Goal: Task Accomplishment & Management: Manage account settings

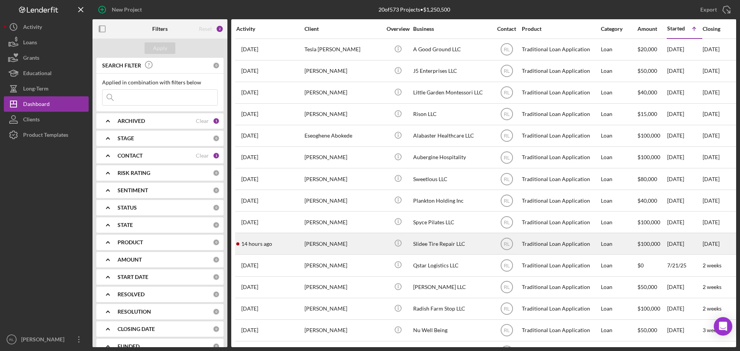
click at [340, 247] on div "[PERSON_NAME]" at bounding box center [342, 244] width 77 height 20
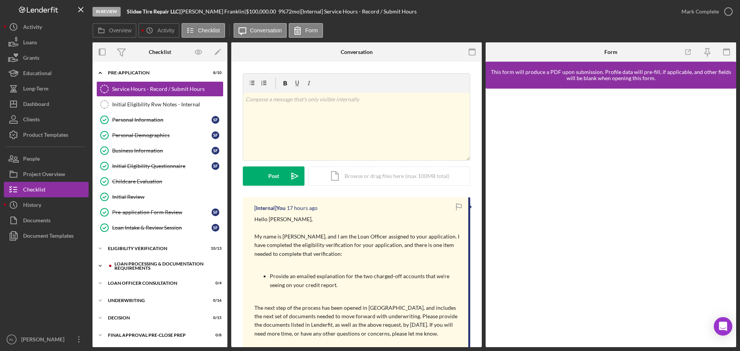
click at [142, 265] on div "Loan Processing & Documentation Requirements" at bounding box center [165, 266] width 103 height 9
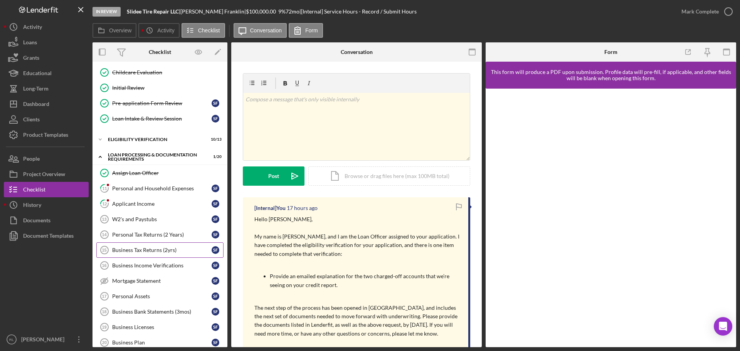
scroll to position [77, 0]
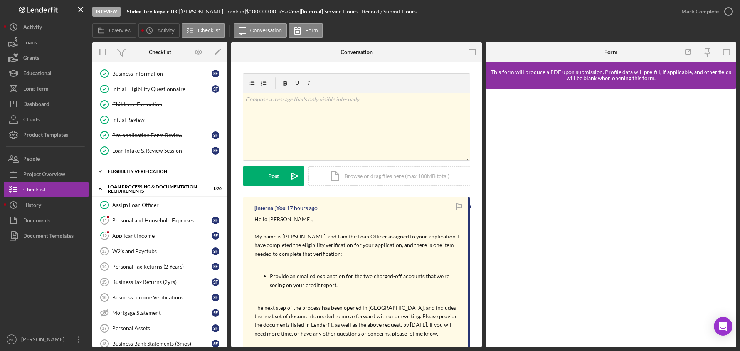
click at [143, 172] on div "Eligibility Verification" at bounding box center [163, 171] width 110 height 5
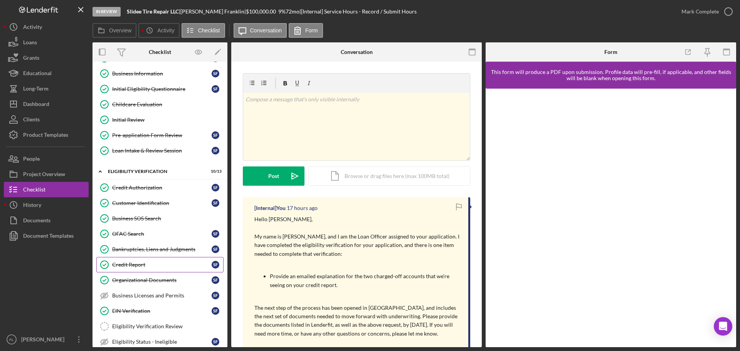
click at [138, 265] on div "Credit Report" at bounding box center [161, 265] width 99 height 6
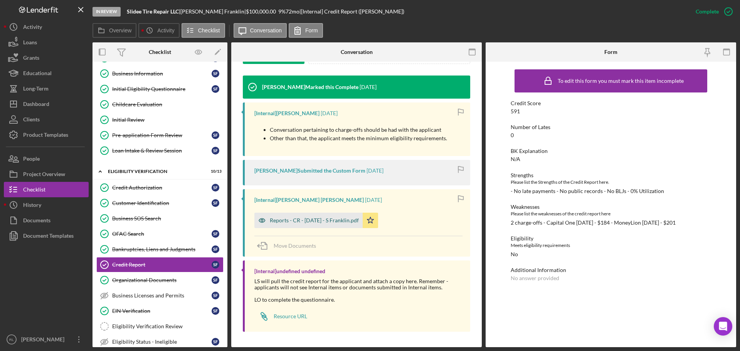
click at [309, 215] on div "Reports - CR - [DATE] - S Franklin.pdf" at bounding box center [308, 220] width 108 height 15
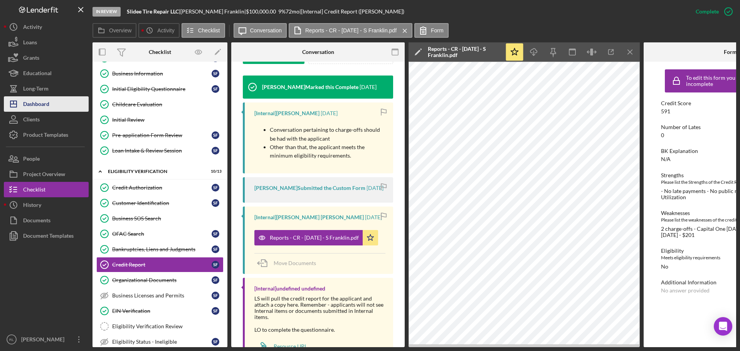
click at [49, 107] on div "Dashboard" at bounding box center [36, 104] width 26 height 17
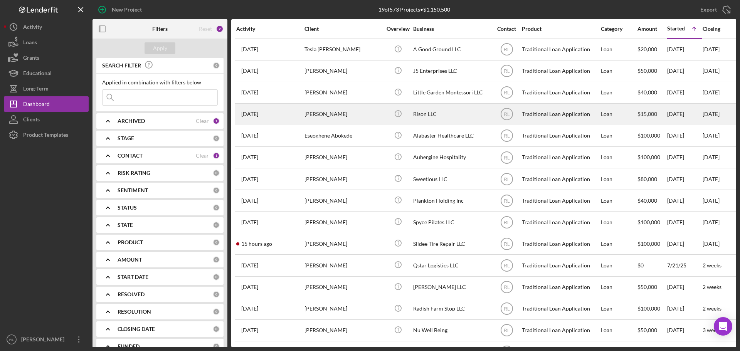
click at [441, 124] on div "Rison LLC" at bounding box center [451, 114] width 77 height 20
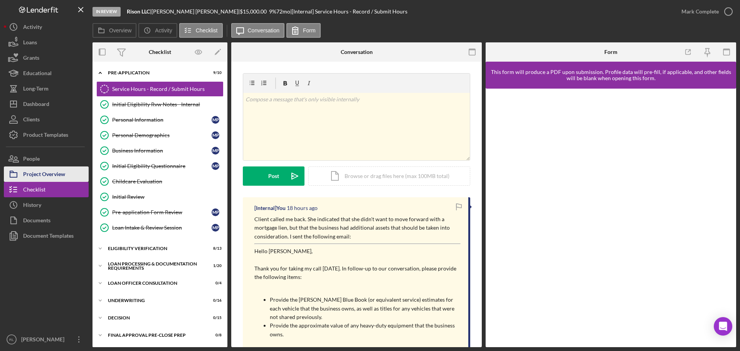
click at [40, 175] on div "Project Overview" at bounding box center [44, 174] width 42 height 17
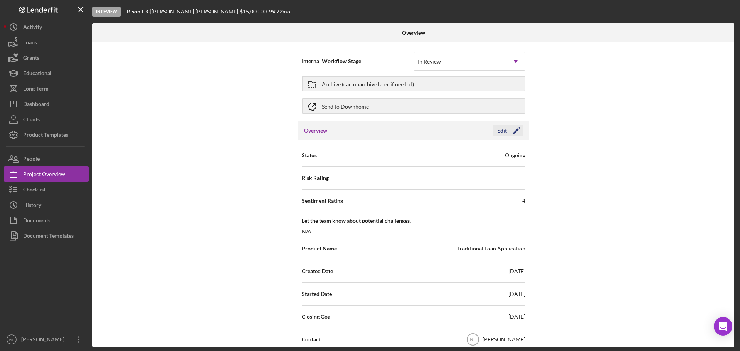
click at [515, 133] on icon "Icon/Edit" at bounding box center [516, 130] width 19 height 19
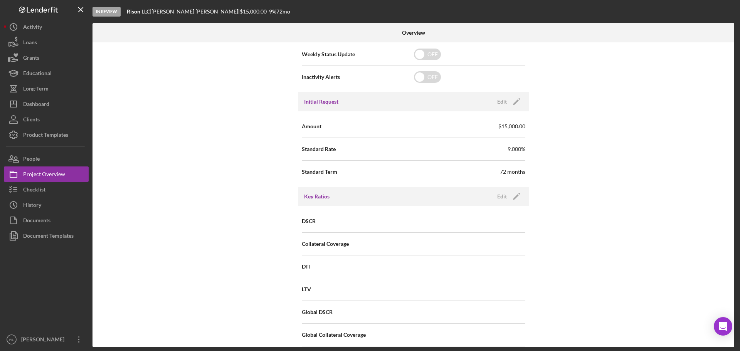
scroll to position [231, 0]
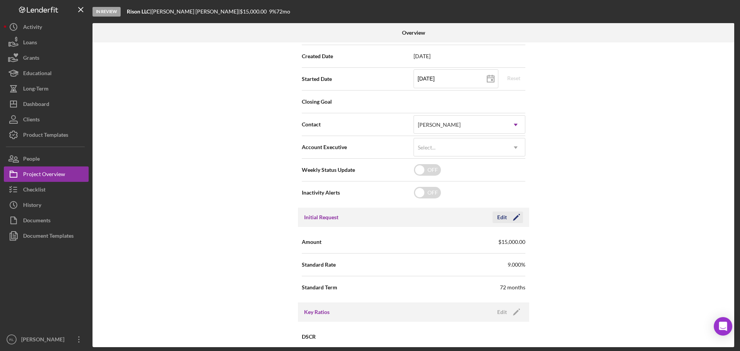
click at [499, 218] on div "Edit" at bounding box center [502, 218] width 10 height 12
drag, startPoint x: 455, startPoint y: 240, endPoint x: 364, endPoint y: 244, distance: 91.0
click at [365, 245] on div "Amount $15,000" at bounding box center [414, 241] width 224 height 19
type input "$85,000"
click at [225, 284] on div "Internal Workflow Stage In Review Icon/Dropdown Arrow Archive (can unarchive la…" at bounding box center [413, 194] width 642 height 305
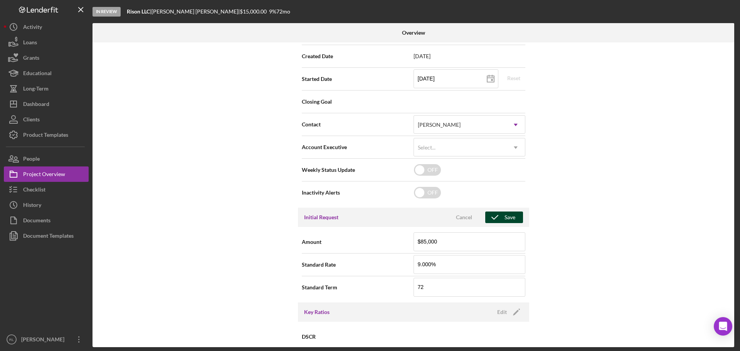
click at [516, 219] on button "Save" at bounding box center [504, 218] width 38 height 12
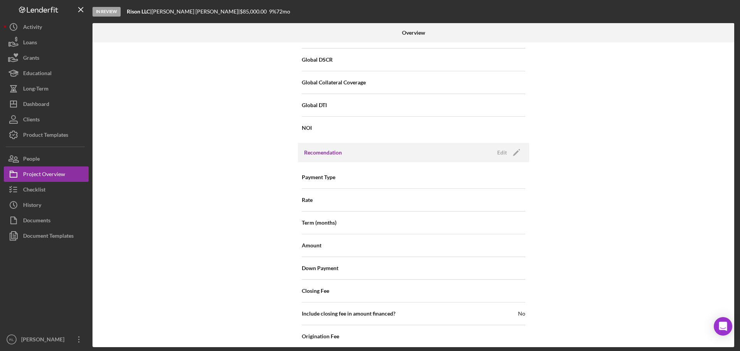
scroll to position [617, 0]
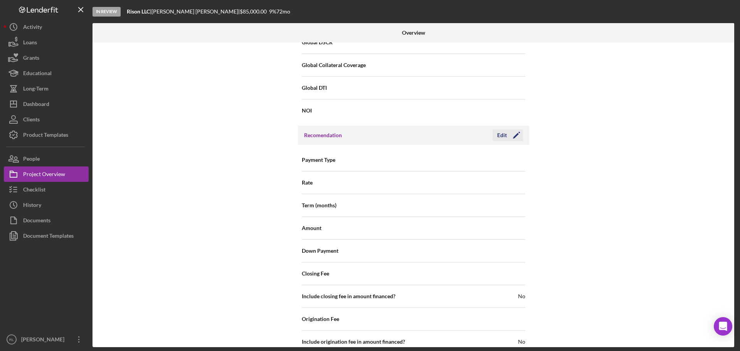
click at [509, 135] on icon "Icon/Edit" at bounding box center [516, 135] width 19 height 19
click at [440, 226] on input at bounding box center [470, 228] width 112 height 18
type input "$1"
type input "$10"
type input "$100"
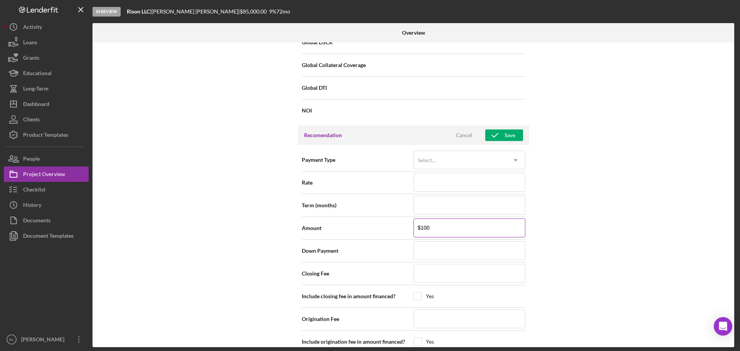
type input "$1,000"
type input "$10,000"
type input "$100,000"
click at [538, 230] on div "Internal Workflow Stage In Review Icon/Dropdown Arrow Archive (can unarchive la…" at bounding box center [413, 194] width 642 height 305
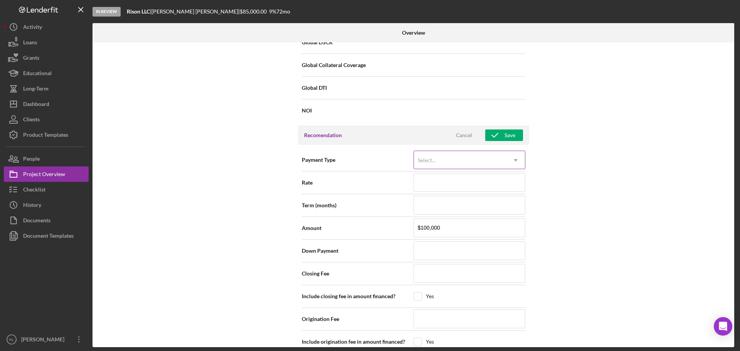
click at [499, 160] on div "Select..." at bounding box center [460, 160] width 92 height 18
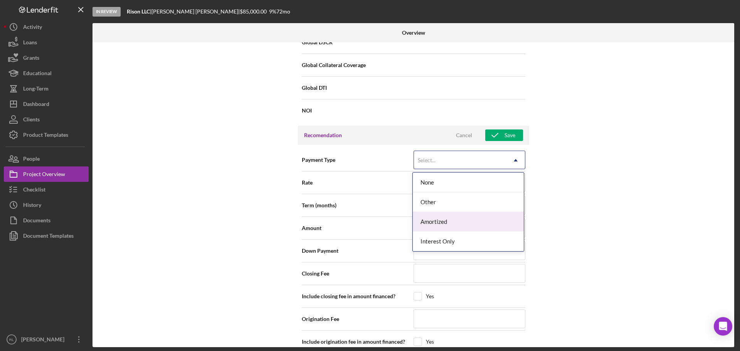
click at [457, 217] on div "Amortized" at bounding box center [468, 222] width 111 height 20
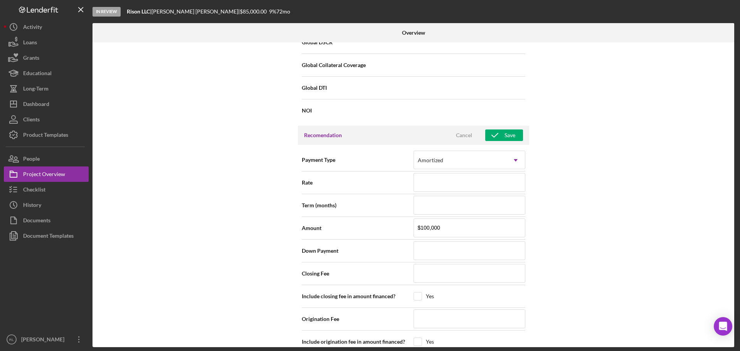
click at [587, 205] on div "Internal Workflow Stage In Review Icon/Dropdown Arrow Archive (can unarchive la…" at bounding box center [413, 194] width 642 height 305
click at [457, 182] on input at bounding box center [470, 182] width 112 height 18
type input "6%"
type input "6.%"
type input "6.7%"
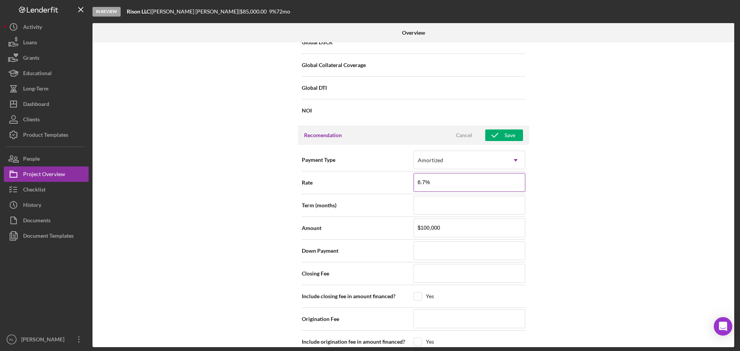
type input "6.75%"
type input "6.750%"
click at [444, 202] on input at bounding box center [470, 205] width 112 height 18
type input "6"
type input "60"
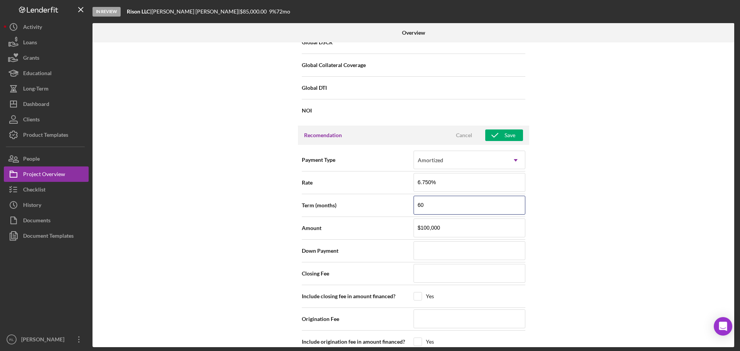
type input "60"
click at [575, 220] on div "Internal Workflow Stage In Review Icon/Dropdown Arrow Archive (can unarchive la…" at bounding box center [413, 194] width 642 height 305
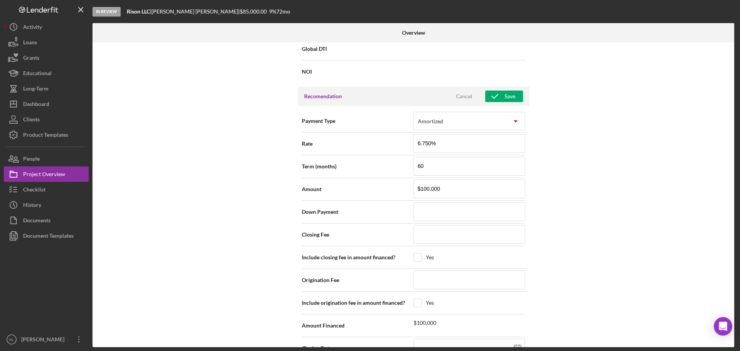
scroll to position [655, 0]
click at [506, 94] on div "Save" at bounding box center [509, 97] width 11 height 12
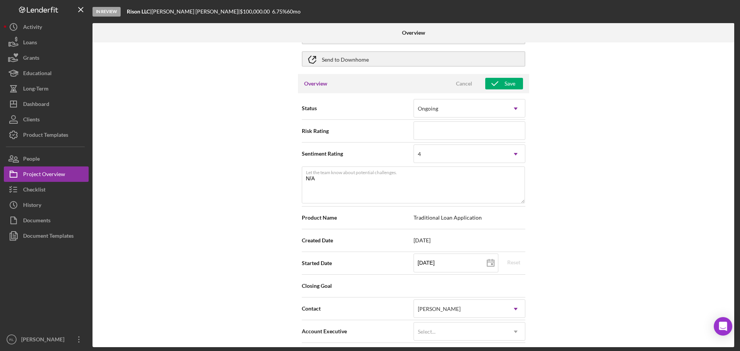
scroll to position [0, 0]
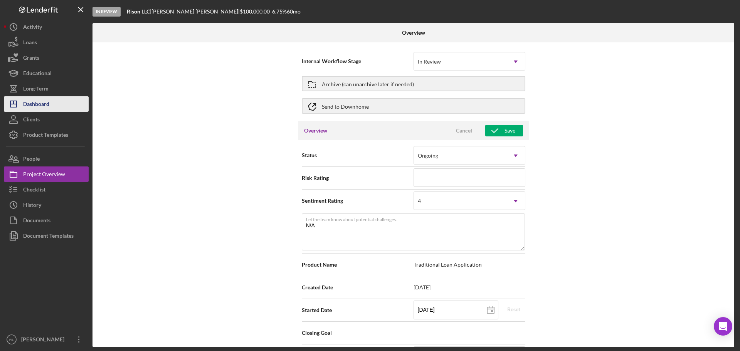
click at [52, 106] on button "Icon/Dashboard Dashboard" at bounding box center [46, 103] width 85 height 15
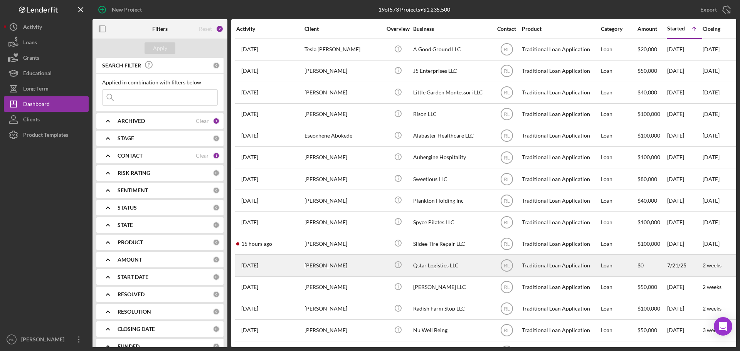
click at [350, 268] on div "[PERSON_NAME]" at bounding box center [342, 265] width 77 height 20
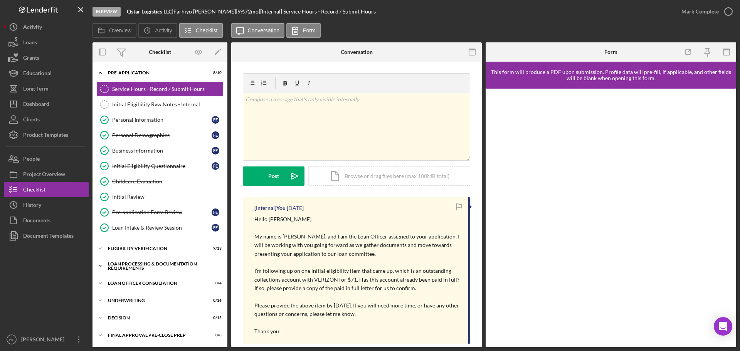
click at [138, 266] on div "Loan Processing & Documentation Requirements" at bounding box center [163, 266] width 110 height 9
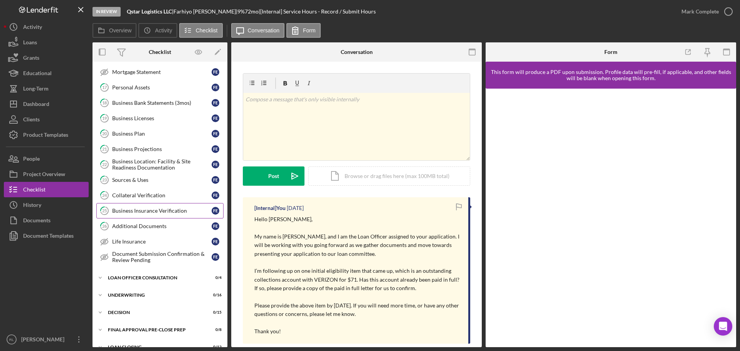
scroll to position [347, 0]
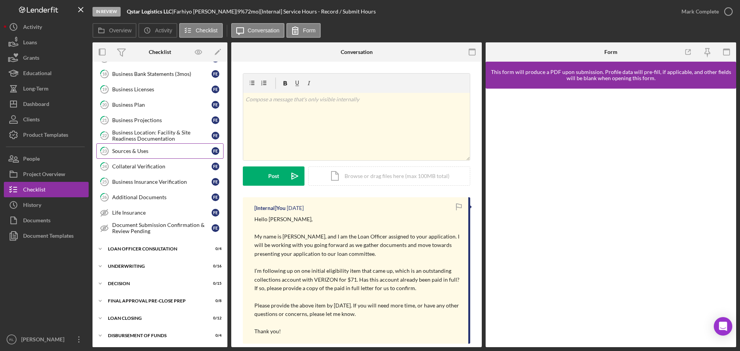
click at [145, 144] on link "23 Sources & Uses F E" at bounding box center [159, 150] width 127 height 15
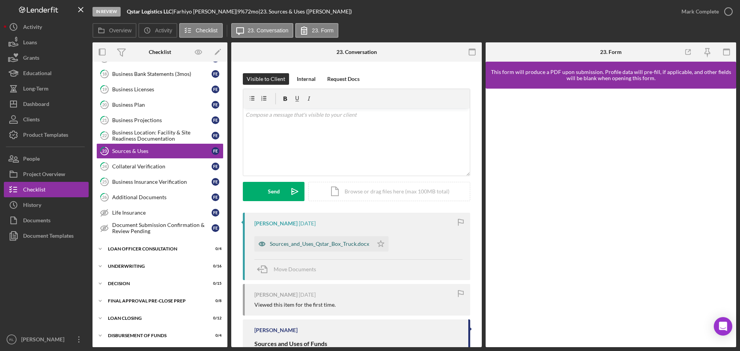
click at [321, 248] on div "Sources_and_Uses_Qstar_Box_Truck.docx" at bounding box center [313, 243] width 119 height 15
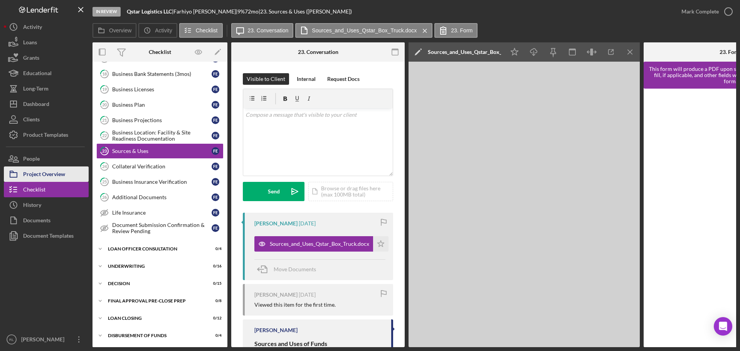
click at [57, 173] on div "Project Overview" at bounding box center [44, 174] width 42 height 17
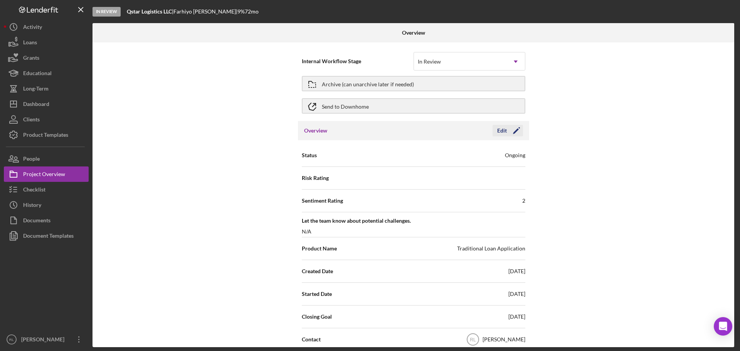
click at [509, 128] on icon "Icon/Edit" at bounding box center [516, 130] width 19 height 19
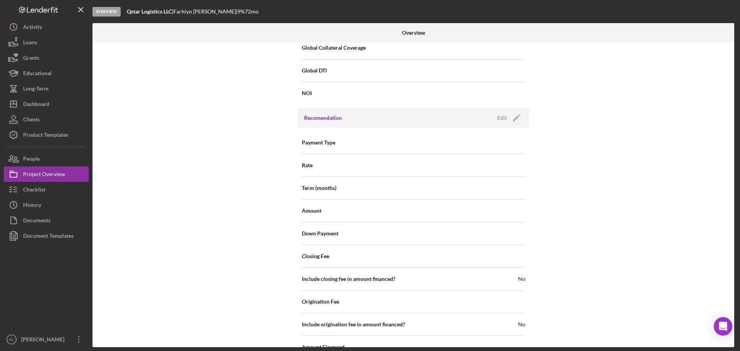
scroll to position [771, 0]
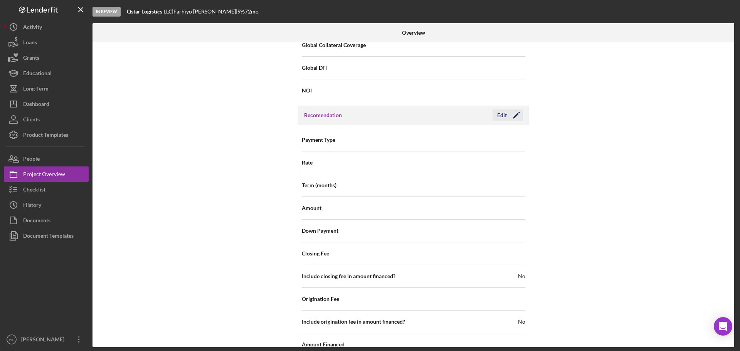
click at [504, 111] on div "Edit" at bounding box center [502, 115] width 10 height 12
click at [468, 140] on div "Select..." at bounding box center [460, 140] width 92 height 18
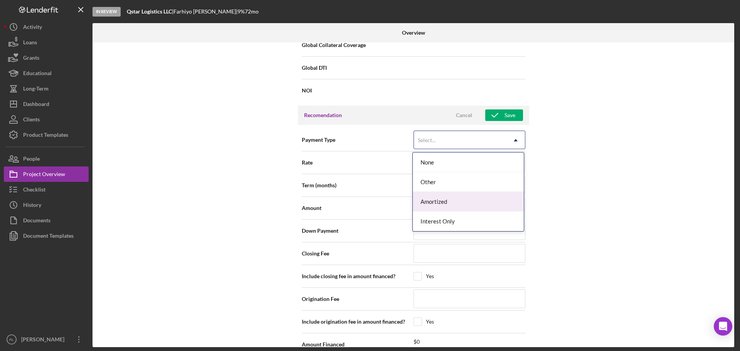
click at [439, 199] on div "Amortized" at bounding box center [468, 202] width 111 height 20
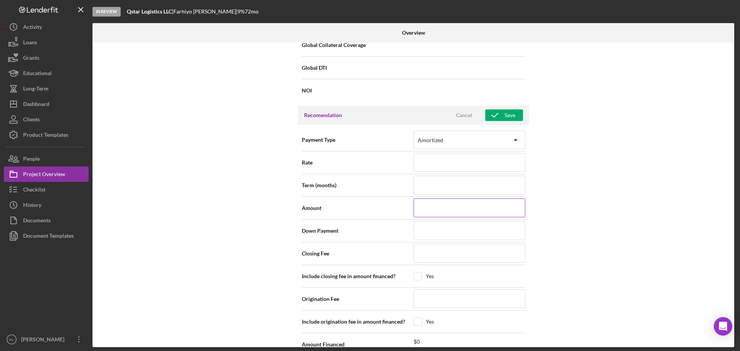
click at [447, 206] on input at bounding box center [470, 207] width 112 height 18
type input "$2"
type input "$26"
type input "$260"
type input "$2,600"
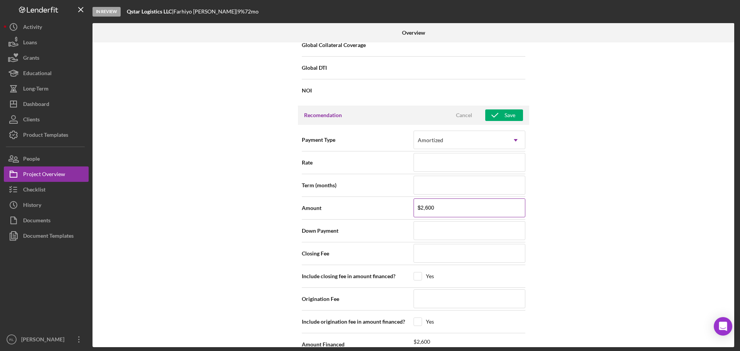
type input "$26,000"
click at [500, 114] on icon "button" at bounding box center [494, 115] width 19 height 19
type textarea "Here's a snapshot of information that has been fully approved, as well as the i…"
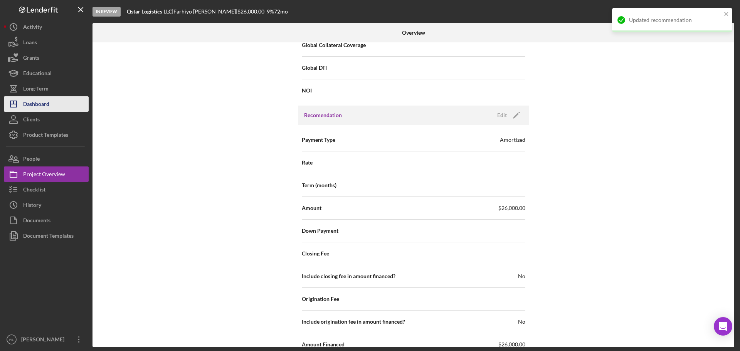
click at [50, 105] on button "Icon/Dashboard Dashboard" at bounding box center [46, 103] width 85 height 15
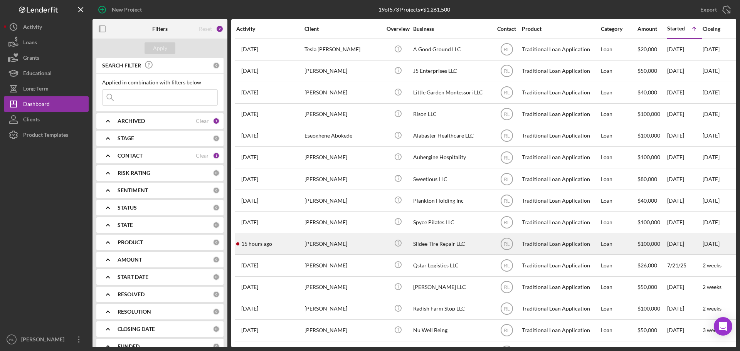
click at [367, 243] on div "[PERSON_NAME]" at bounding box center [342, 244] width 77 height 20
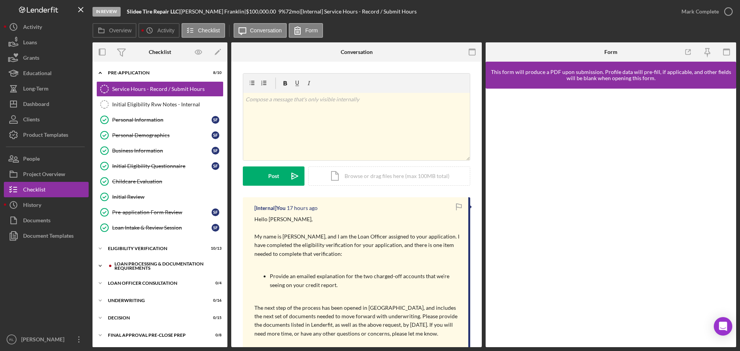
click at [143, 264] on div "Loan Processing & Documentation Requirements" at bounding box center [165, 266] width 103 height 9
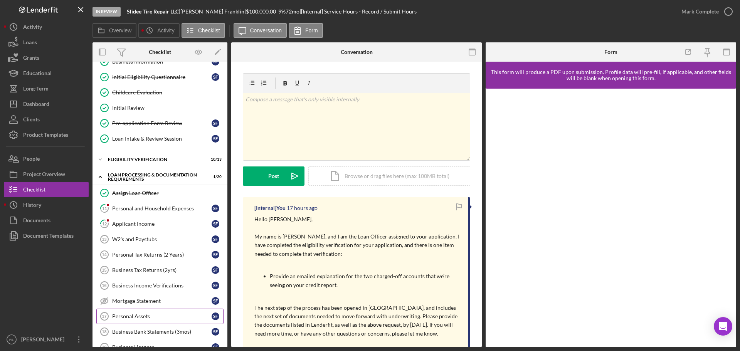
scroll to position [77, 0]
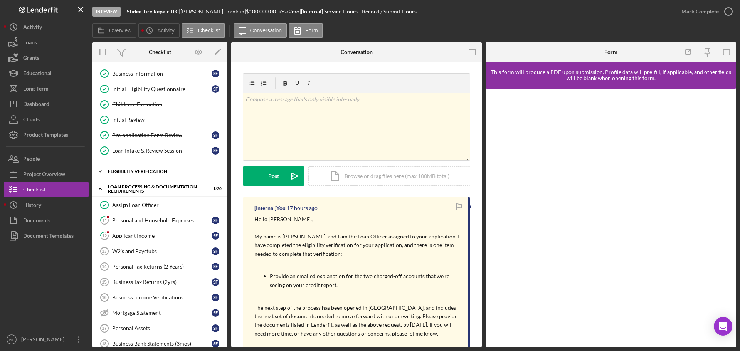
click at [150, 173] on div "Eligibility Verification" at bounding box center [163, 171] width 110 height 5
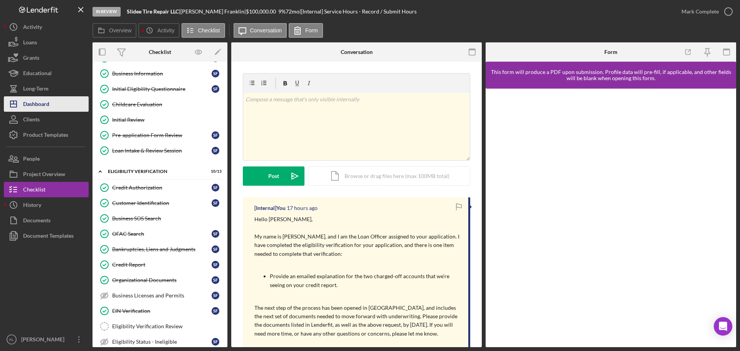
click at [40, 106] on div "Dashboard" at bounding box center [36, 104] width 26 height 17
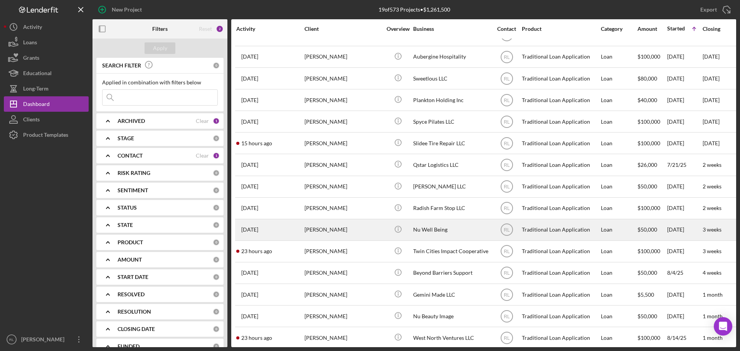
scroll to position [112, 0]
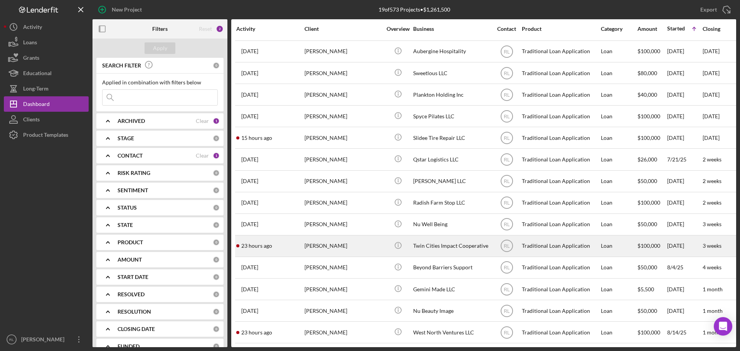
click at [428, 242] on div "Twin Cities Impact Cooperative" at bounding box center [451, 246] width 77 height 20
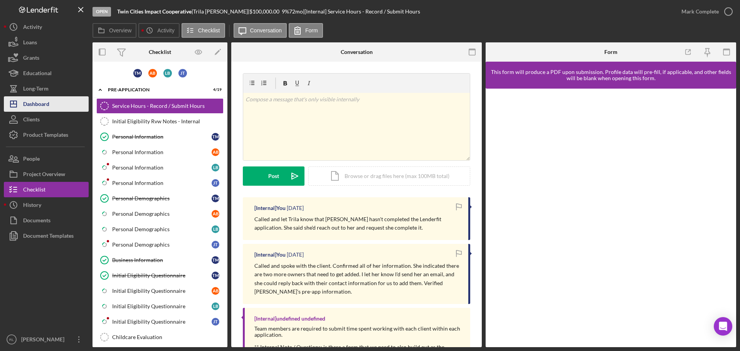
click at [46, 104] on div "Dashboard" at bounding box center [36, 104] width 26 height 17
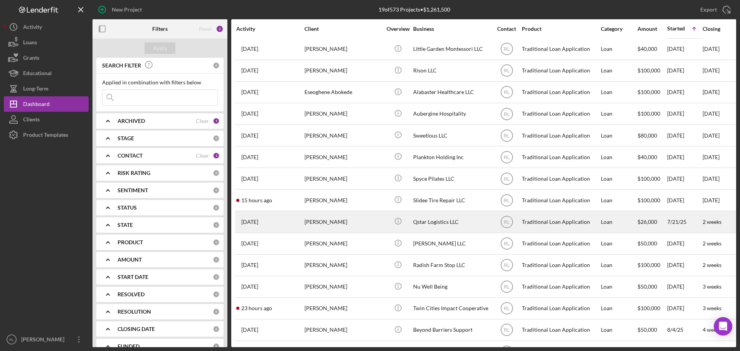
scroll to position [112, 0]
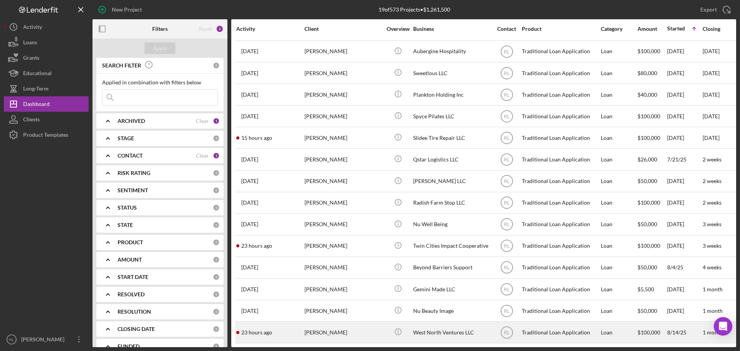
click at [433, 326] on div "West North Ventures LLC" at bounding box center [451, 332] width 77 height 20
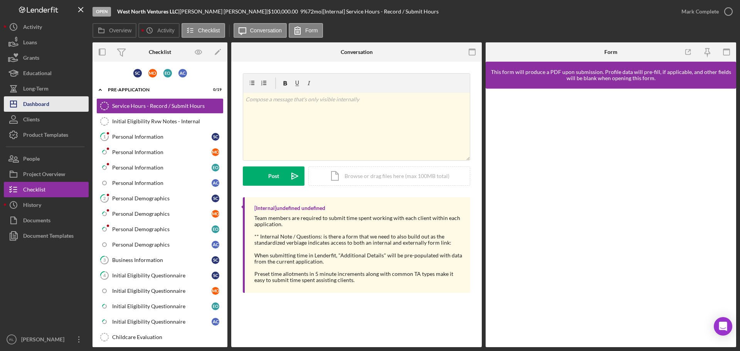
click at [37, 104] on div "Dashboard" at bounding box center [36, 104] width 26 height 17
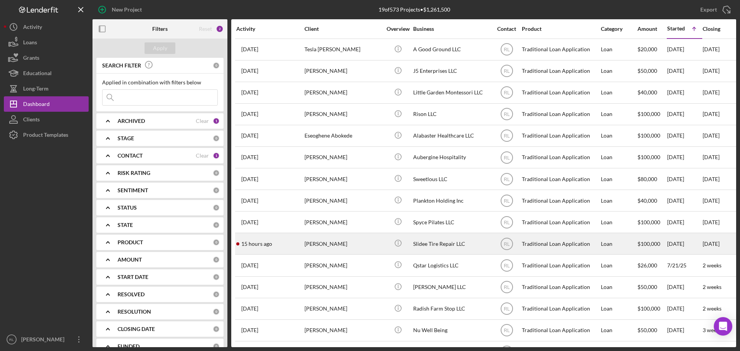
click at [358, 244] on div "[PERSON_NAME]" at bounding box center [342, 244] width 77 height 20
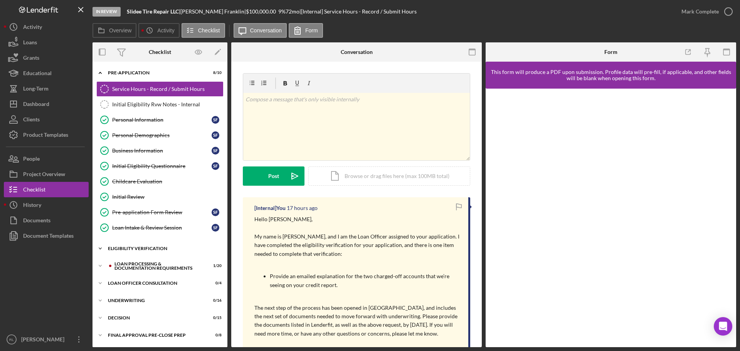
click at [157, 246] on div "Eligibility Verification" at bounding box center [163, 248] width 110 height 5
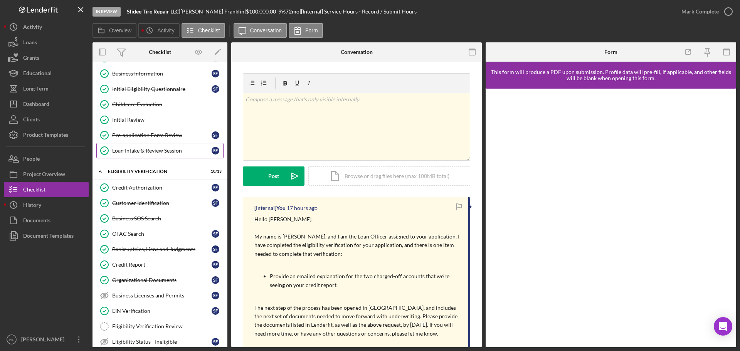
scroll to position [116, 0]
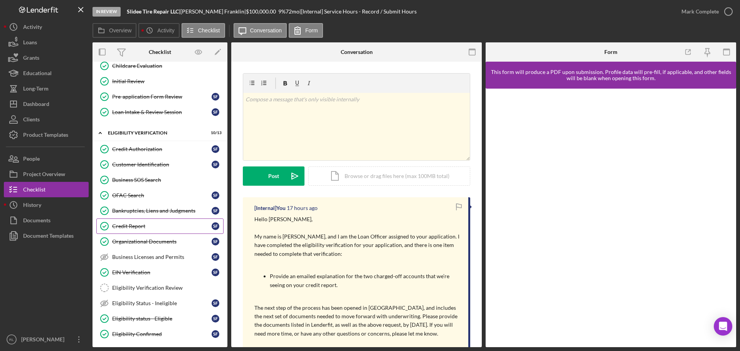
click at [145, 227] on div "Credit Report" at bounding box center [161, 226] width 99 height 6
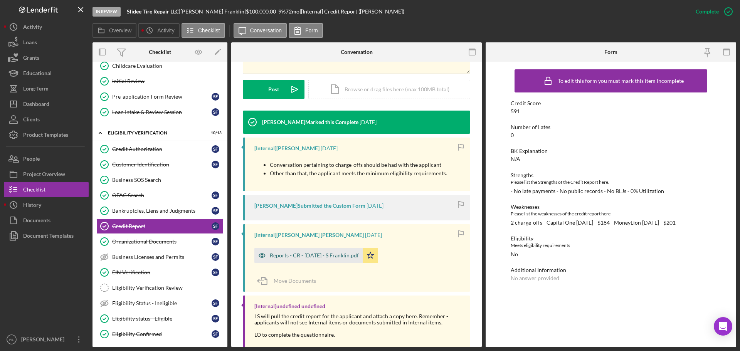
click at [310, 256] on div "Reports - CR - [DATE] - S Franklin.pdf" at bounding box center [314, 255] width 89 height 6
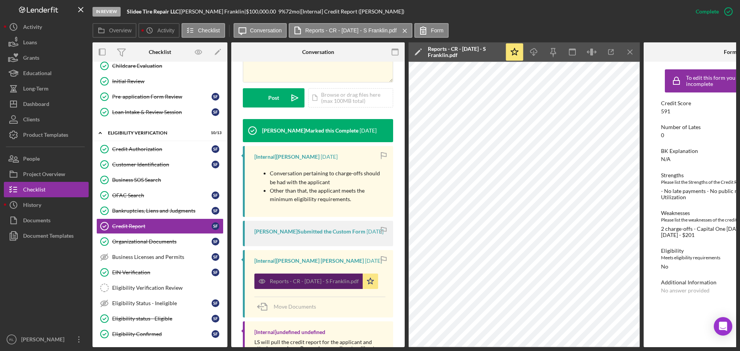
scroll to position [201, 0]
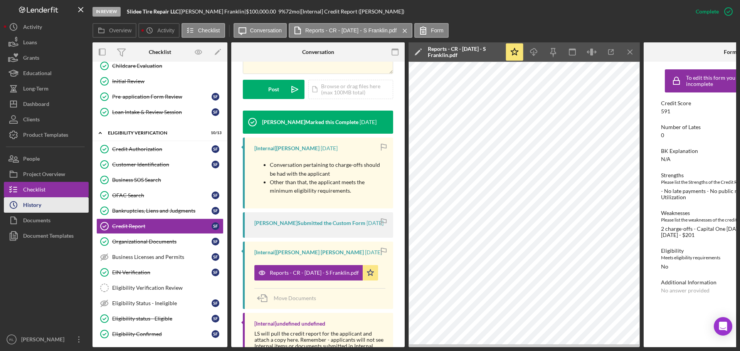
click at [41, 202] on div "History" at bounding box center [32, 205] width 18 height 17
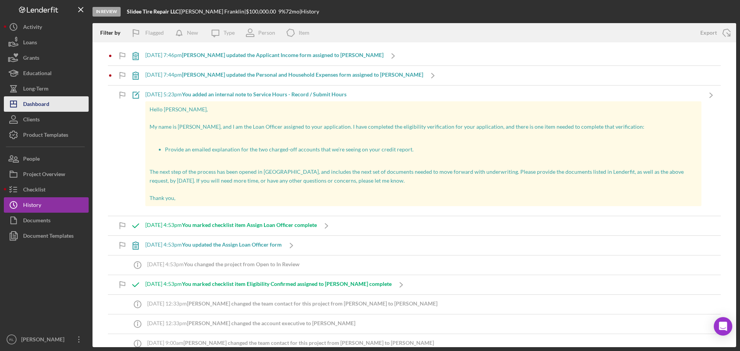
click at [42, 103] on div "Dashboard" at bounding box center [36, 104] width 26 height 17
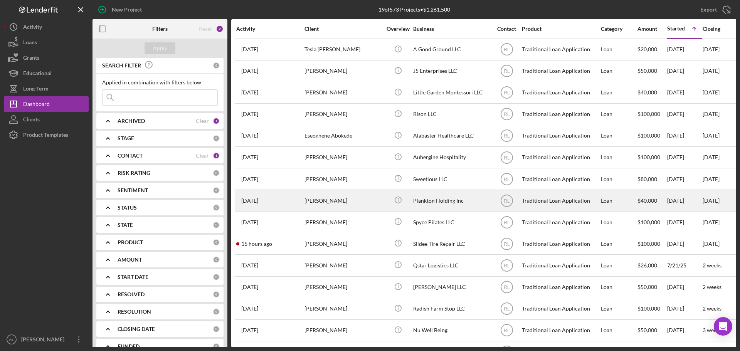
click at [362, 202] on div "[PERSON_NAME]" at bounding box center [342, 200] width 77 height 20
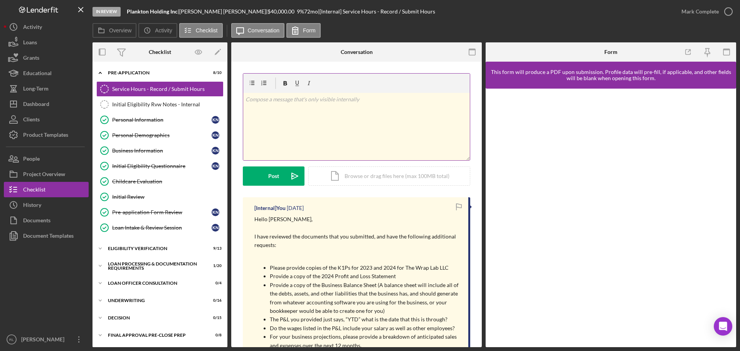
click at [362, 133] on div "v Color teal Color pink Remove color Add row above Add row below Add column bef…" at bounding box center [356, 126] width 227 height 67
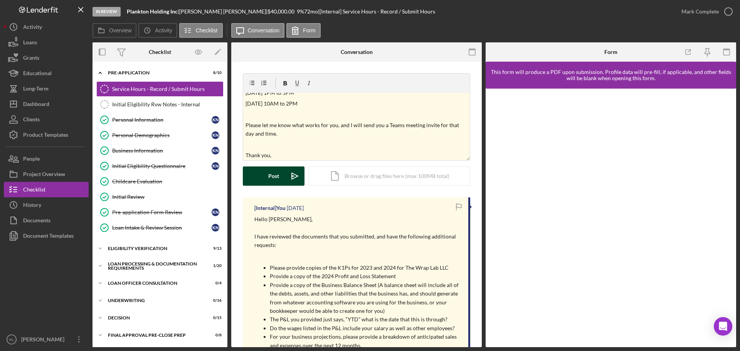
click at [272, 181] on div "Post" at bounding box center [273, 175] width 11 height 19
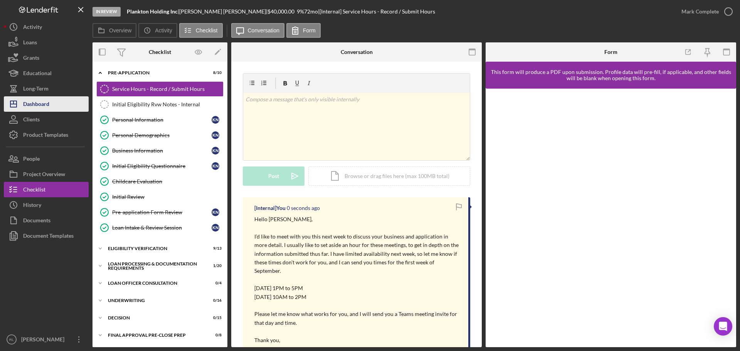
click at [55, 103] on button "Icon/Dashboard Dashboard" at bounding box center [46, 103] width 85 height 15
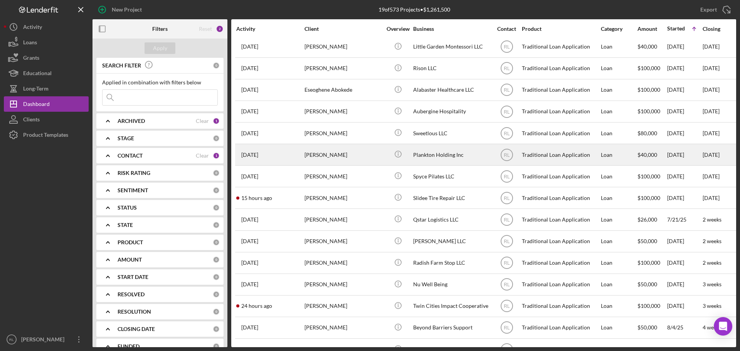
scroll to position [112, 0]
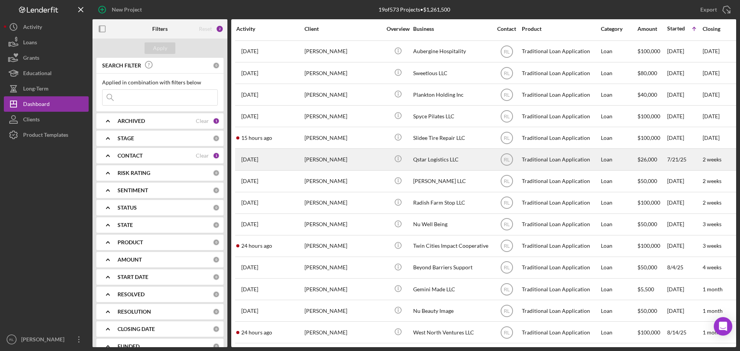
click at [334, 161] on div "[PERSON_NAME]" at bounding box center [342, 159] width 77 height 20
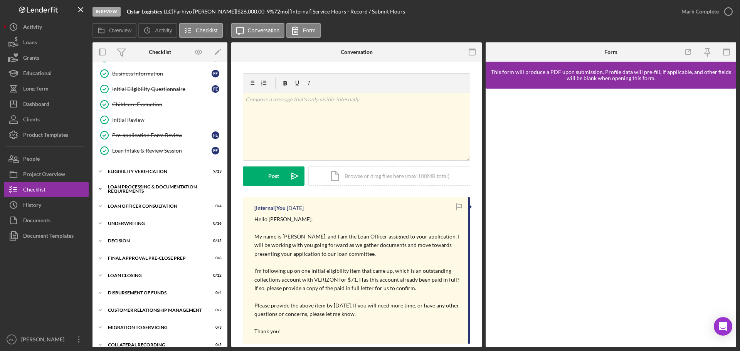
click at [145, 190] on div "Loan Processing & Documentation Requirements" at bounding box center [163, 189] width 110 height 9
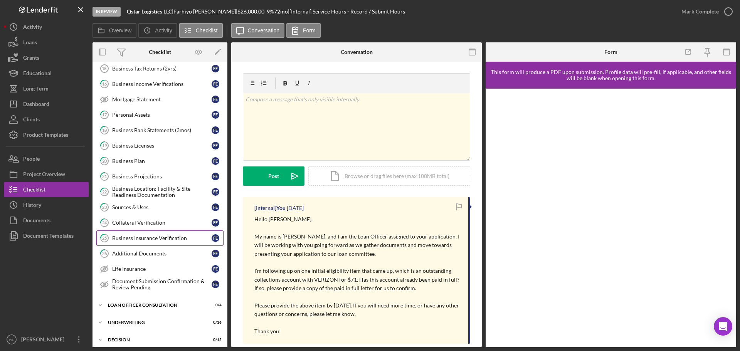
scroll to position [308, 0]
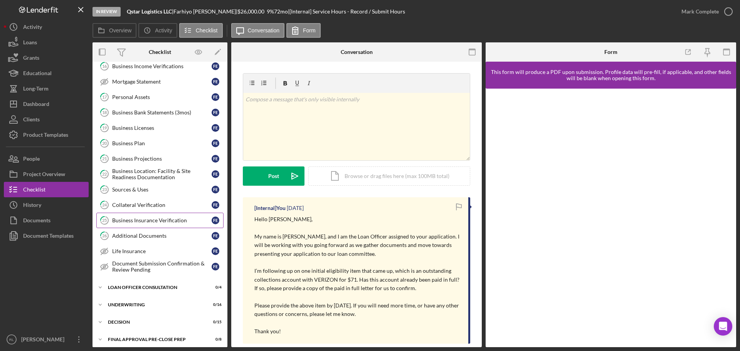
click at [159, 215] on link "25 Business Insurance Verification F E" at bounding box center [159, 220] width 127 height 15
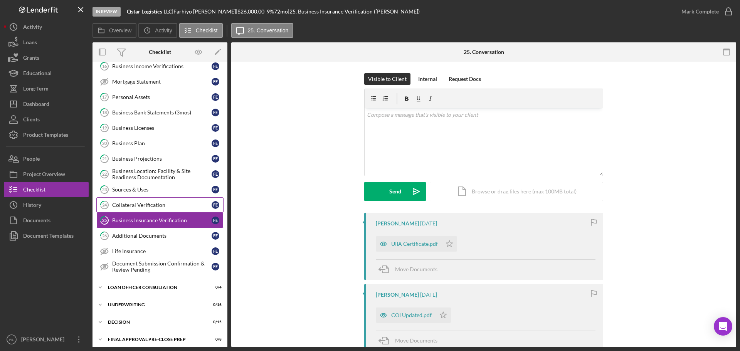
click at [167, 208] on div "Collateral Verification" at bounding box center [161, 205] width 99 height 6
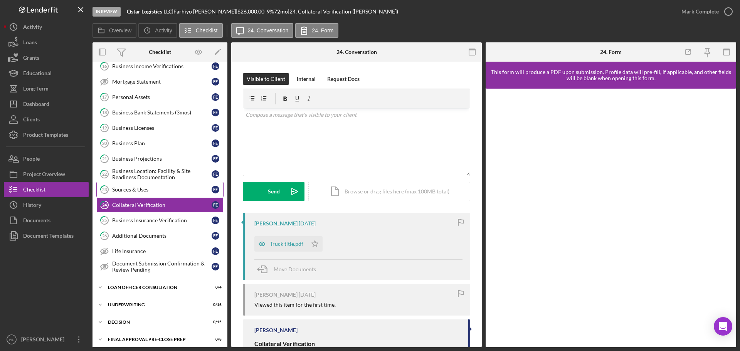
click at [145, 192] on div "Sources & Uses" at bounding box center [161, 190] width 99 height 6
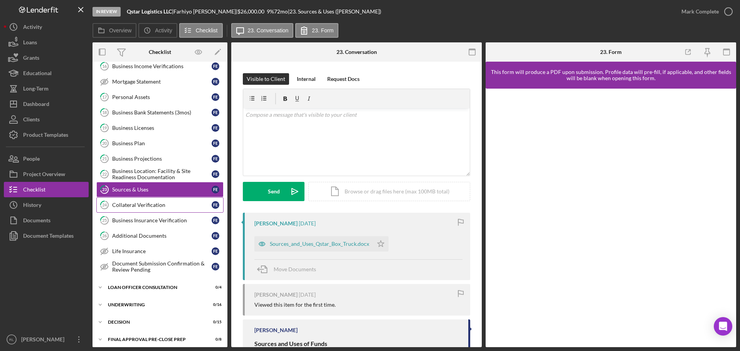
click at [156, 203] on div "Collateral Verification" at bounding box center [161, 205] width 99 height 6
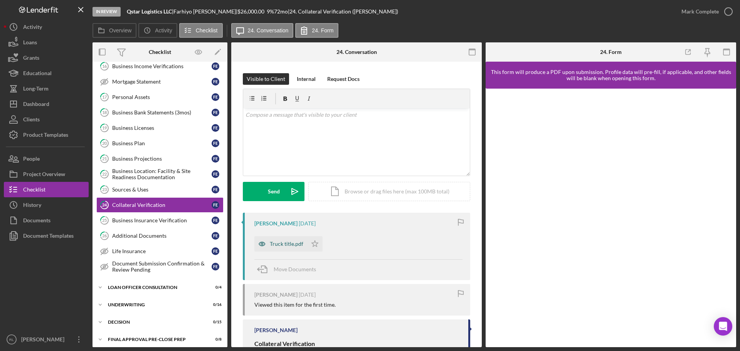
click at [291, 242] on div "Truck title.pdf" at bounding box center [287, 244] width 34 height 6
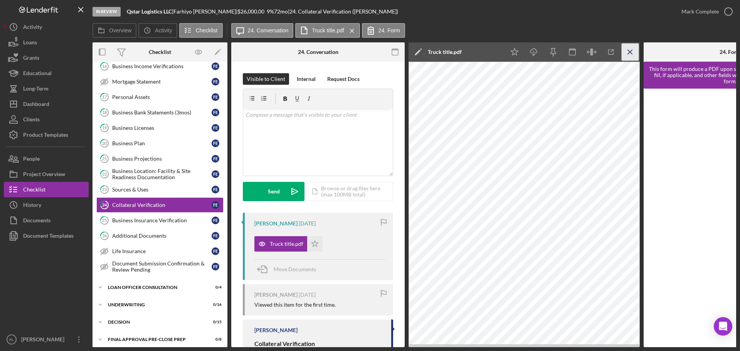
click at [629, 53] on icon "Icon/Menu Close" at bounding box center [630, 52] width 17 height 17
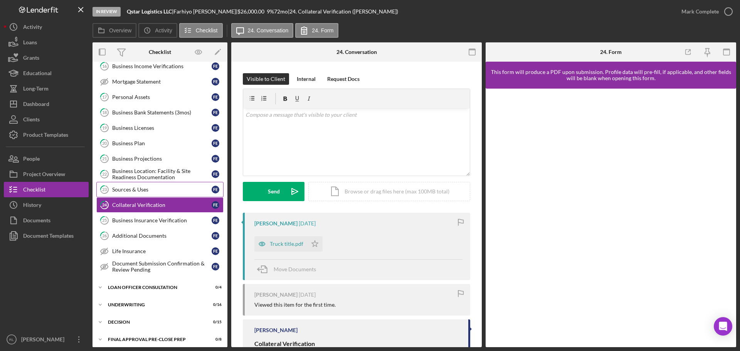
click at [138, 187] on div "Sources & Uses" at bounding box center [161, 190] width 99 height 6
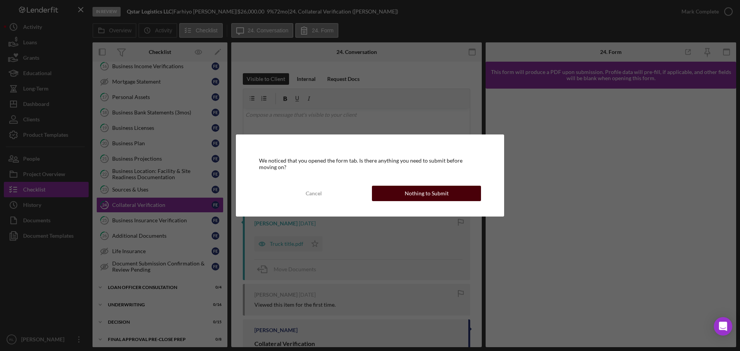
click at [428, 195] on div "Nothing to Submit" at bounding box center [427, 193] width 44 height 15
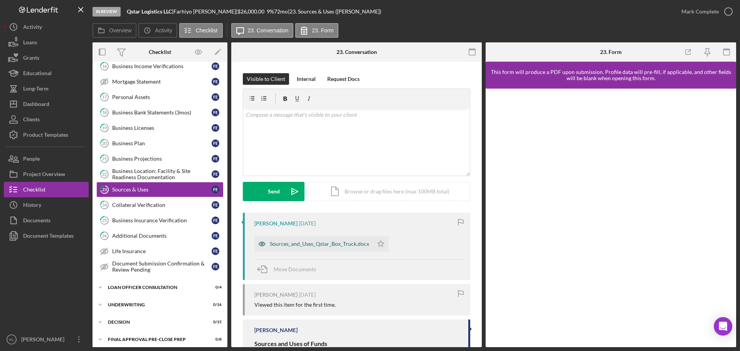
click at [311, 242] on div "Sources_and_Uses_Qstar_Box_Truck.docx" at bounding box center [319, 244] width 99 height 6
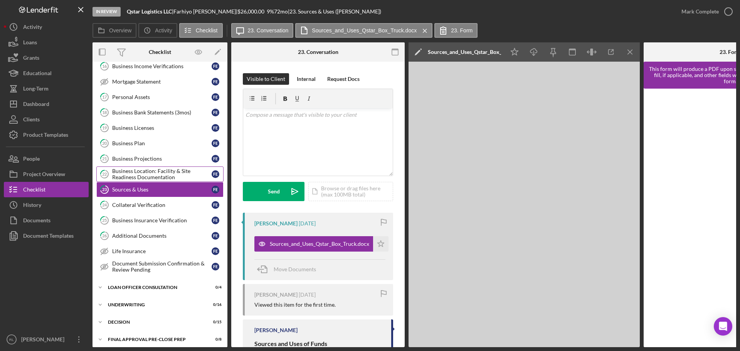
click at [129, 168] on div "Business Location: Facility & Site Readiness Documentation" at bounding box center [161, 174] width 99 height 12
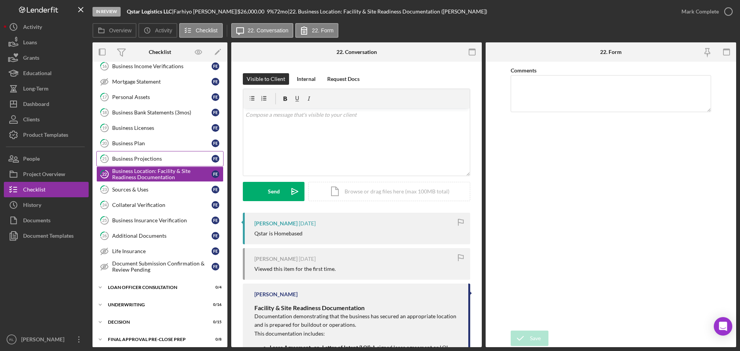
click at [140, 153] on link "21 Business Projections F E" at bounding box center [159, 158] width 127 height 15
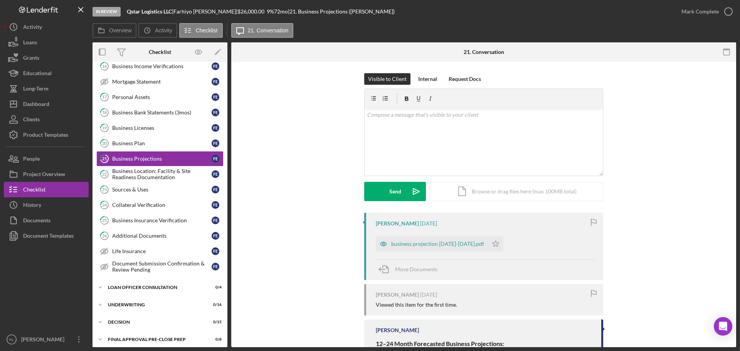
click at [402, 232] on div "[PERSON_NAME] [DATE] business projection [DATE]-[DATE].pdf Icon/Star Move Docum…" at bounding box center [483, 246] width 239 height 67
click at [427, 247] on div "business projection [DATE]-[DATE].pdf" at bounding box center [437, 244] width 93 height 6
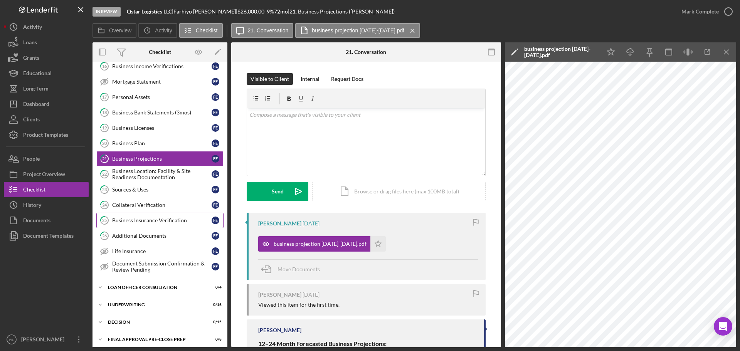
click at [130, 217] on div "Business Insurance Verification" at bounding box center [161, 220] width 99 height 6
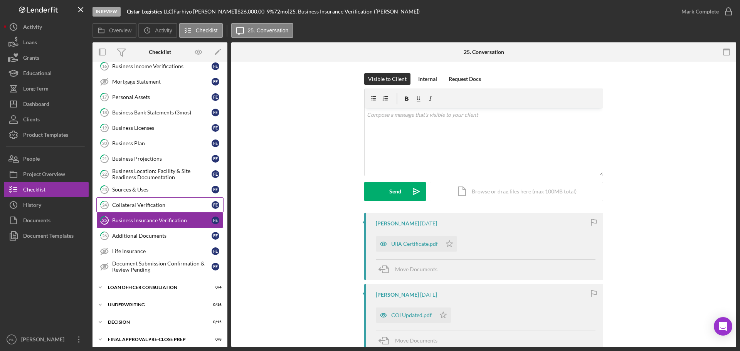
click at [138, 202] on div "Collateral Verification" at bounding box center [161, 205] width 99 height 6
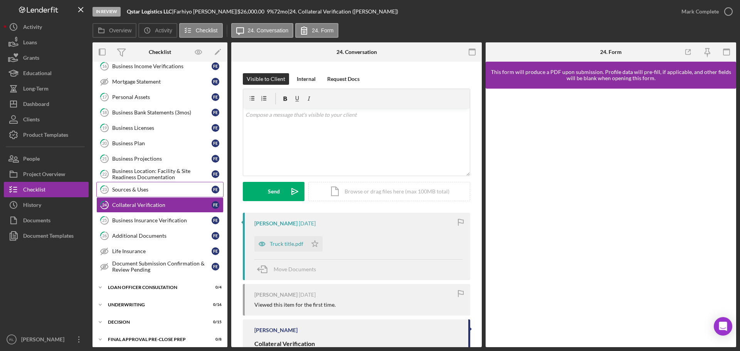
click at [163, 194] on link "23 Sources & Uses F E" at bounding box center [159, 189] width 127 height 15
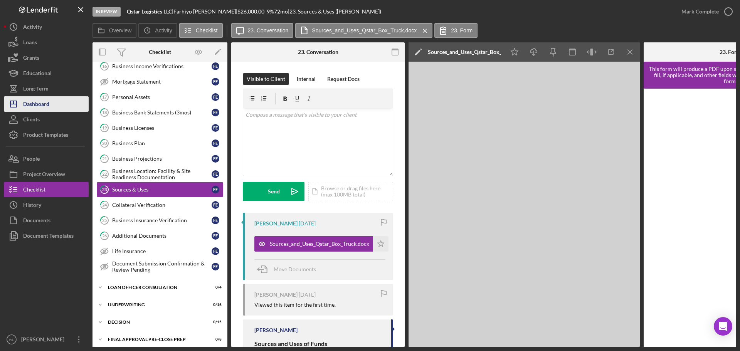
click at [46, 107] on div "Dashboard" at bounding box center [36, 104] width 26 height 17
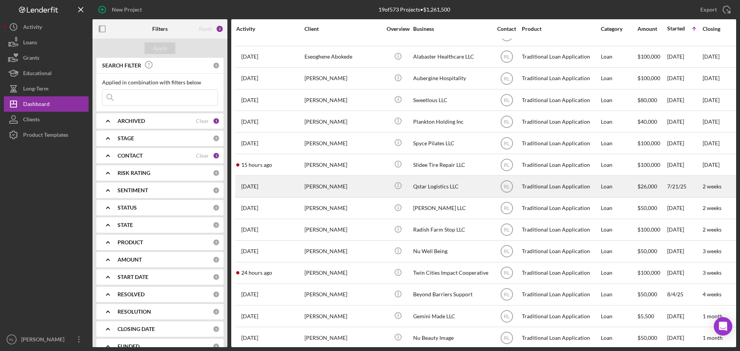
scroll to position [112, 0]
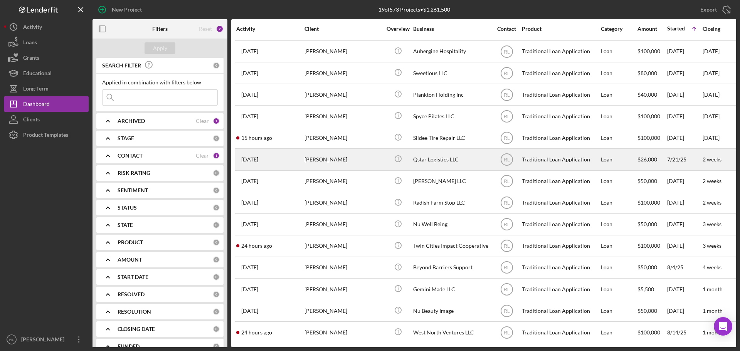
click at [358, 153] on div "[PERSON_NAME]" at bounding box center [342, 159] width 77 height 20
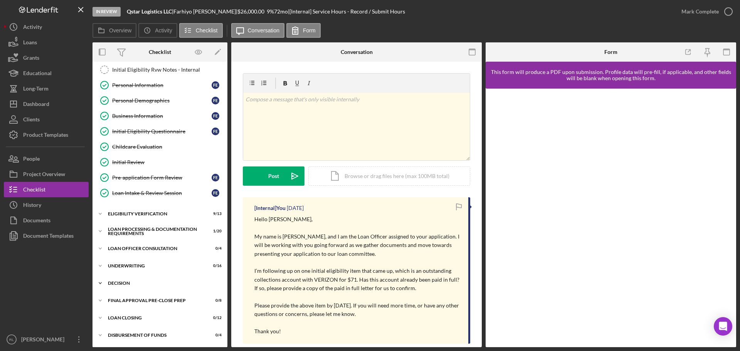
scroll to position [87, 0]
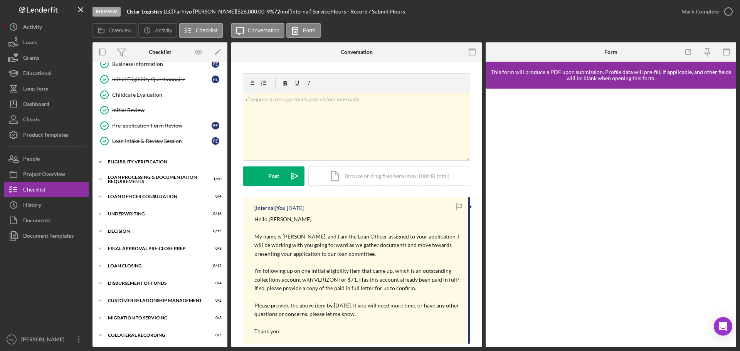
click at [145, 163] on div "Eligibility Verification" at bounding box center [163, 162] width 110 height 5
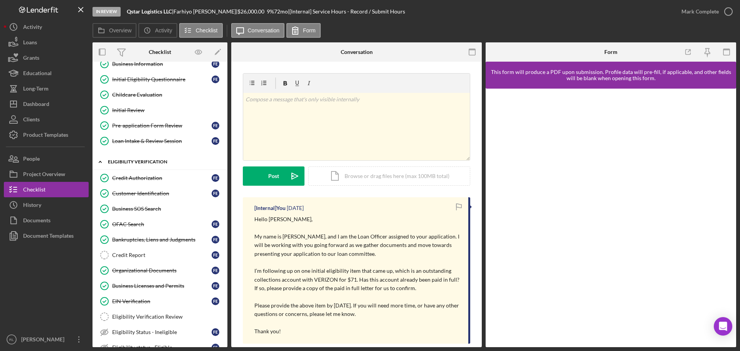
click at [150, 155] on div "Icon/Expander Eligibility Verification 9 / 13" at bounding box center [159, 162] width 135 height 16
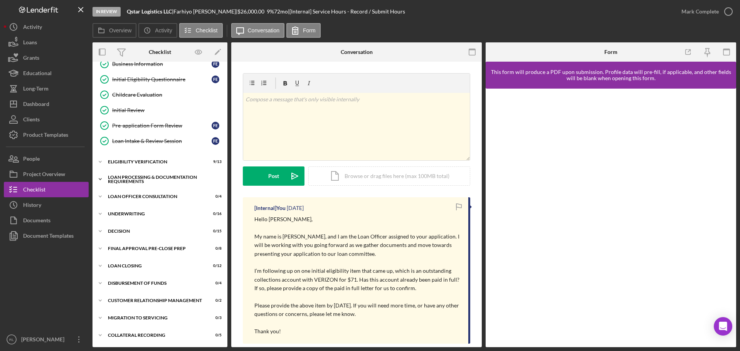
click at [149, 178] on div "Loan Processing & Documentation Requirements" at bounding box center [163, 179] width 110 height 9
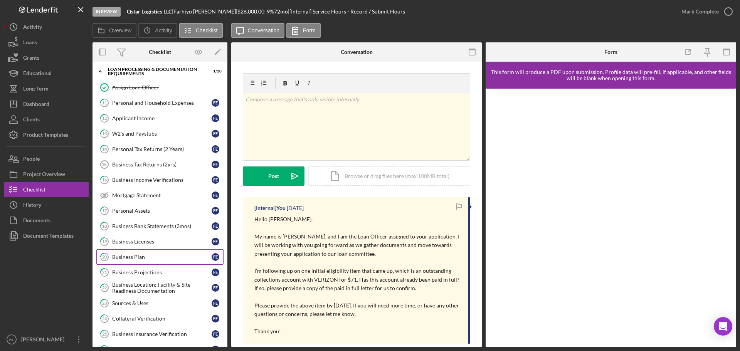
scroll to position [202, 0]
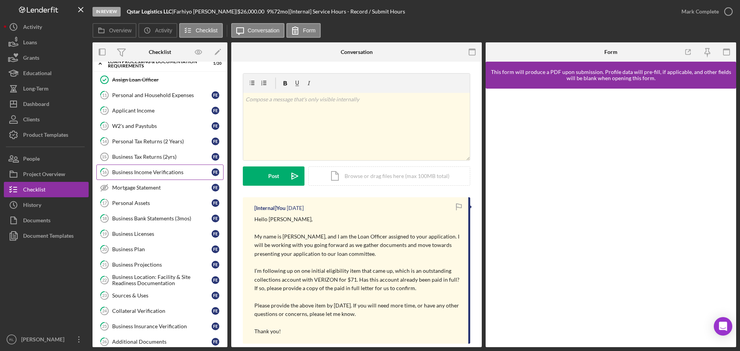
click at [162, 178] on link "16 Business Income Verifications F E" at bounding box center [159, 172] width 127 height 15
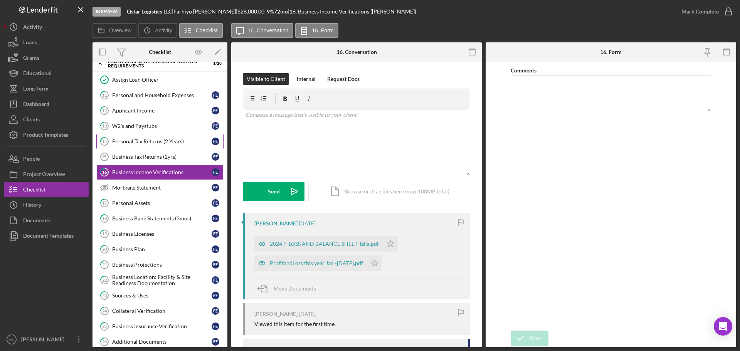
click at [155, 144] on div "Personal Tax Returns (2 Years)" at bounding box center [161, 141] width 99 height 6
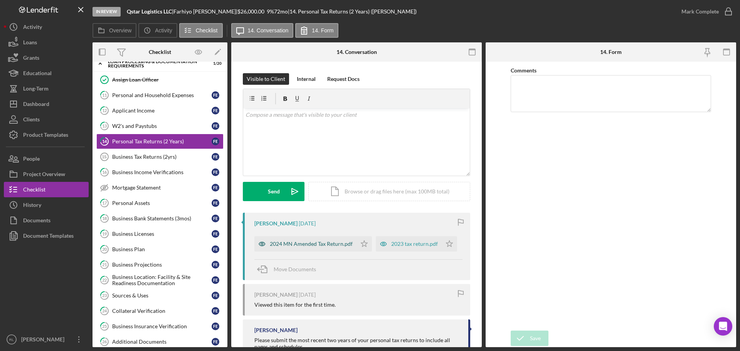
click at [326, 245] on div "2024 MN Amended Tax Return.pdf" at bounding box center [311, 244] width 83 height 6
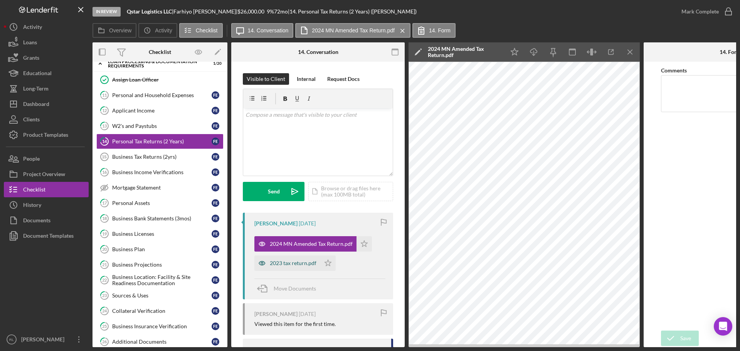
click at [293, 269] on div "2023 tax return.pdf" at bounding box center [287, 263] width 66 height 15
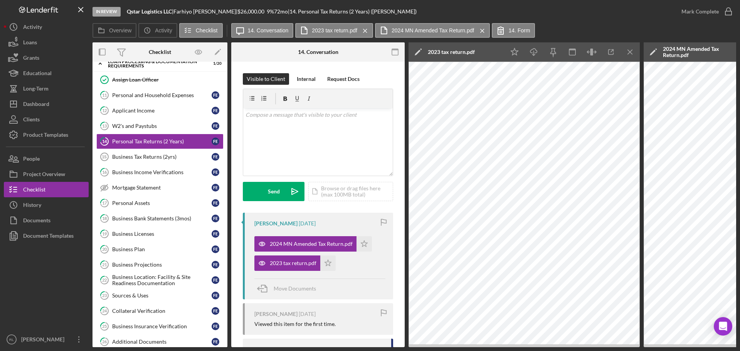
click at [629, 56] on icon "Icon/Menu Close" at bounding box center [630, 52] width 17 height 17
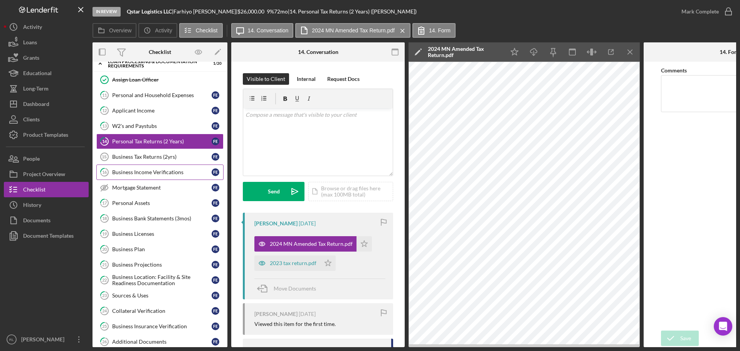
click at [147, 171] on div "Business Income Verifications" at bounding box center [161, 172] width 99 height 6
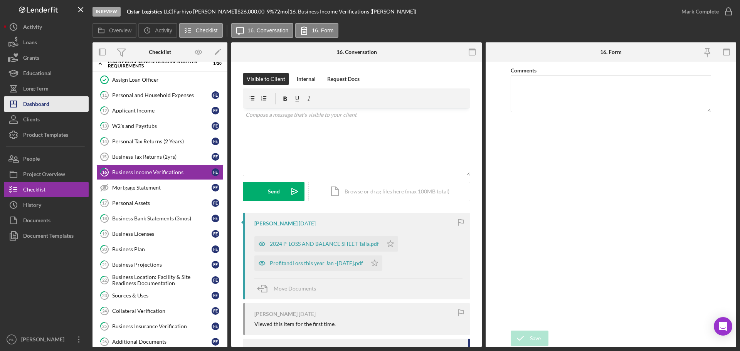
click at [48, 103] on div "Dashboard" at bounding box center [36, 104] width 26 height 17
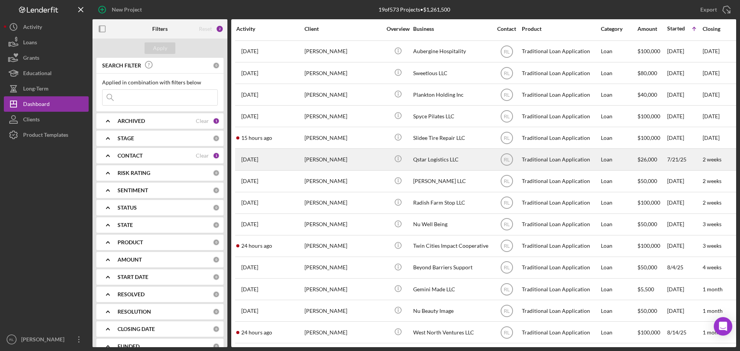
scroll to position [112, 0]
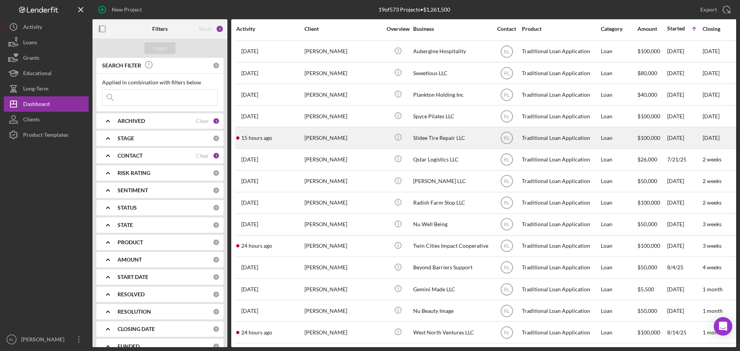
click at [347, 131] on div "[PERSON_NAME]" at bounding box center [342, 138] width 77 height 20
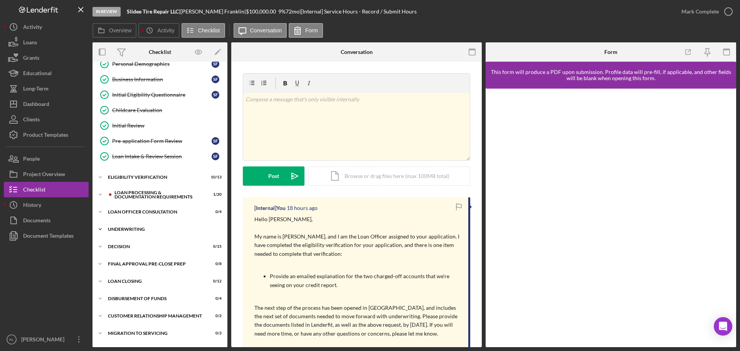
scroll to position [77, 0]
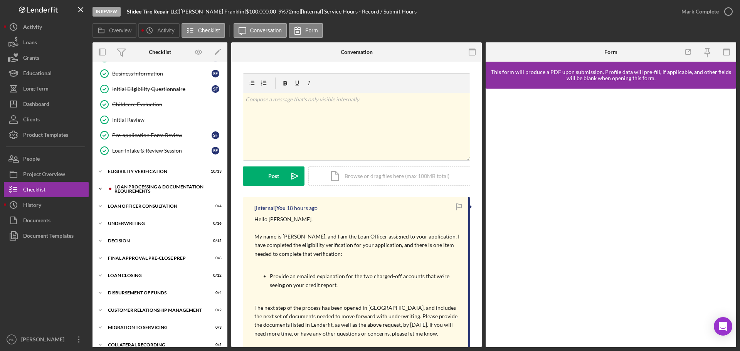
click at [150, 190] on div "Loan Processing & Documentation Requirements" at bounding box center [165, 189] width 103 height 9
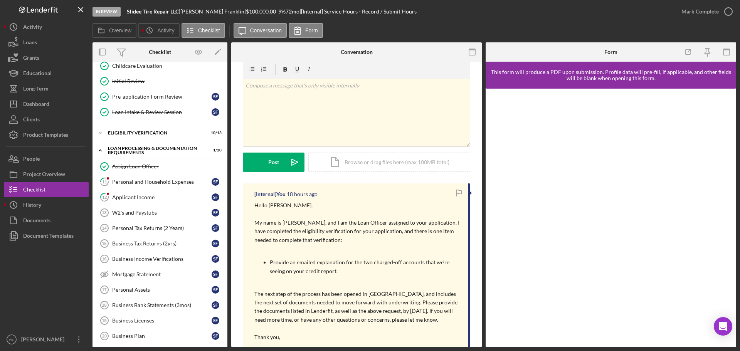
scroll to position [0, 0]
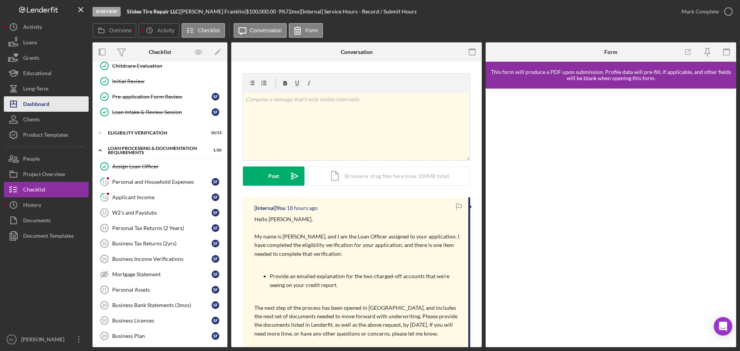
click at [42, 104] on div "Dashboard" at bounding box center [36, 104] width 26 height 17
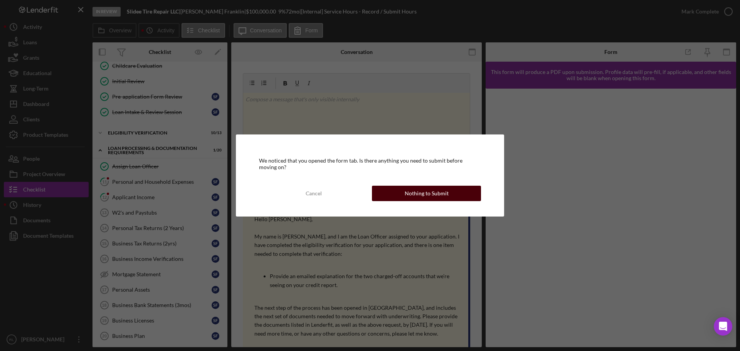
click at [414, 195] on div "Nothing to Submit" at bounding box center [427, 193] width 44 height 15
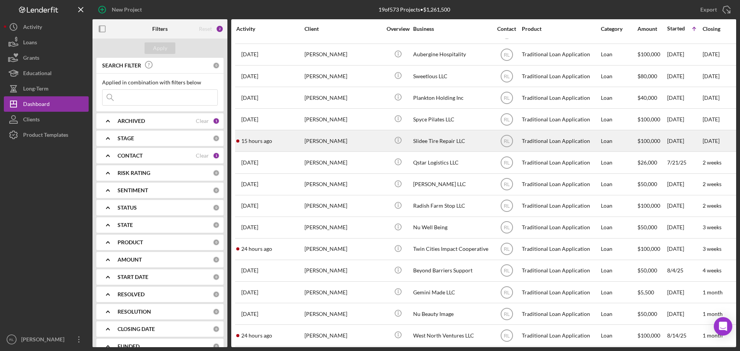
scroll to position [112, 0]
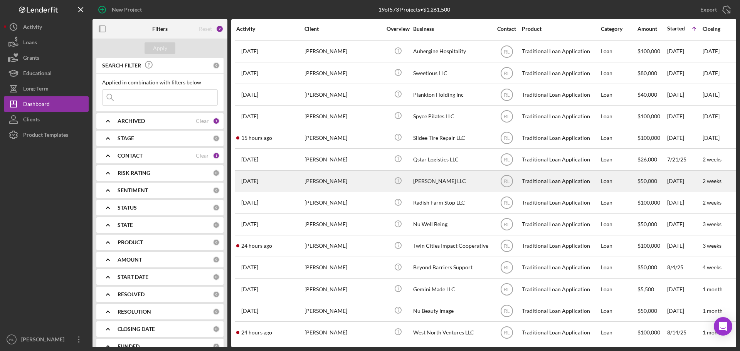
click at [365, 175] on div "[PERSON_NAME]" at bounding box center [342, 181] width 77 height 20
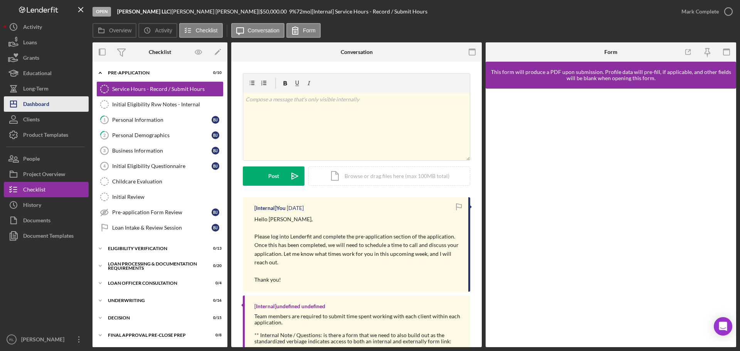
click at [47, 103] on div "Dashboard" at bounding box center [36, 104] width 26 height 17
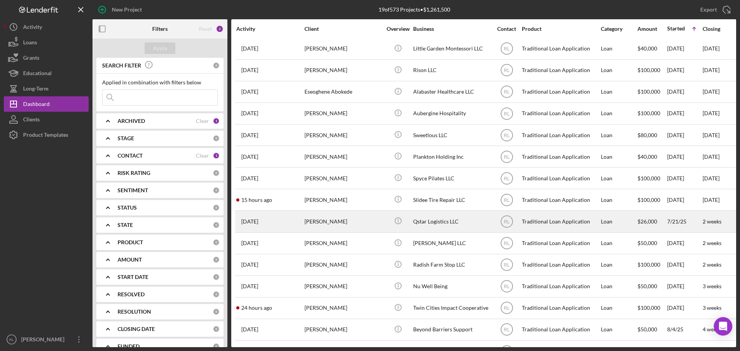
scroll to position [112, 0]
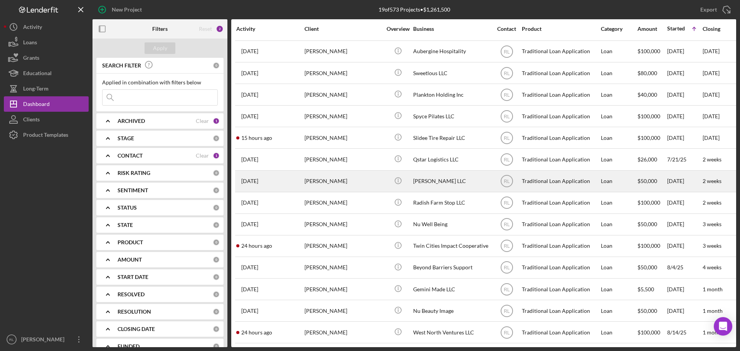
click at [363, 177] on div "[PERSON_NAME]" at bounding box center [342, 181] width 77 height 20
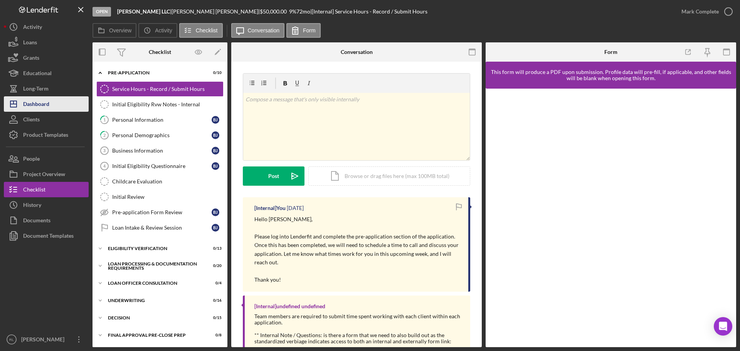
click at [42, 103] on div "Dashboard" at bounding box center [36, 104] width 26 height 17
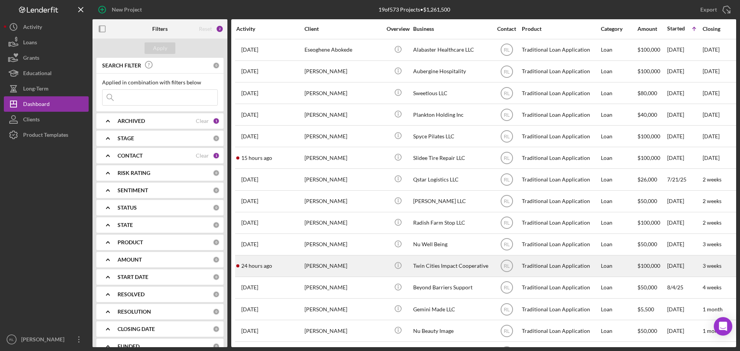
scroll to position [112, 0]
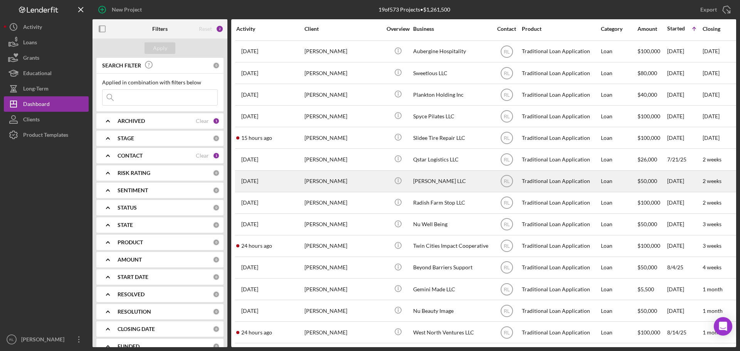
click at [434, 177] on div "[PERSON_NAME] LLC" at bounding box center [451, 181] width 77 height 20
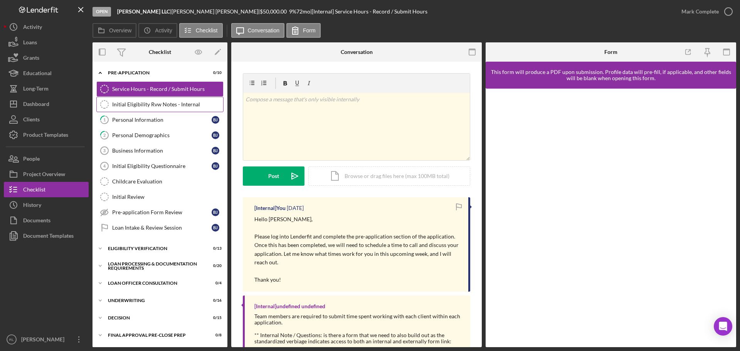
click at [150, 103] on div "Initial Eligibility Rvw Notes - Internal" at bounding box center [167, 104] width 111 height 6
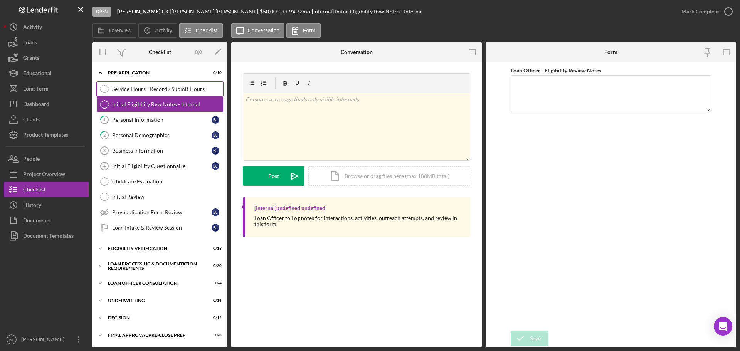
click at [151, 91] on div "Service Hours - Record / Submit Hours" at bounding box center [167, 89] width 111 height 6
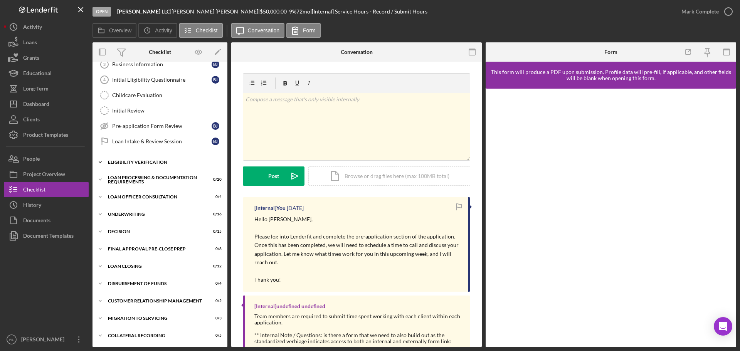
scroll to position [87, 0]
click at [149, 163] on div "Eligibility Verification" at bounding box center [163, 162] width 110 height 5
click at [149, 177] on div "Loan Processing & Documentation Requirements" at bounding box center [163, 179] width 110 height 9
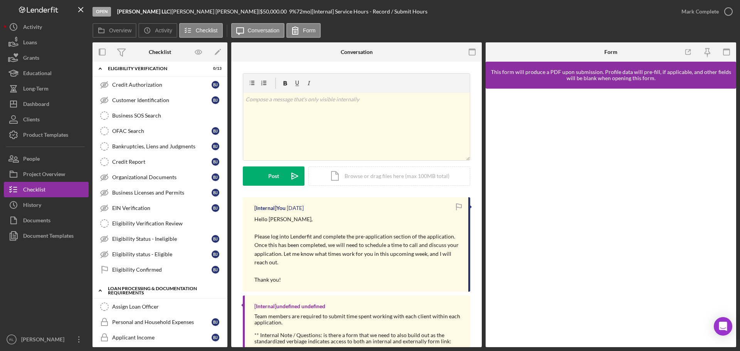
click at [143, 291] on div "Loan Processing & Documentation Requirements" at bounding box center [163, 290] width 110 height 9
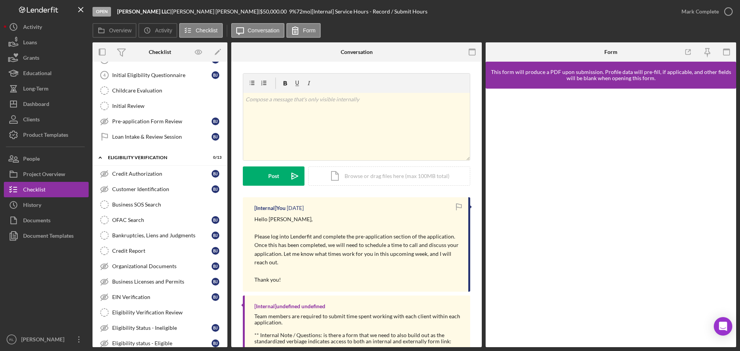
scroll to position [0, 0]
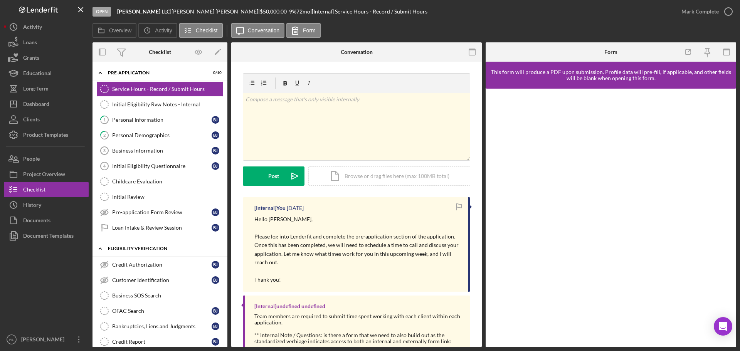
click at [144, 247] on div "Eligibility Verification" at bounding box center [163, 248] width 110 height 5
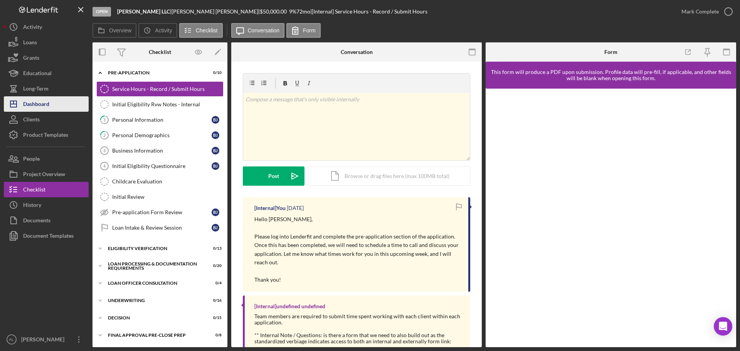
click at [47, 103] on div "Dashboard" at bounding box center [36, 104] width 26 height 17
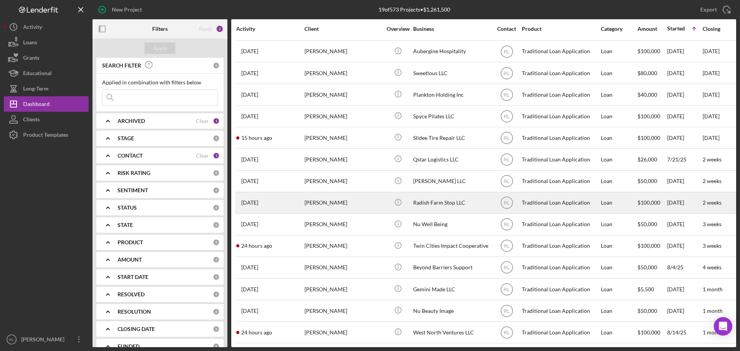
scroll to position [112, 0]
click at [365, 198] on div "[PERSON_NAME]" at bounding box center [342, 203] width 77 height 20
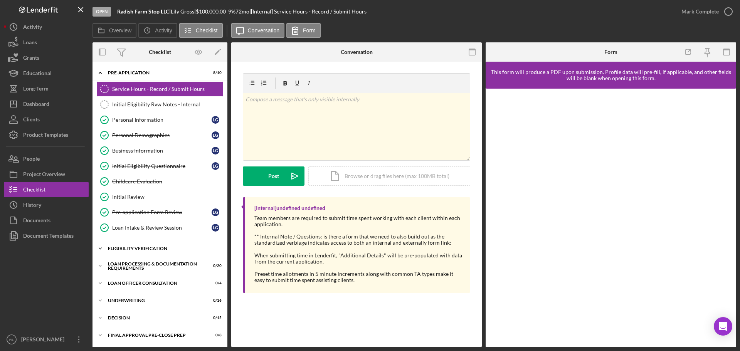
click at [161, 249] on div "Eligibility Verification" at bounding box center [163, 248] width 110 height 5
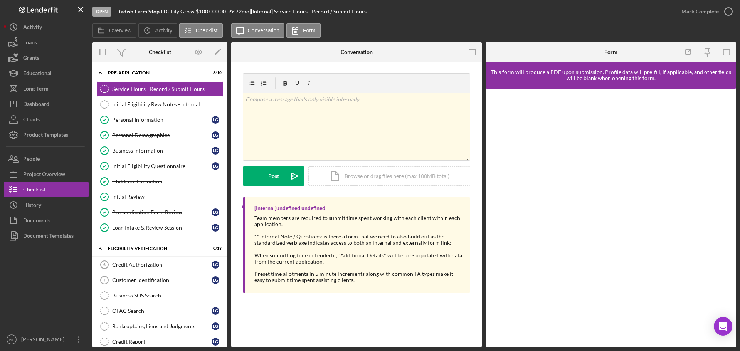
click at [351, 229] on div at bounding box center [358, 230] width 208 height 6
click at [48, 105] on div "Dashboard" at bounding box center [36, 104] width 26 height 17
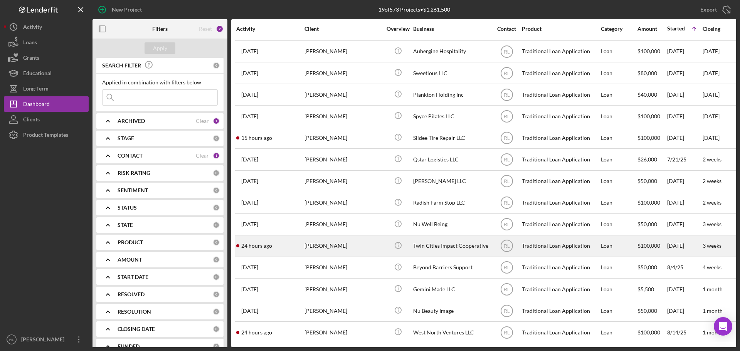
scroll to position [112, 0]
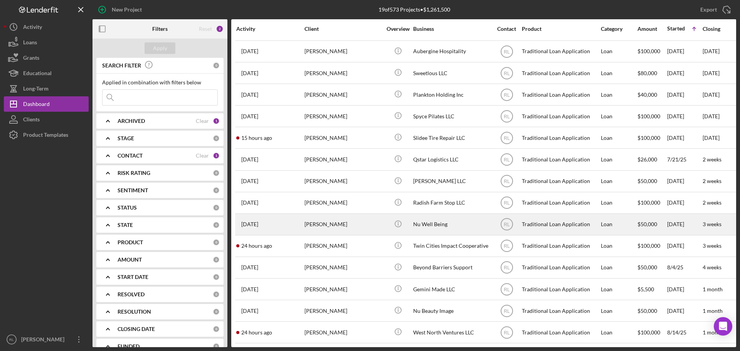
click at [439, 222] on div "Nu Well Being" at bounding box center [451, 224] width 77 height 20
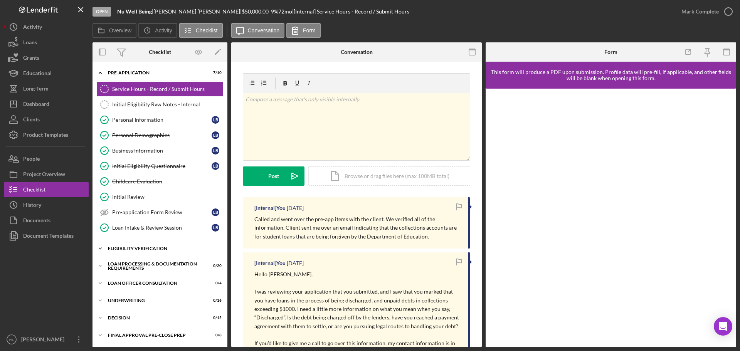
click at [123, 249] on div "Eligibility Verification" at bounding box center [163, 248] width 110 height 5
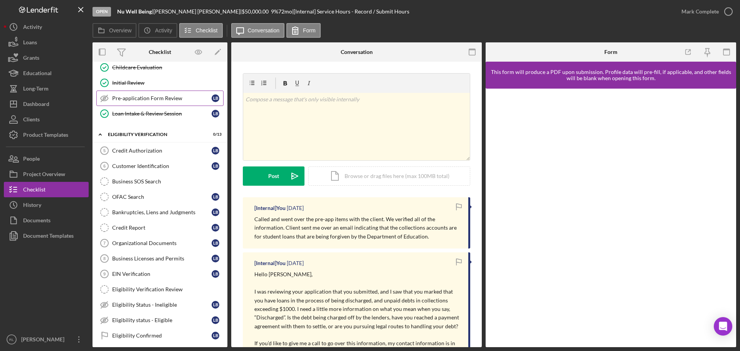
scroll to position [116, 0]
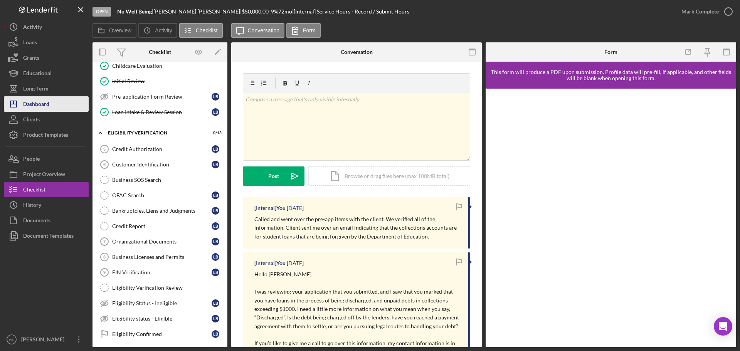
click at [50, 103] on button "Icon/Dashboard Dashboard" at bounding box center [46, 103] width 85 height 15
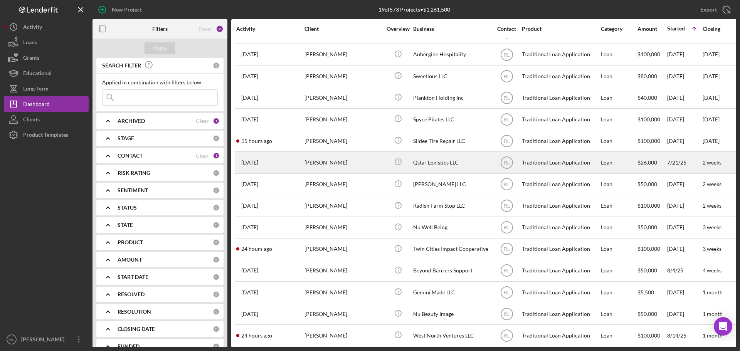
scroll to position [112, 0]
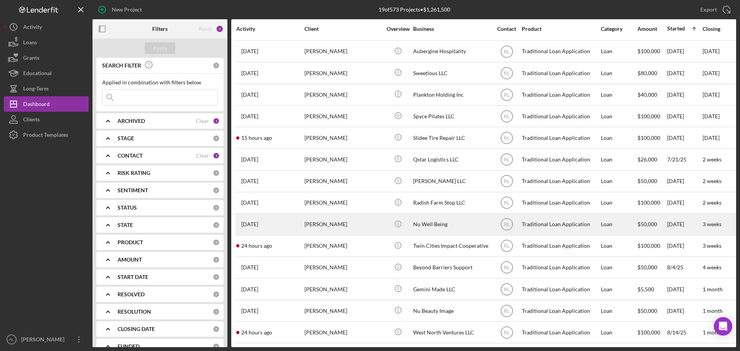
click at [353, 220] on div "[PERSON_NAME]" at bounding box center [342, 224] width 77 height 20
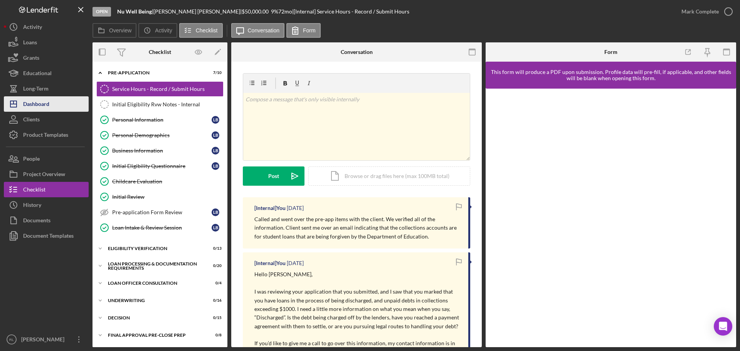
click at [42, 102] on div "Dashboard" at bounding box center [36, 104] width 26 height 17
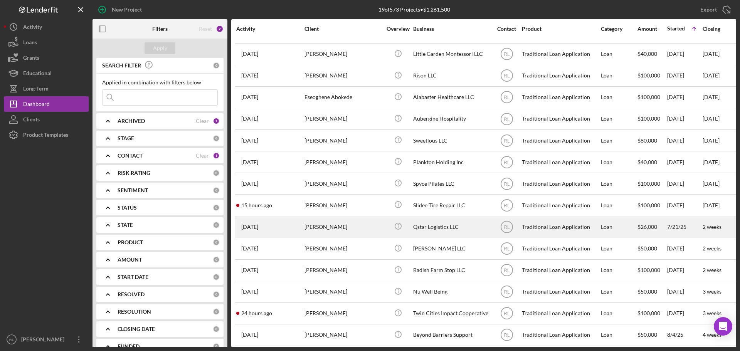
scroll to position [112, 0]
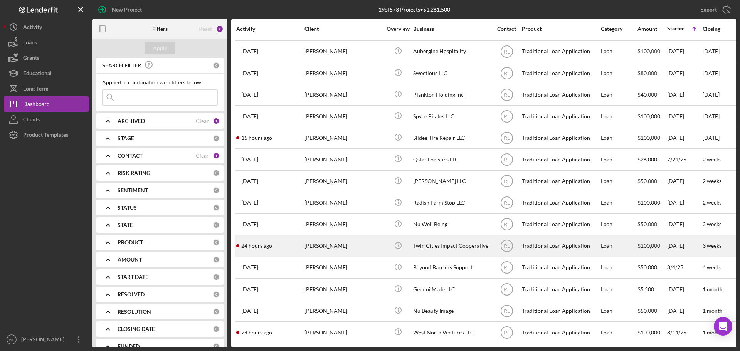
click at [342, 238] on div "[PERSON_NAME]" at bounding box center [342, 246] width 77 height 20
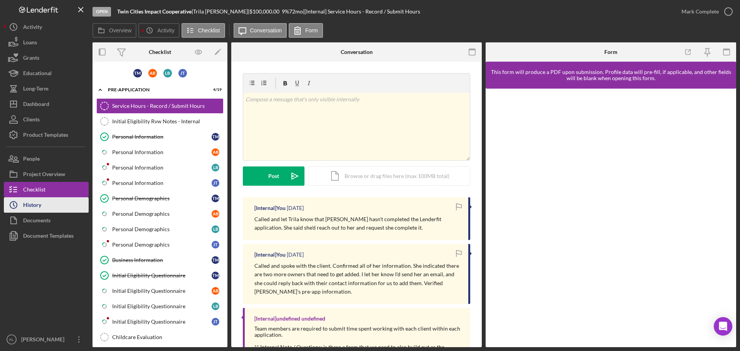
click at [47, 207] on button "Icon/History History" at bounding box center [46, 204] width 85 height 15
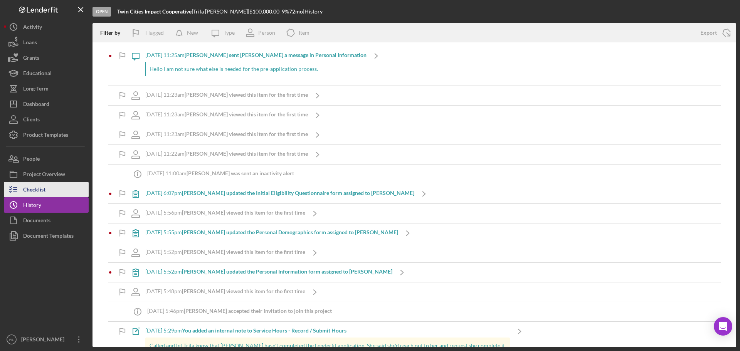
click at [39, 187] on div "Checklist" at bounding box center [34, 190] width 22 height 17
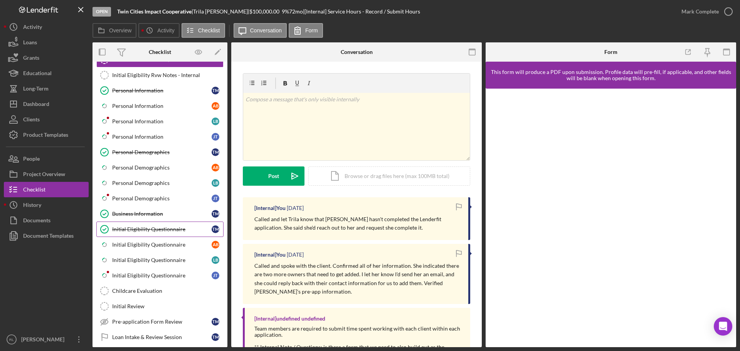
scroll to position [39, 0]
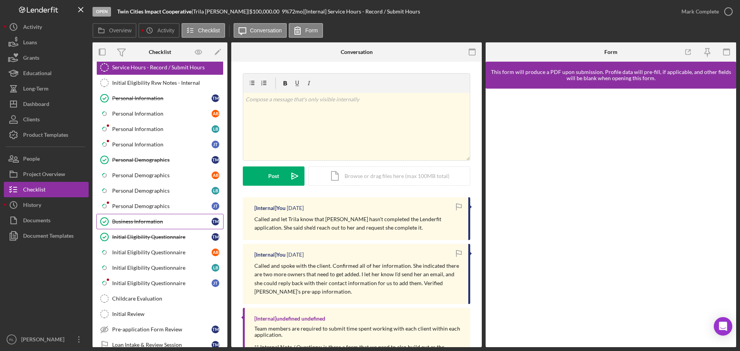
click at [150, 225] on link "Business Information Business Information T M" at bounding box center [159, 221] width 127 height 15
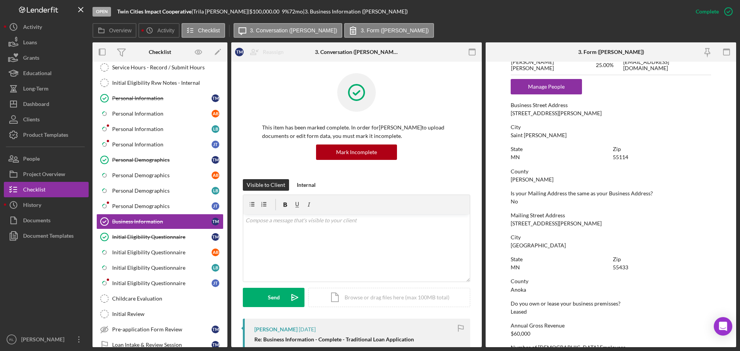
scroll to position [510, 0]
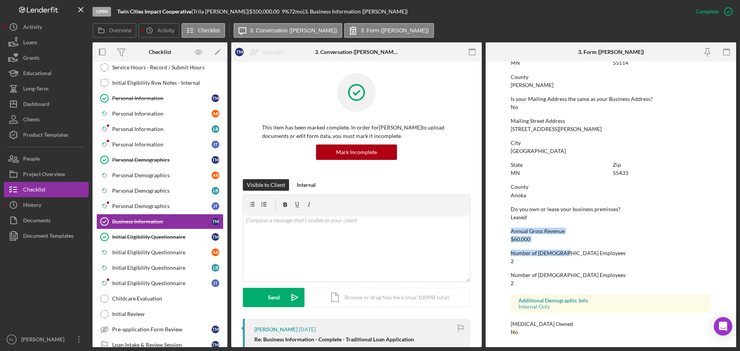
drag, startPoint x: 558, startPoint y: 243, endPoint x: 511, endPoint y: 230, distance: 49.5
click at [511, 230] on div "Annual Gross Revenue" at bounding box center [611, 231] width 200 height 6
drag, startPoint x: 511, startPoint y: 230, endPoint x: 559, endPoint y: 281, distance: 70.3
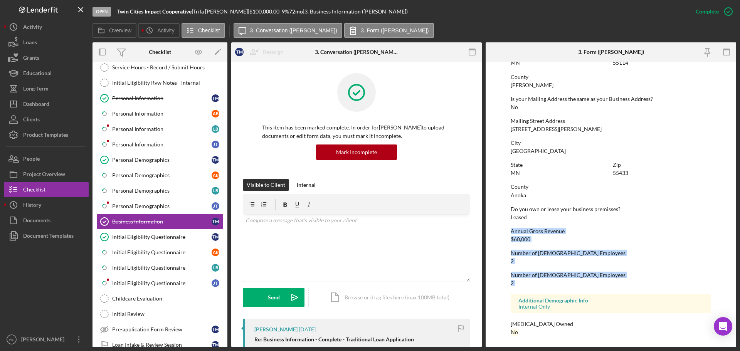
click at [559, 281] on div "Number of [DEMOGRAPHIC_DATA] Employees 2" at bounding box center [611, 279] width 200 height 14
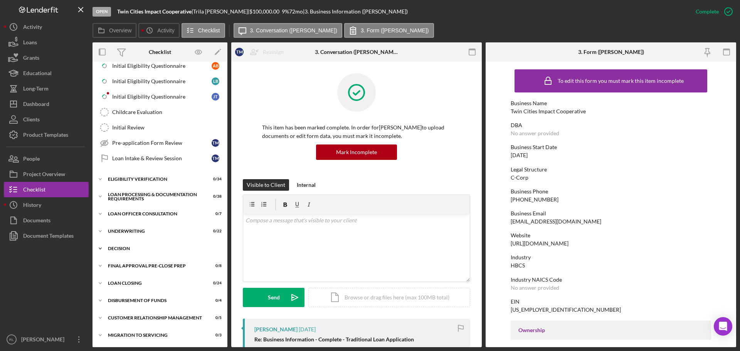
scroll to position [231, 0]
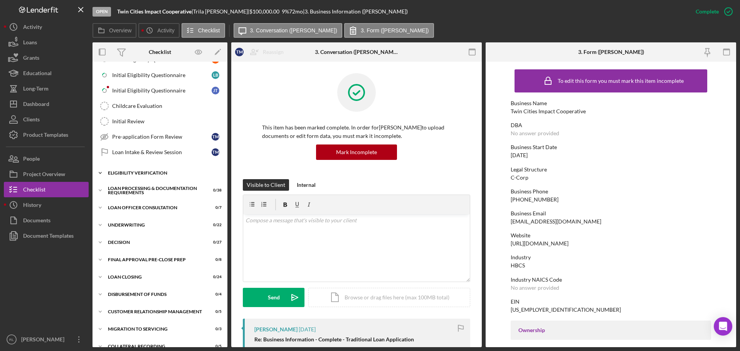
click at [162, 173] on div "Eligibility Verification" at bounding box center [163, 173] width 110 height 5
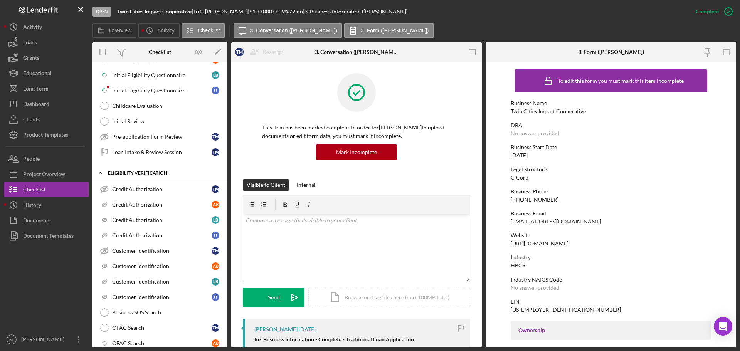
click at [162, 173] on div "Eligibility Verification" at bounding box center [163, 173] width 110 height 5
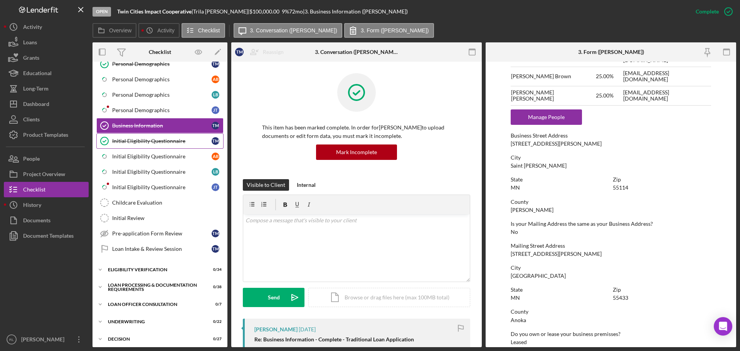
scroll to position [154, 0]
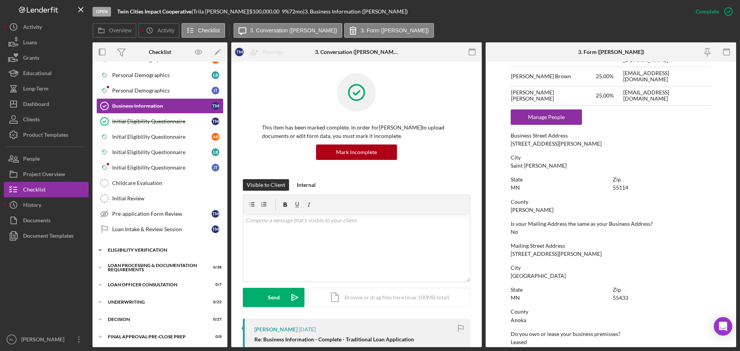
click at [138, 252] on div "Eligibility Verification" at bounding box center [163, 250] width 110 height 5
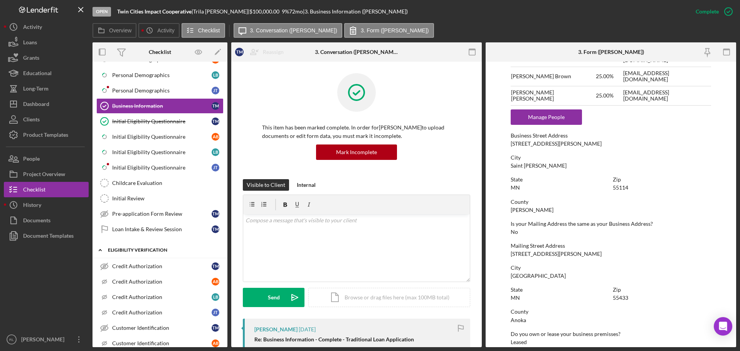
click at [145, 249] on div "Eligibility Verification" at bounding box center [163, 250] width 110 height 5
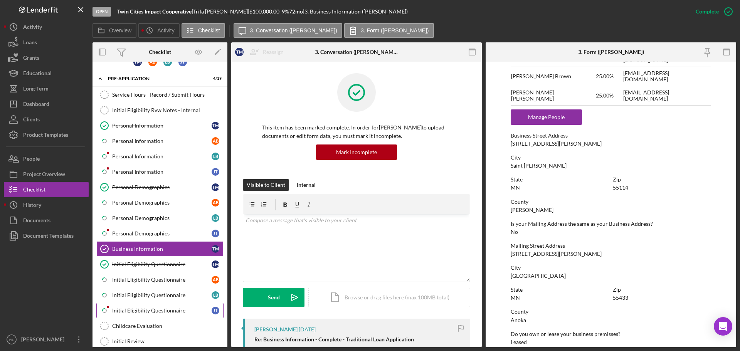
scroll to position [0, 0]
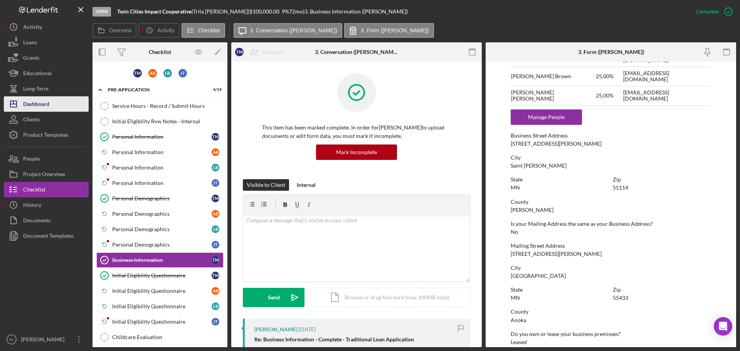
click at [37, 106] on div "Dashboard" at bounding box center [36, 104] width 26 height 17
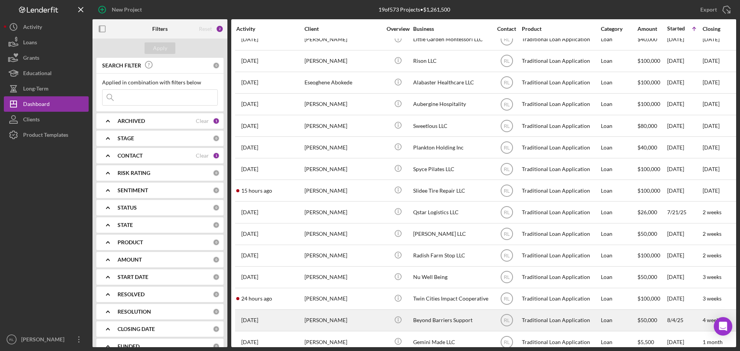
scroll to position [112, 0]
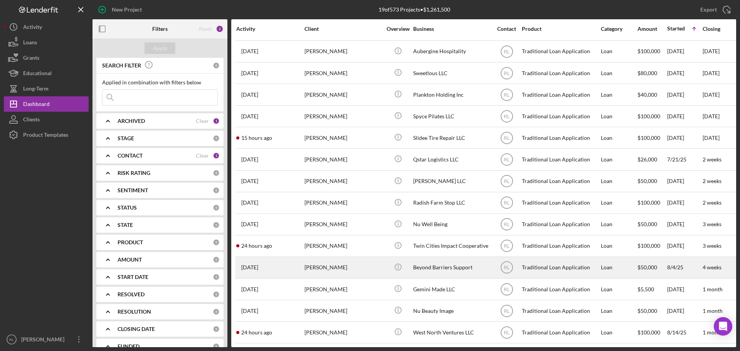
click at [360, 264] on div "[PERSON_NAME]" at bounding box center [342, 267] width 77 height 20
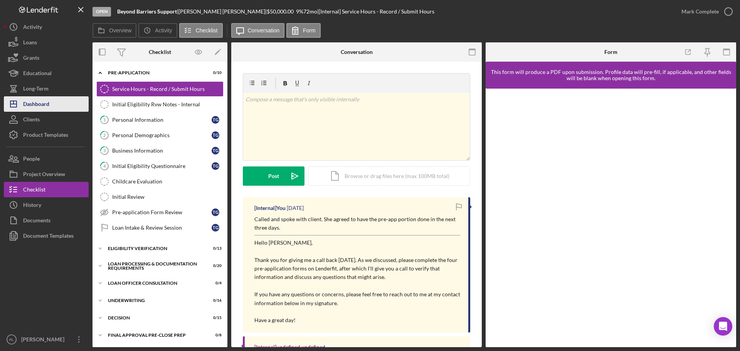
click at [44, 100] on div "Dashboard" at bounding box center [36, 104] width 26 height 17
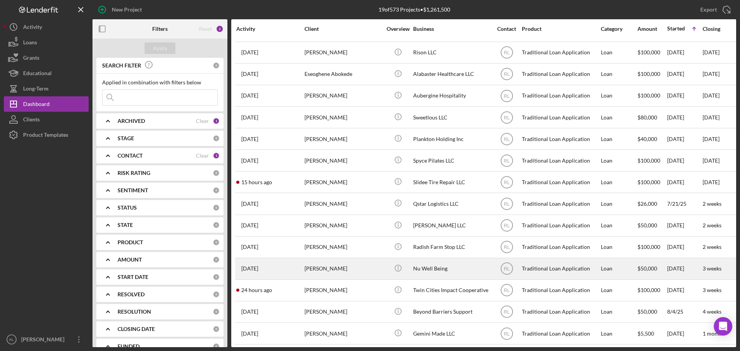
scroll to position [112, 0]
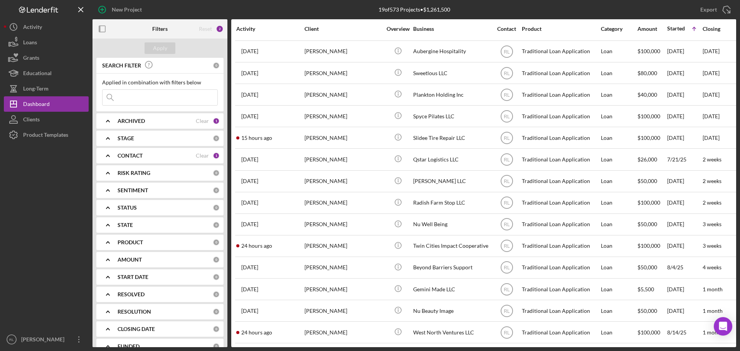
click at [57, 246] on div at bounding box center [46, 237] width 85 height 189
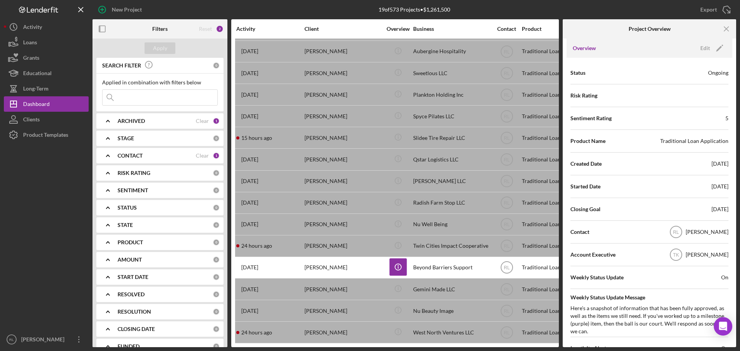
scroll to position [77, 0]
click at [724, 30] on icon "Icon/Menu Close" at bounding box center [726, 28] width 17 height 17
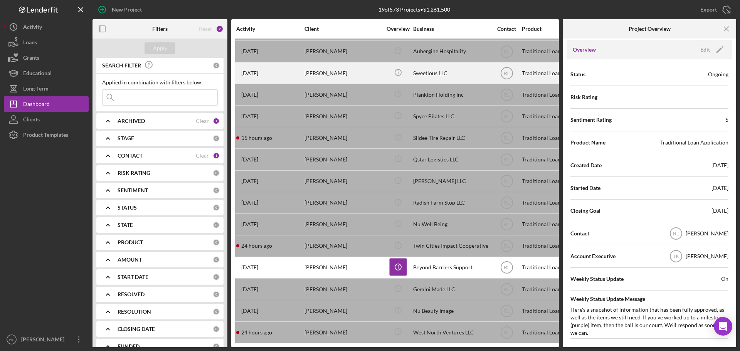
scroll to position [0, 0]
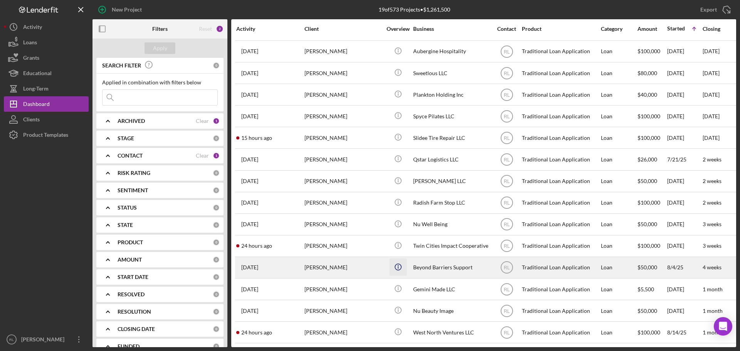
click at [397, 261] on icon "Icon/Info" at bounding box center [397, 266] width 17 height 17
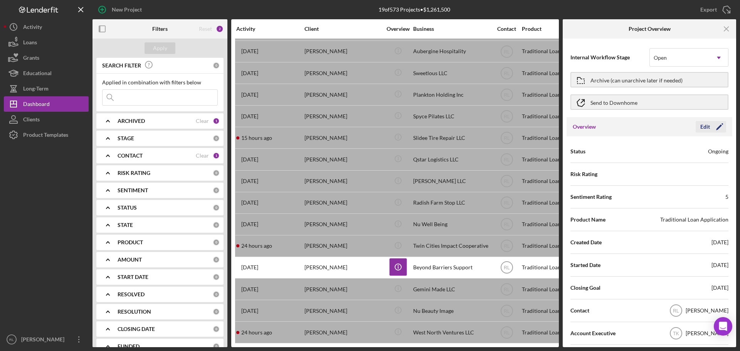
click at [710, 128] on icon "Icon/Edit" at bounding box center [719, 126] width 19 height 19
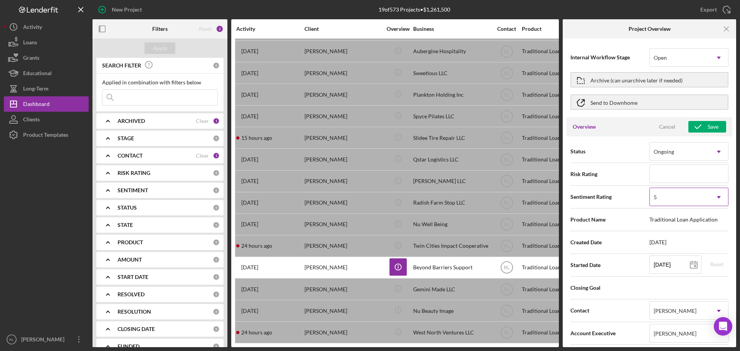
click at [702, 198] on div "5" at bounding box center [680, 197] width 60 height 18
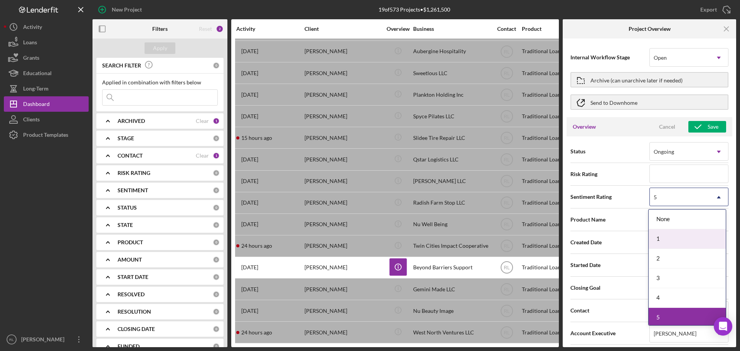
click at [669, 238] on div "1" at bounding box center [687, 239] width 77 height 20
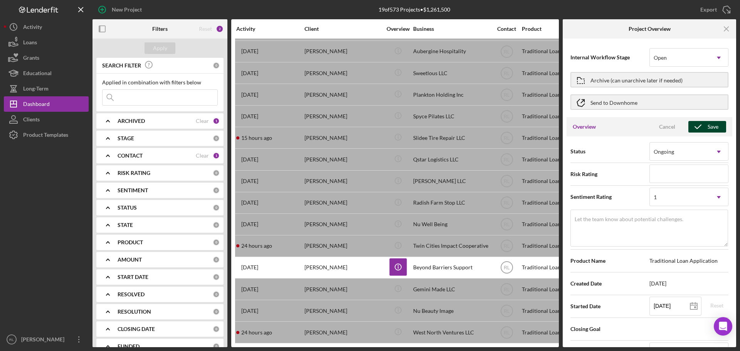
click at [698, 124] on icon "button" at bounding box center [697, 126] width 19 height 19
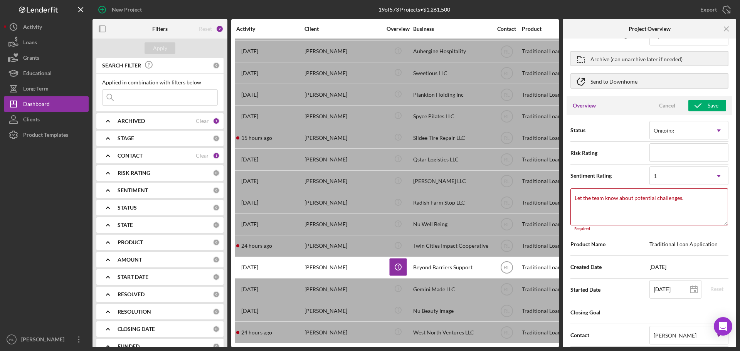
scroll to position [17, 0]
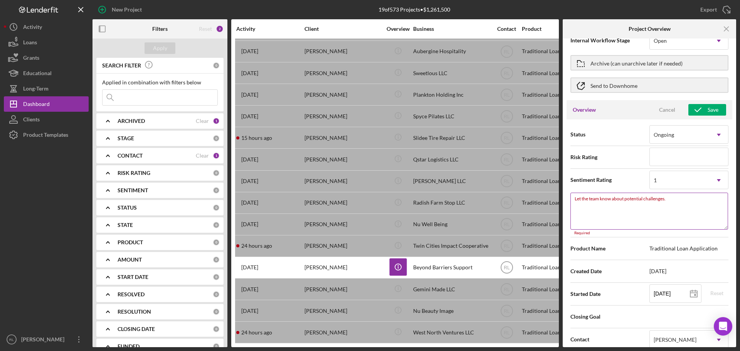
click at [619, 212] on textarea "Let the team know about potential challenges." at bounding box center [649, 211] width 158 height 37
type textarea "Here's a snapshot of information that has been fully approved, as well as the i…"
type textarea "N"
type textarea "Here's a snapshot of information that has been fully approved, as well as the i…"
type textarea "N/"
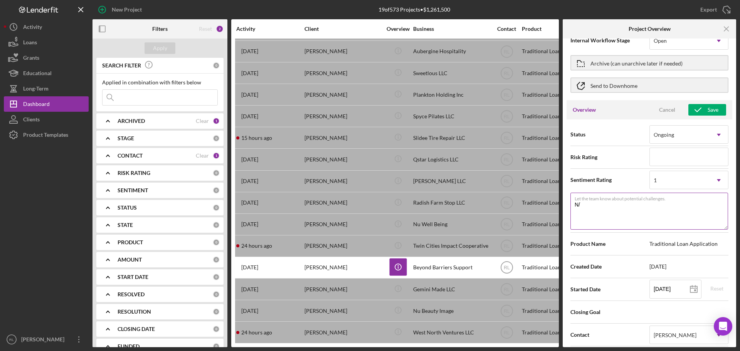
type textarea "Here's a snapshot of information that has been fully approved, as well as the i…"
type textarea "N/A"
click at [696, 109] on icon "button" at bounding box center [697, 109] width 19 height 19
type textarea "Here's a snapshot of information that has been fully approved, as well as the i…"
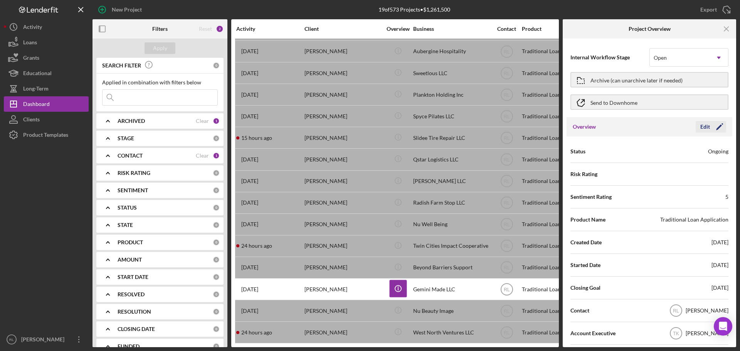
click at [710, 126] on icon "Icon/Edit" at bounding box center [719, 126] width 19 height 19
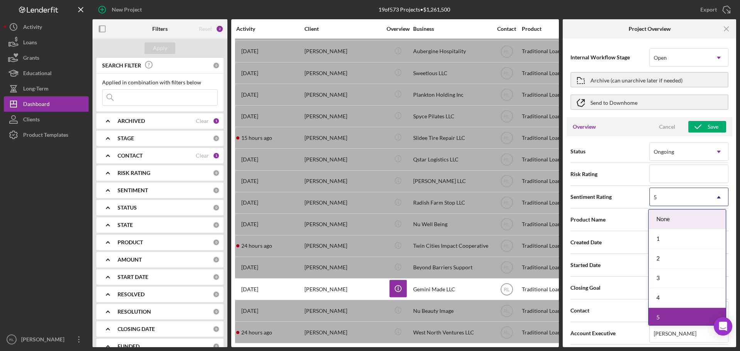
click at [696, 195] on div "5" at bounding box center [680, 197] width 60 height 18
click at [667, 234] on div "1" at bounding box center [687, 239] width 77 height 20
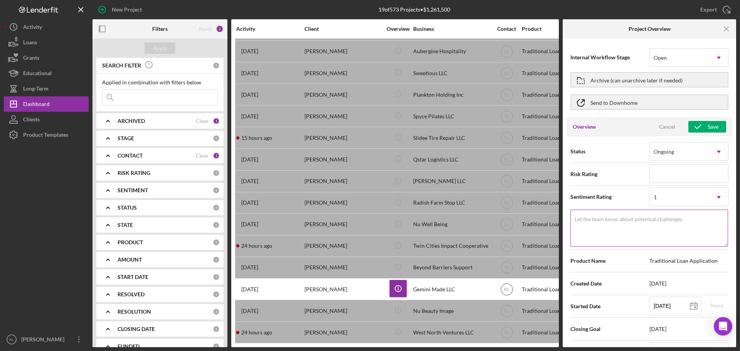
click at [633, 218] on label "Let the team know about potential challenges." at bounding box center [629, 219] width 109 height 6
click at [633, 218] on textarea "Let the team know about potential challenges." at bounding box center [649, 228] width 158 height 37
type textarea "Here's a snapshot of information that has been fully approved, as well as the i…"
type textarea "N"
type textarea "Here's a snapshot of information that has been fully approved, as well as the i…"
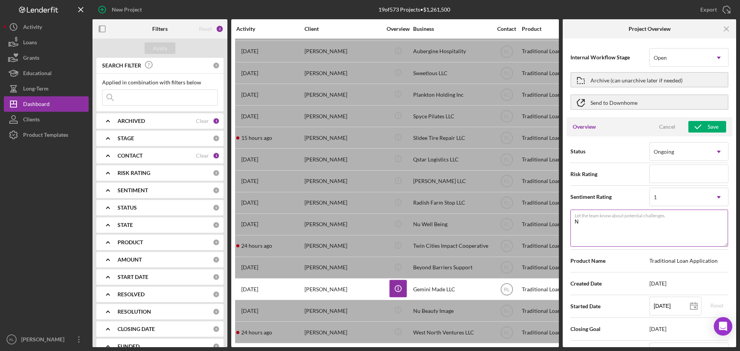
type textarea "N/"
type textarea "Here's a snapshot of information that has been fully approved, as well as the i…"
type textarea "N/A"
click at [710, 129] on div "Save" at bounding box center [713, 127] width 11 height 12
type textarea "Here's a snapshot of information that has been fully approved, as well as the i…"
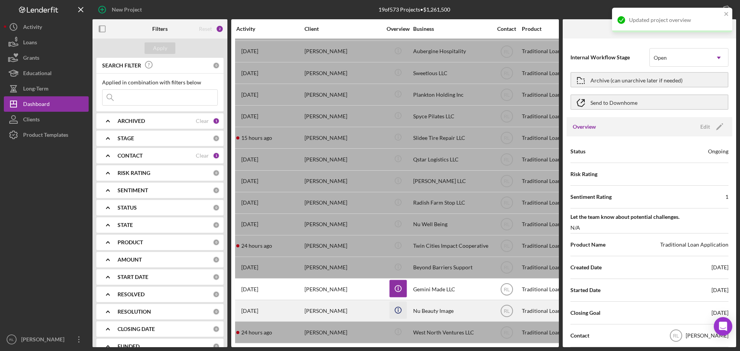
click at [398, 302] on icon "Icon/Info" at bounding box center [397, 310] width 17 height 17
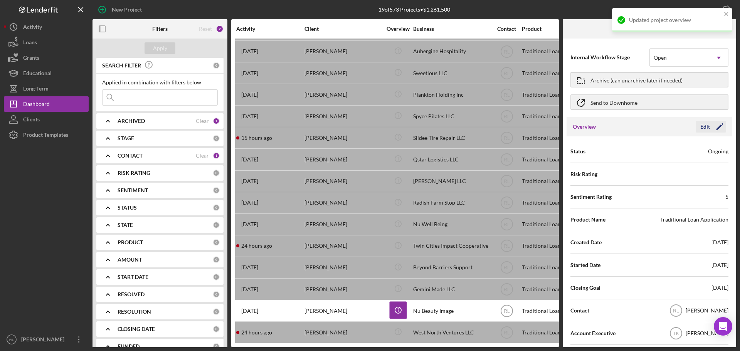
click at [716, 126] on icon "Icon/Edit" at bounding box center [719, 126] width 19 height 19
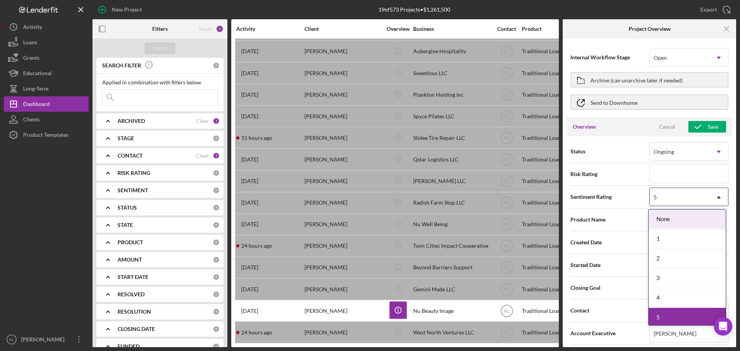
click at [706, 198] on div "5" at bounding box center [680, 197] width 60 height 18
click at [664, 236] on div "1" at bounding box center [687, 239] width 77 height 20
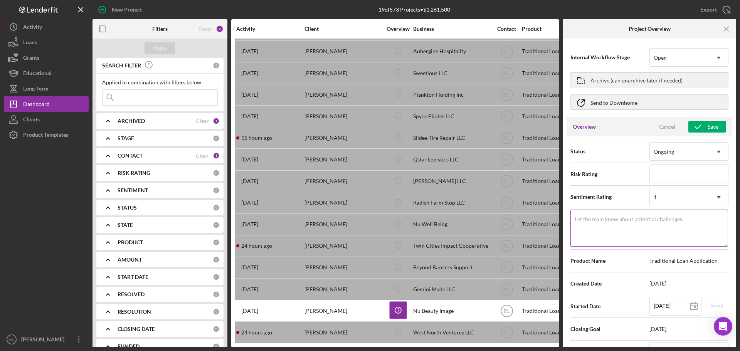
click at [637, 217] on label "Let the team know about potential challenges." at bounding box center [629, 219] width 109 height 6
click at [637, 217] on textarea "Let the team know about potential challenges." at bounding box center [649, 228] width 158 height 37
type textarea "Here's a snapshot of information that has been fully approved, as well as the i…"
type textarea "N"
type textarea "Here's a snapshot of information that has been fully approved, as well as the i…"
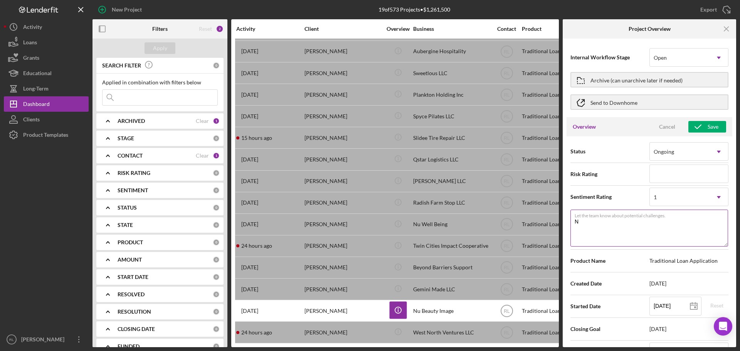
type textarea "N/"
type textarea "Here's a snapshot of information that has been fully approved, as well as the i…"
type textarea "N/A"
click at [707, 133] on div "Overview Cancel Save" at bounding box center [650, 126] width 166 height 19
click at [708, 125] on div "Save" at bounding box center [713, 127] width 11 height 12
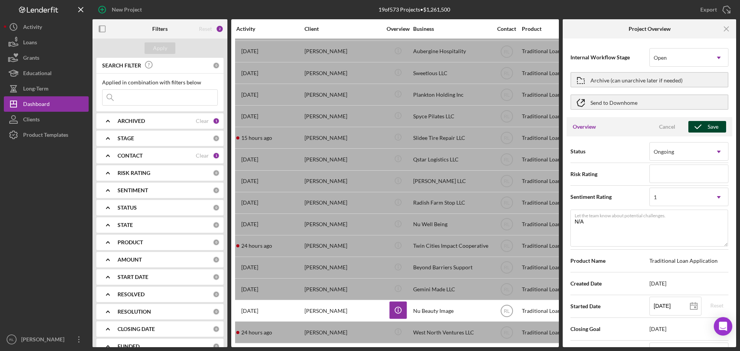
type textarea "Here's a snapshot of information that has been fully approved, as well as the i…"
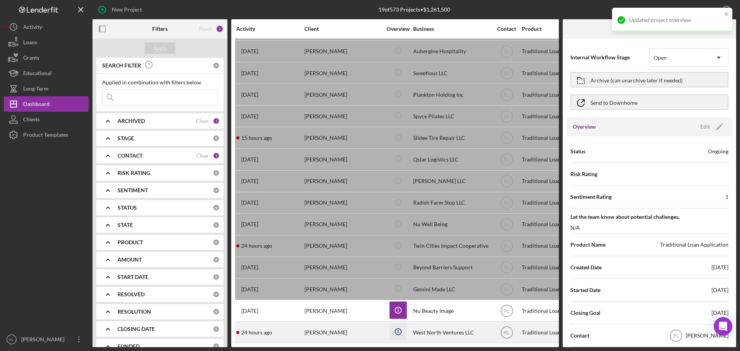
click at [392, 326] on icon "Icon/Info" at bounding box center [397, 331] width 17 height 17
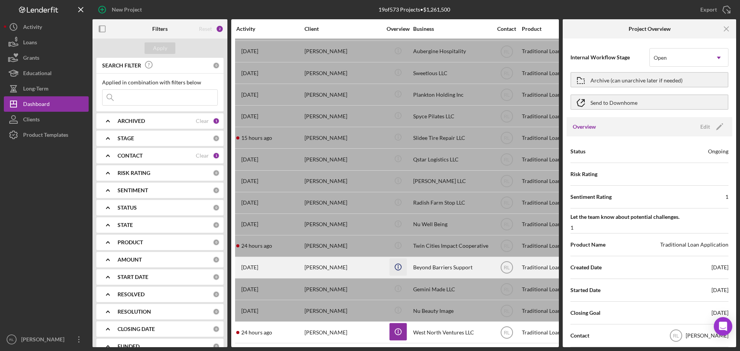
click at [393, 260] on icon "Icon/Info" at bounding box center [397, 266] width 17 height 17
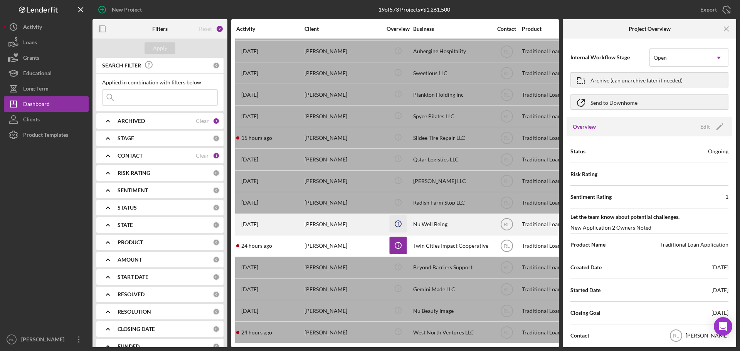
click at [397, 222] on icon "Icon/Info" at bounding box center [397, 223] width 17 height 17
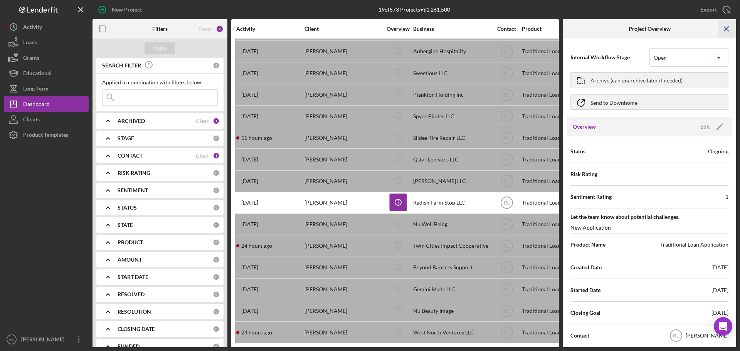
click at [725, 27] on icon "Icon/Menu Close" at bounding box center [726, 28] width 17 height 17
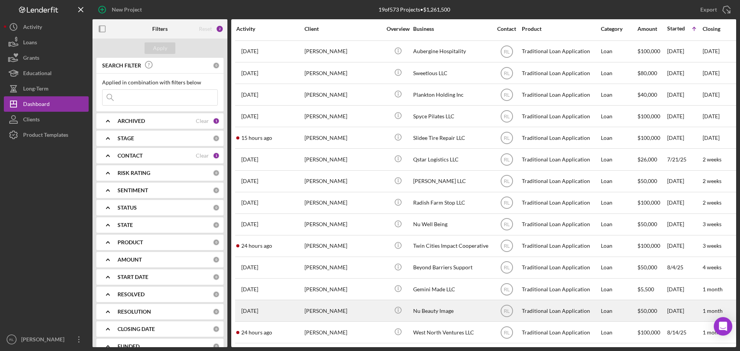
click at [434, 301] on div "Nu Beauty Image" at bounding box center [451, 311] width 77 height 20
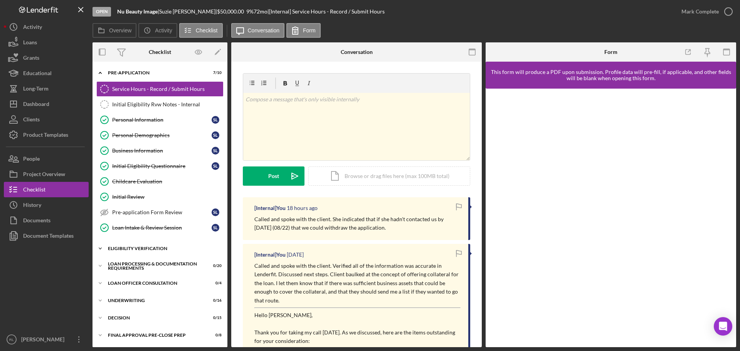
click at [145, 247] on div "Eligibility Verification" at bounding box center [163, 248] width 110 height 5
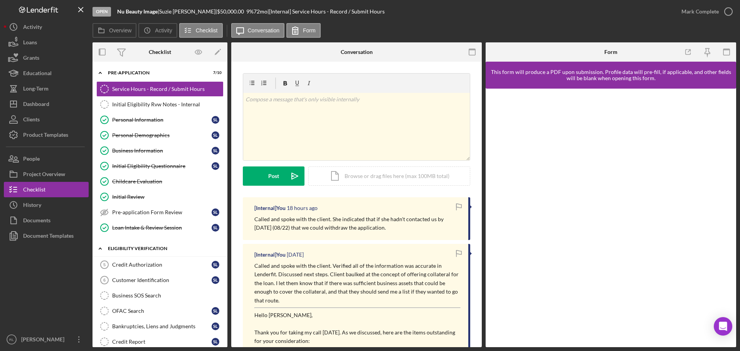
click at [151, 246] on div "Icon/Expander Eligibility Verification 0 / 13" at bounding box center [159, 249] width 135 height 16
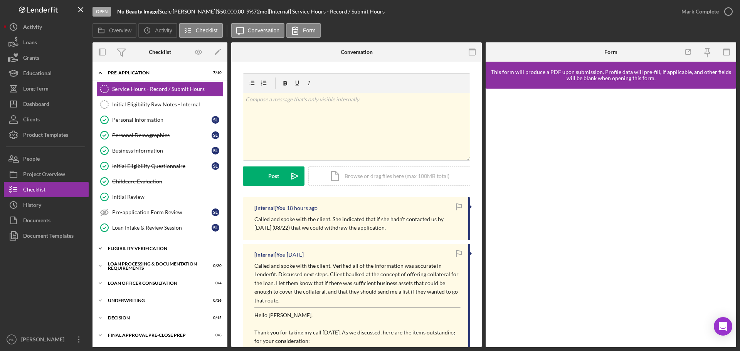
click at [151, 246] on div "Icon/Expander Eligibility Verification 0 / 13" at bounding box center [159, 248] width 135 height 15
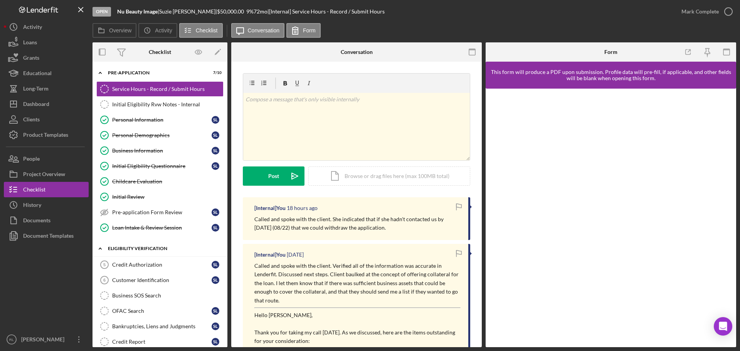
click at [151, 246] on div "Icon/Expander Eligibility Verification 0 / 13" at bounding box center [159, 249] width 135 height 16
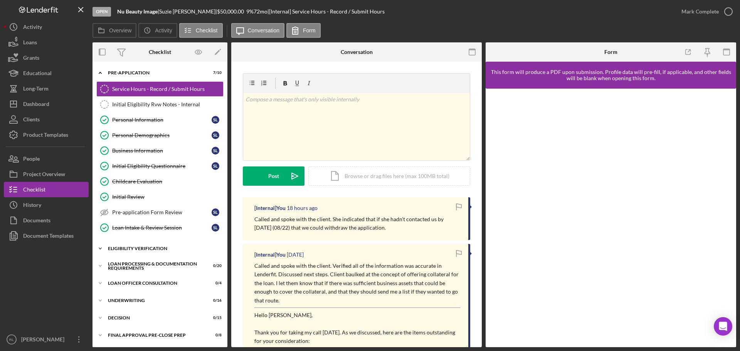
click at [151, 246] on div "Icon/Expander Eligibility Verification 0 / 13" at bounding box center [159, 248] width 135 height 15
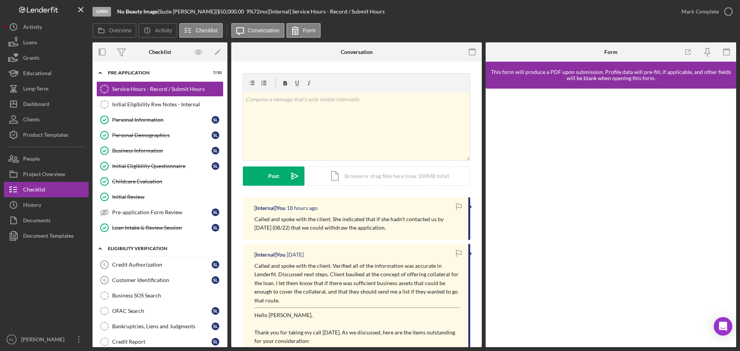
click at [151, 246] on div "Icon/Expander Eligibility Verification 0 / 13" at bounding box center [159, 249] width 135 height 16
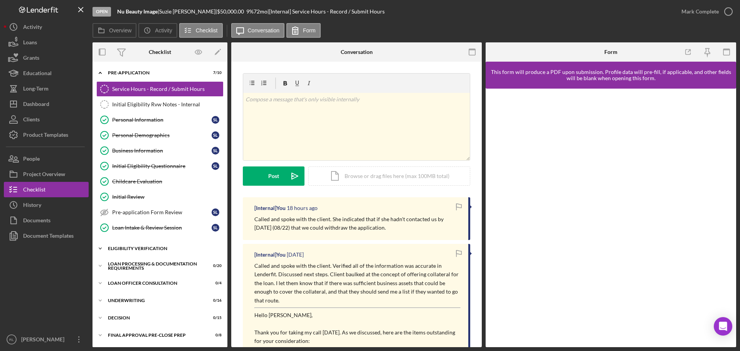
click at [151, 246] on div "Icon/Expander Eligibility Verification 0 / 13" at bounding box center [159, 248] width 135 height 15
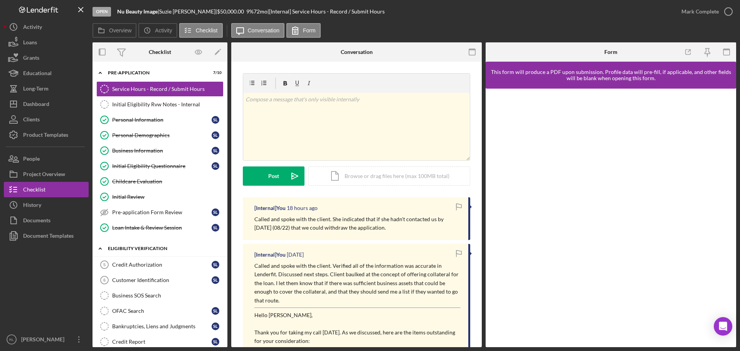
click at [151, 246] on div "Icon/Expander Eligibility Verification 0 / 13" at bounding box center [159, 249] width 135 height 16
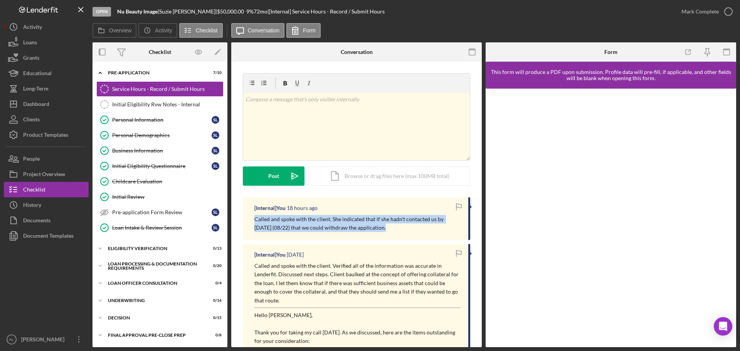
drag, startPoint x: 385, startPoint y: 227, endPoint x: 256, endPoint y: 218, distance: 129.8
click at [256, 218] on p "Called and spoke with the client. She indicated that if she hadn't contacted us…" at bounding box center [357, 223] width 206 height 17
drag, startPoint x: 254, startPoint y: 217, endPoint x: 392, endPoint y: 232, distance: 138.4
click at [392, 232] on div "[Internal] You 18 hours ago Called and spoke with the client. She indicated tha…" at bounding box center [356, 218] width 227 height 43
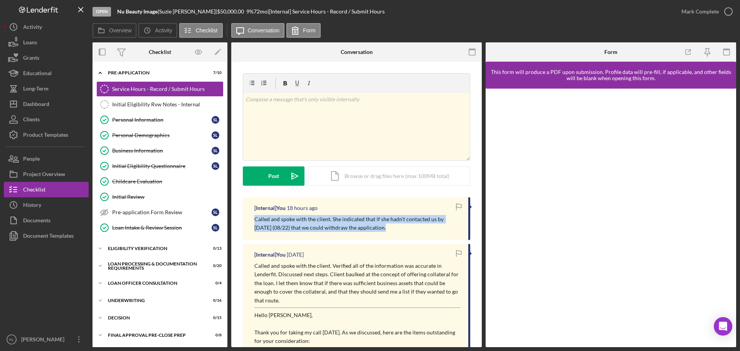
click at [392, 232] on p "Called and spoke with the client. She indicated that if she hadn't contacted us…" at bounding box center [357, 223] width 206 height 17
drag, startPoint x: 387, startPoint y: 232, endPoint x: 254, endPoint y: 217, distance: 134.6
click at [254, 217] on div "[Internal] You 18 hours ago Called and spoke with the client. She indicated tha…" at bounding box center [356, 218] width 227 height 43
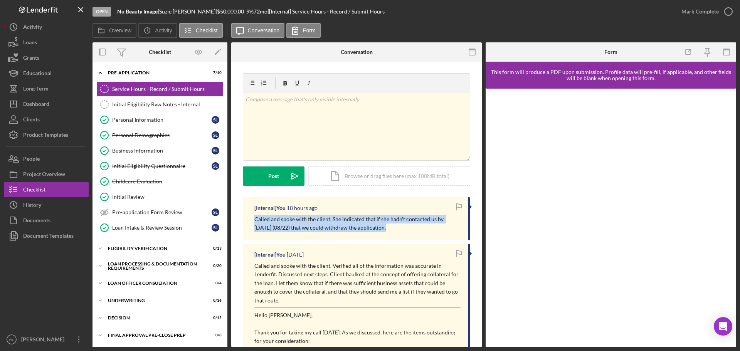
drag, startPoint x: 255, startPoint y: 217, endPoint x: 385, endPoint y: 225, distance: 129.7
click at [385, 225] on p "Called and spoke with the client. She indicated that if she hadn't contacted us…" at bounding box center [357, 223] width 206 height 17
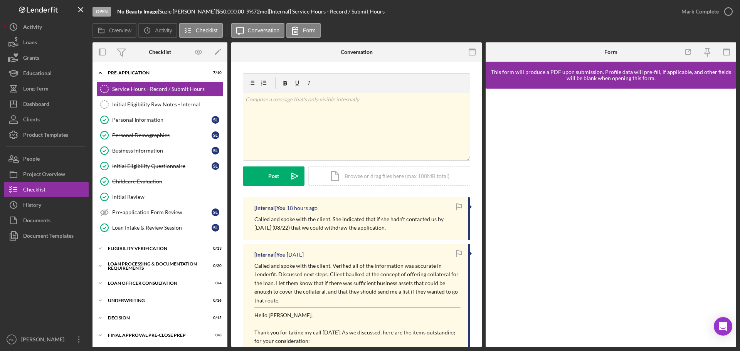
click at [392, 228] on p "Called and spoke with the client. She indicated that if she hadn't contacted us…" at bounding box center [357, 223] width 206 height 17
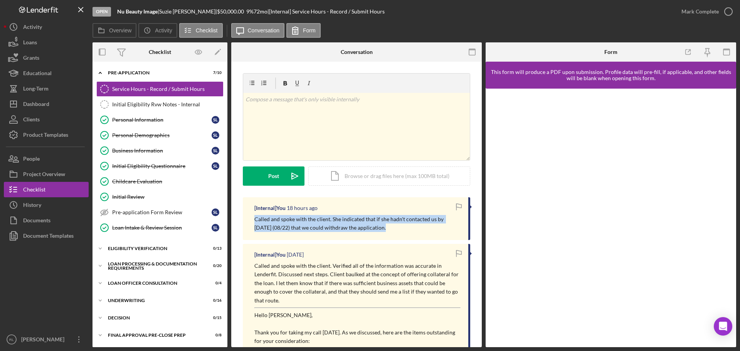
click at [392, 228] on p "Called and spoke with the client. She indicated that if she hadn't contacted us…" at bounding box center [357, 223] width 206 height 17
click at [393, 228] on p "Called and spoke with the client. She indicated that if she hadn't contacted us…" at bounding box center [357, 223] width 206 height 17
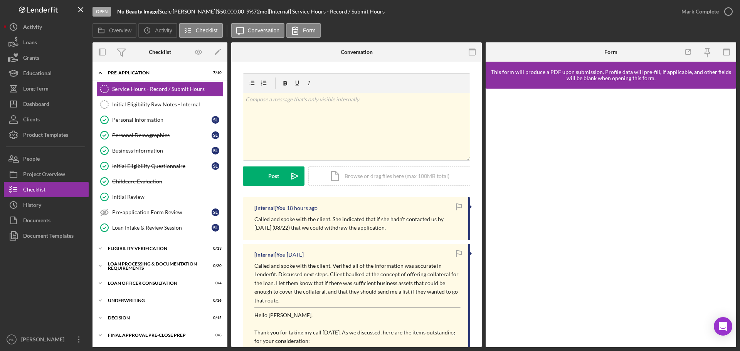
click at [360, 231] on p "Called and spoke with the client. She indicated that if she hadn't contacted us…" at bounding box center [357, 223] width 206 height 17
click at [52, 104] on button "Icon/Dashboard Dashboard" at bounding box center [46, 103] width 85 height 15
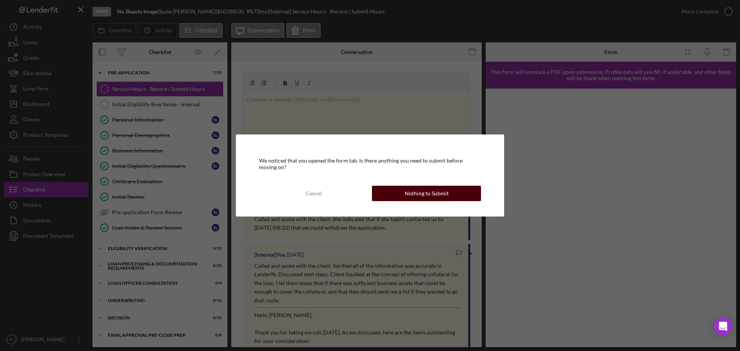
click at [410, 195] on div "Nothing to Submit" at bounding box center [427, 193] width 44 height 15
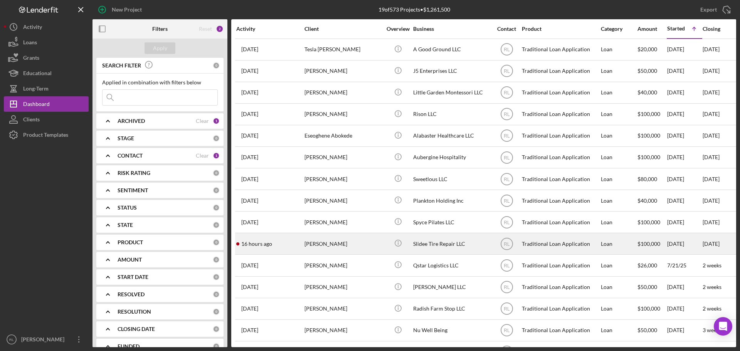
scroll to position [112, 0]
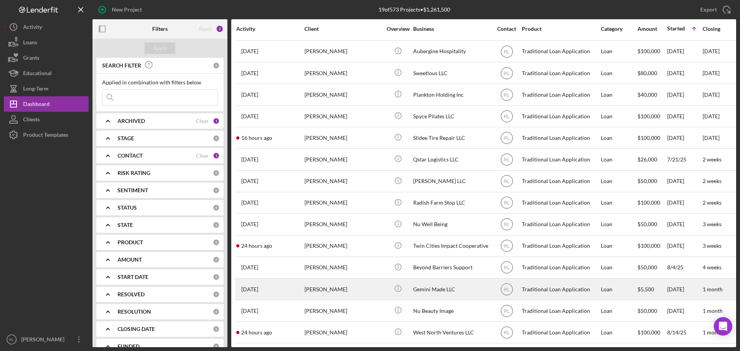
click at [350, 293] on div "[PERSON_NAME]" at bounding box center [342, 289] width 77 height 20
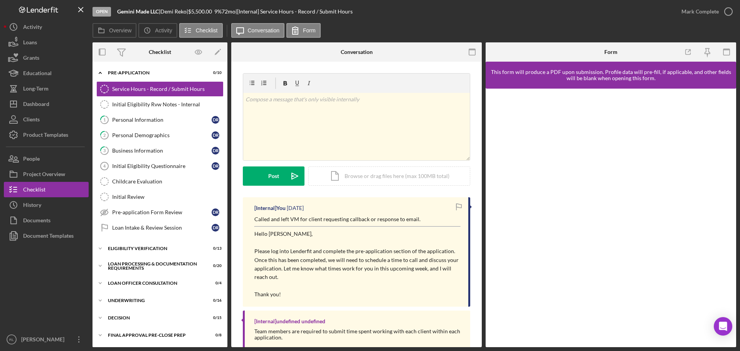
click at [323, 225] on div "Called and left VM for client requesting callback or response to email. Hello […" at bounding box center [357, 257] width 206 height 84
click at [336, 221] on p "Called and left VM for client requesting callback or response to email." at bounding box center [357, 219] width 206 height 8
click at [334, 221] on p "Called and left VM for client requesting callback or response to email." at bounding box center [357, 219] width 206 height 8
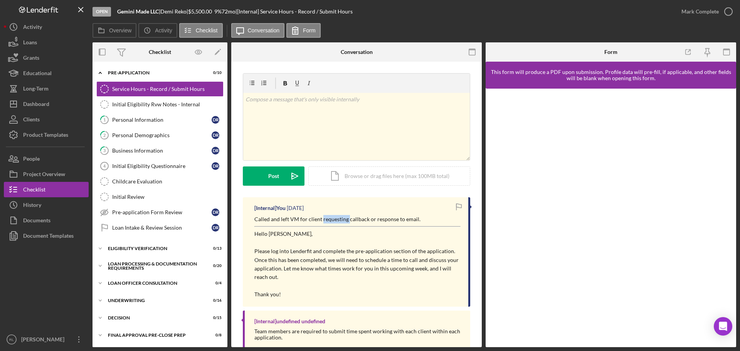
click at [334, 221] on p "Called and left VM for client requesting callback or response to email." at bounding box center [357, 219] width 206 height 8
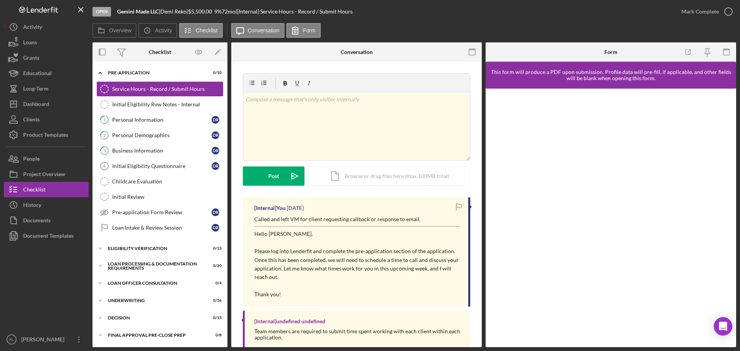
click at [334, 221] on p "Called and left VM for client requesting callback or response to email." at bounding box center [357, 219] width 206 height 8
click at [353, 246] on p at bounding box center [357, 243] width 206 height 8
click at [49, 105] on div "Dashboard" at bounding box center [36, 104] width 26 height 17
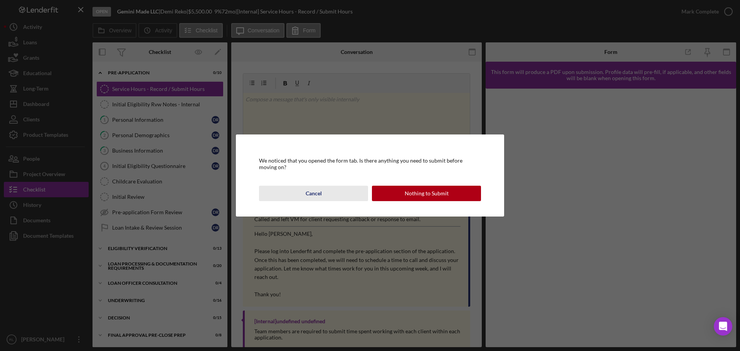
click at [315, 192] on div "Cancel" at bounding box center [314, 193] width 16 height 15
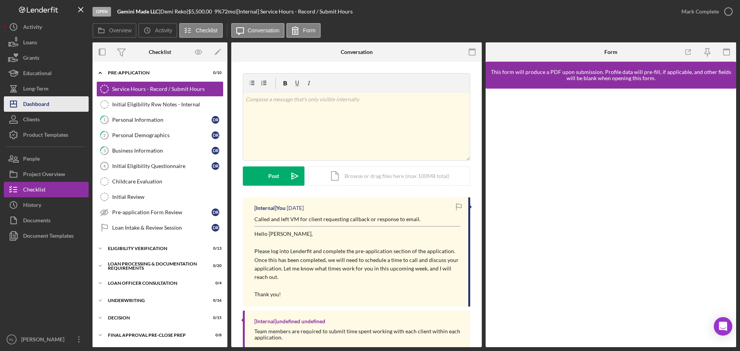
click at [45, 103] on div "Dashboard" at bounding box center [36, 104] width 26 height 17
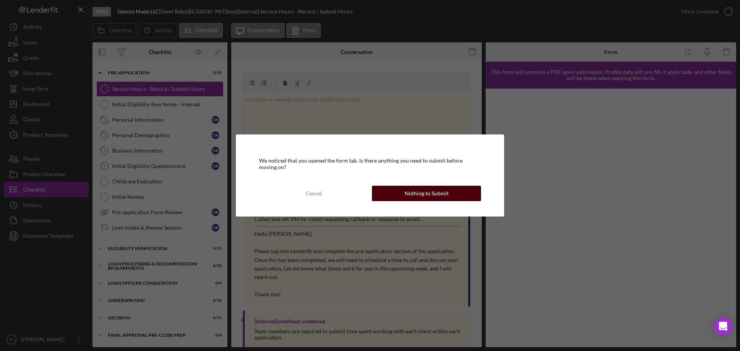
click at [427, 194] on div "Nothing to Submit" at bounding box center [427, 193] width 44 height 15
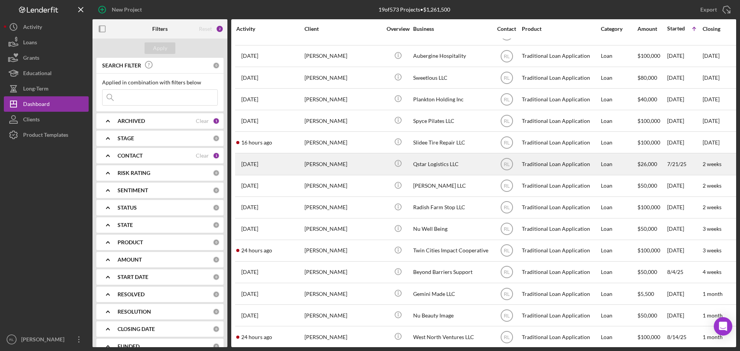
scroll to position [112, 0]
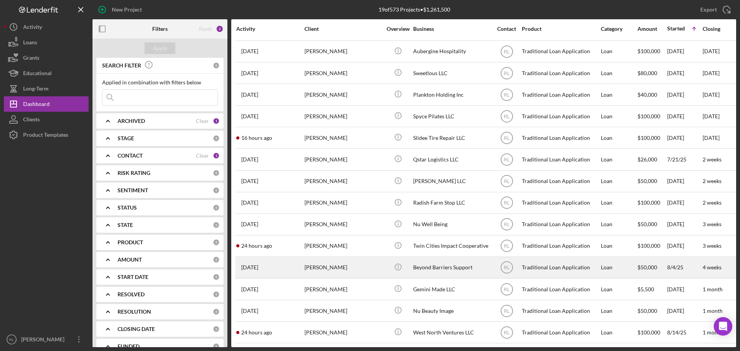
click at [443, 266] on div "Beyond Barriers Support" at bounding box center [451, 267] width 77 height 20
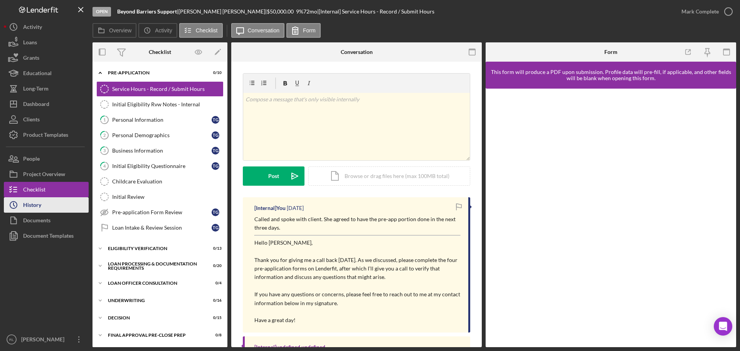
click at [47, 204] on button "Icon/History History" at bounding box center [46, 204] width 85 height 15
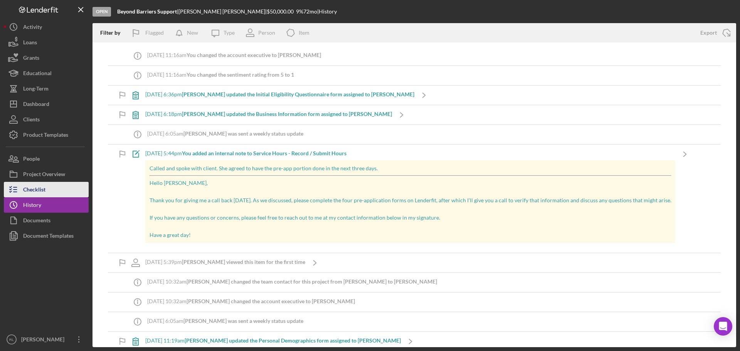
click at [56, 191] on button "Checklist" at bounding box center [46, 189] width 85 height 15
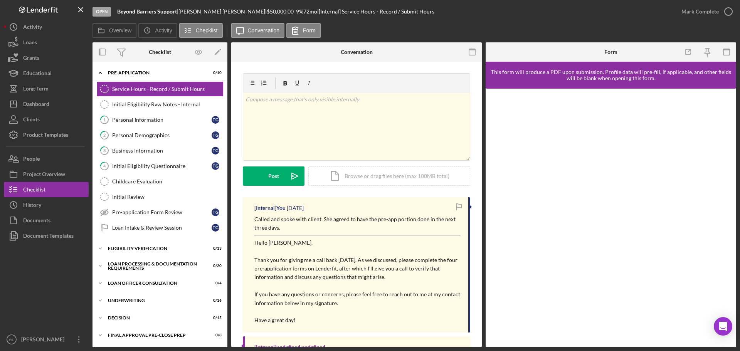
drag, startPoint x: 363, startPoint y: 229, endPoint x: 354, endPoint y: 322, distance: 94.0
click at [354, 322] on div "[Internal] You [DATE] Called and spoke with client. She agreed to have the pre-…" at bounding box center [356, 264] width 227 height 135
click at [354, 322] on p "Have a great day!" at bounding box center [357, 320] width 206 height 8
drag, startPoint x: 351, startPoint y: 209, endPoint x: 353, endPoint y: 320, distance: 111.0
click at [353, 320] on div "[Internal] You [DATE] Called and spoke with client. She agreed to have the pre-…" at bounding box center [356, 264] width 227 height 135
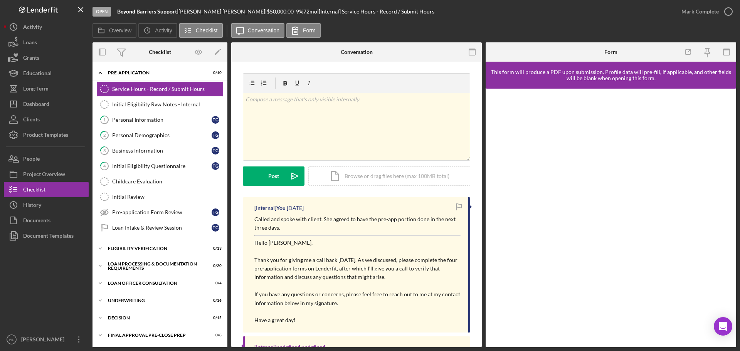
click at [353, 320] on p "Have a great day!" at bounding box center [357, 320] width 206 height 8
click at [35, 109] on div "Dashboard" at bounding box center [36, 104] width 26 height 17
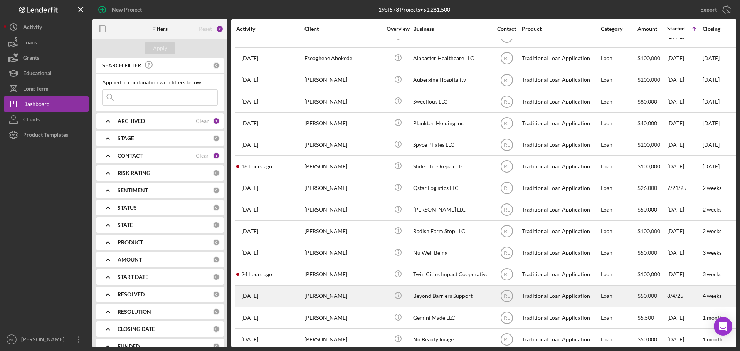
scroll to position [112, 0]
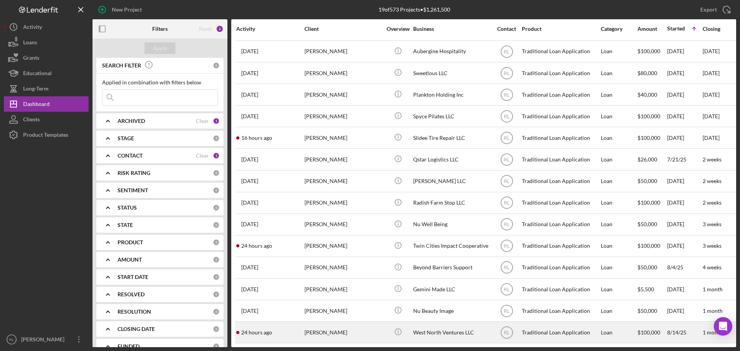
click at [366, 326] on div "[PERSON_NAME]" at bounding box center [342, 332] width 77 height 20
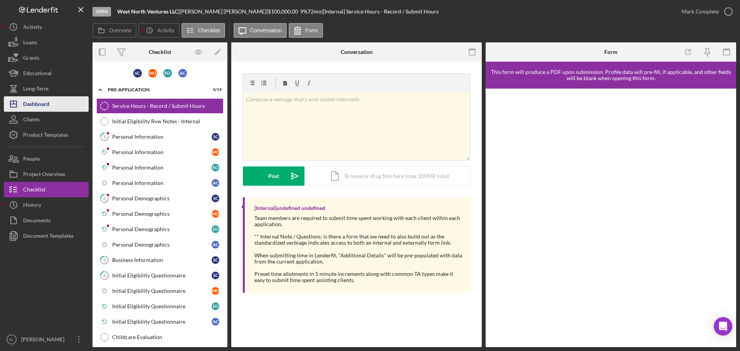
click at [40, 106] on div "Dashboard" at bounding box center [36, 104] width 26 height 17
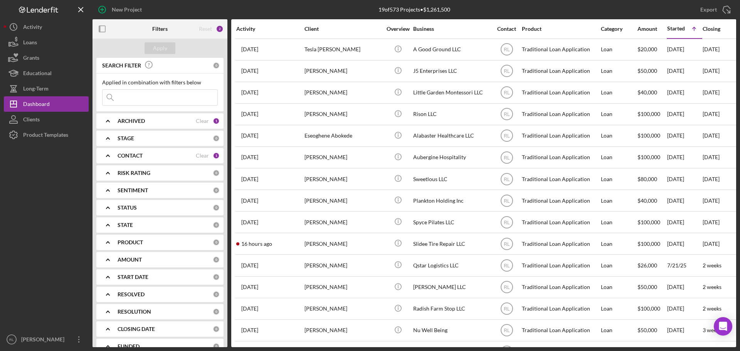
scroll to position [112, 0]
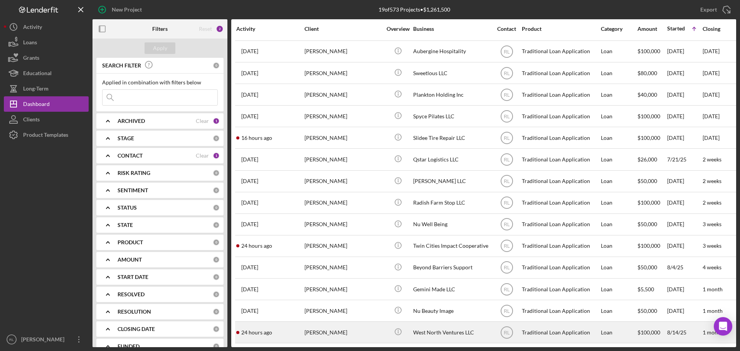
click at [353, 325] on div "[PERSON_NAME]" at bounding box center [342, 332] width 77 height 20
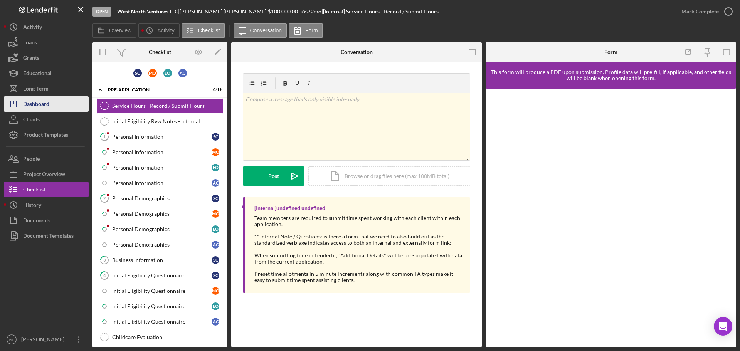
click at [50, 104] on button "Icon/Dashboard Dashboard" at bounding box center [46, 103] width 85 height 15
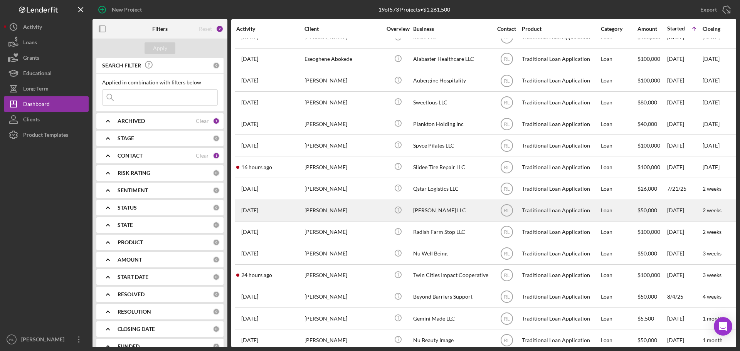
scroll to position [112, 0]
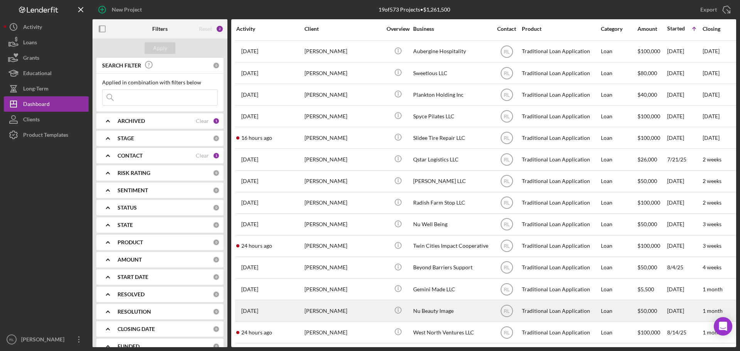
click at [359, 307] on div "[PERSON_NAME]" at bounding box center [342, 311] width 77 height 20
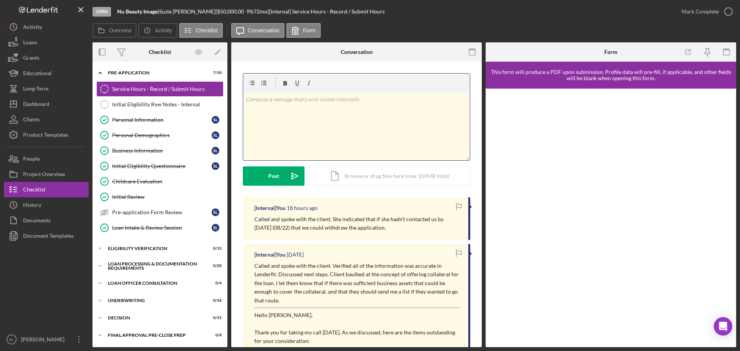
click at [305, 129] on div "v Color teal Color pink Remove color Add row above Add row below Add column bef…" at bounding box center [356, 126] width 227 height 67
click at [279, 178] on button "Post Icon/icon-invite-send" at bounding box center [274, 175] width 62 height 19
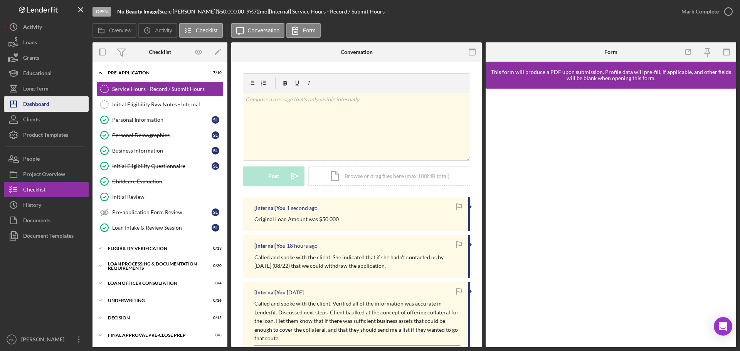
click at [50, 102] on button "Icon/Dashboard Dashboard" at bounding box center [46, 103] width 85 height 15
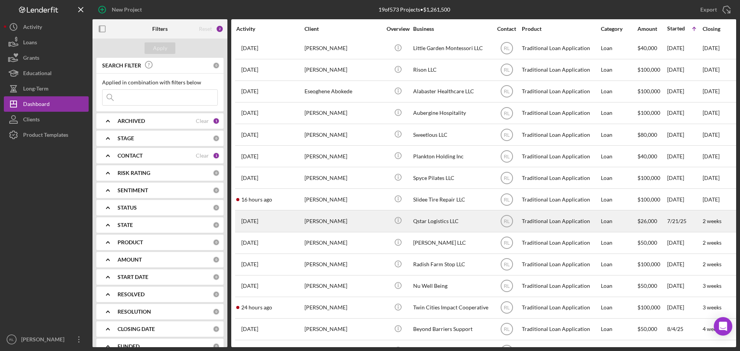
scroll to position [112, 0]
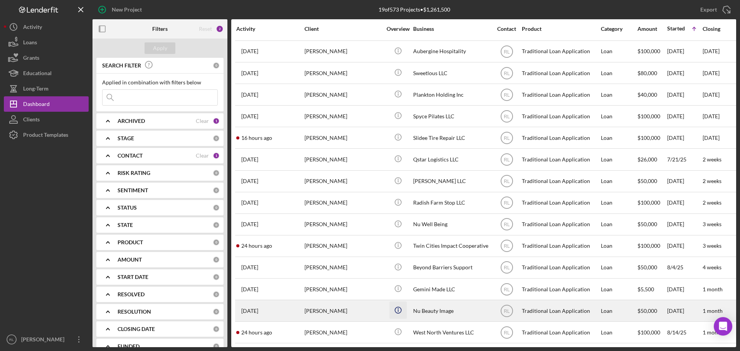
click at [395, 302] on icon "Icon/Info" at bounding box center [397, 310] width 17 height 17
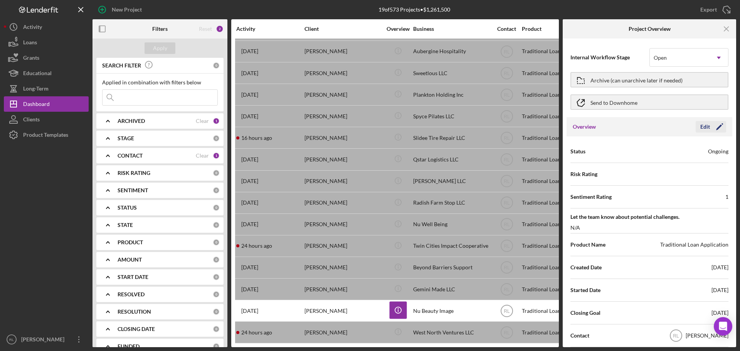
click at [713, 131] on icon "Icon/Edit" at bounding box center [719, 126] width 19 height 19
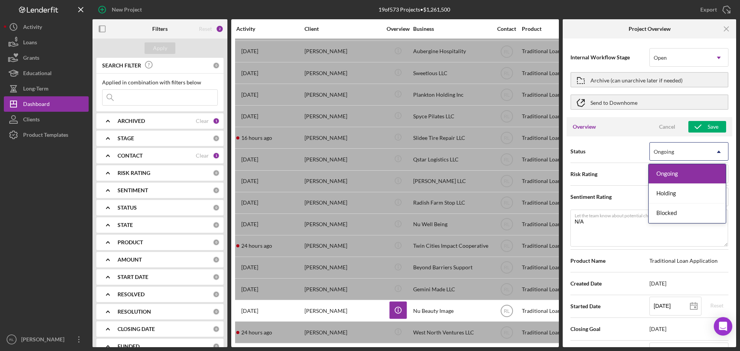
click at [713, 150] on icon "Icon/Dropdown Arrow" at bounding box center [719, 152] width 18 height 18
click at [710, 151] on icon "Icon/Dropdown Arrow" at bounding box center [719, 152] width 18 height 18
type textarea "Here's a snapshot of information that has been fully approved, as well as the i…"
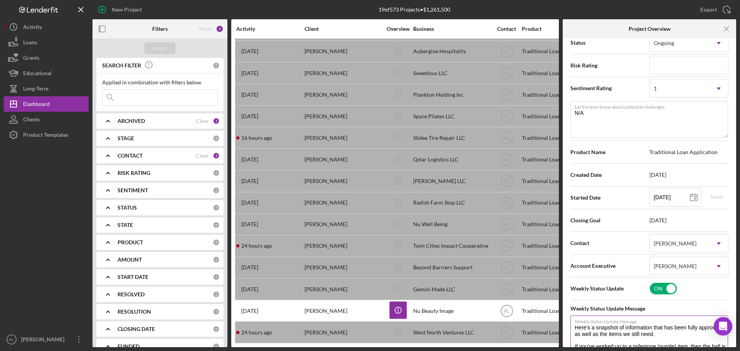
scroll to position [0, 0]
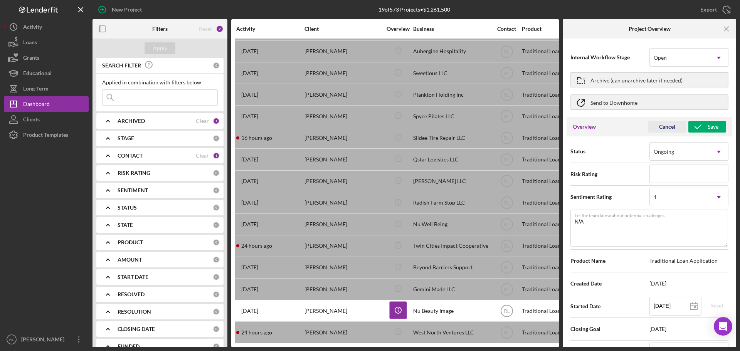
click at [656, 124] on button "Cancel" at bounding box center [667, 127] width 39 height 12
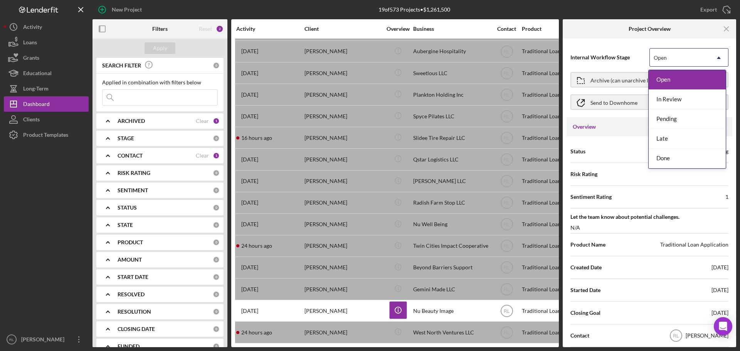
click at [694, 59] on div "Open" at bounding box center [680, 58] width 60 height 18
click at [677, 121] on div "Pending" at bounding box center [687, 119] width 77 height 20
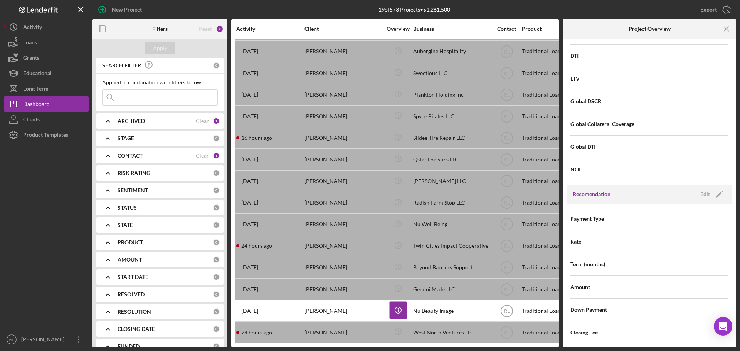
scroll to position [694, 0]
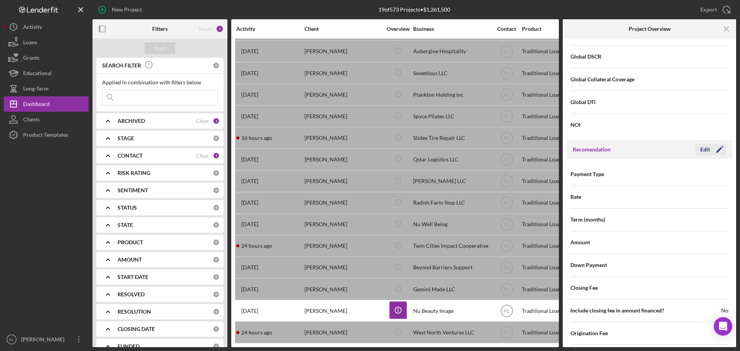
click at [710, 151] on icon "Icon/Edit" at bounding box center [719, 149] width 19 height 19
click at [666, 246] on input at bounding box center [688, 242] width 79 height 18
type input "$0"
click at [701, 142] on div "Recomendation Cancel Save" at bounding box center [650, 149] width 166 height 19
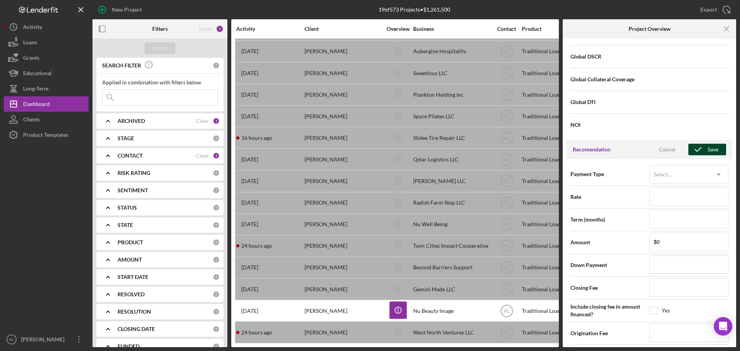
click at [705, 147] on button "Save" at bounding box center [707, 150] width 38 height 12
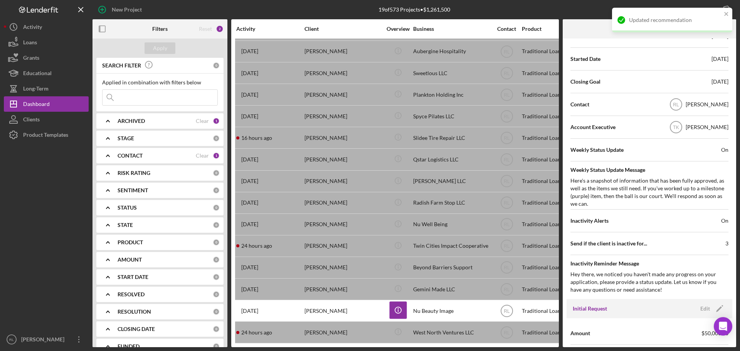
scroll to position [0, 0]
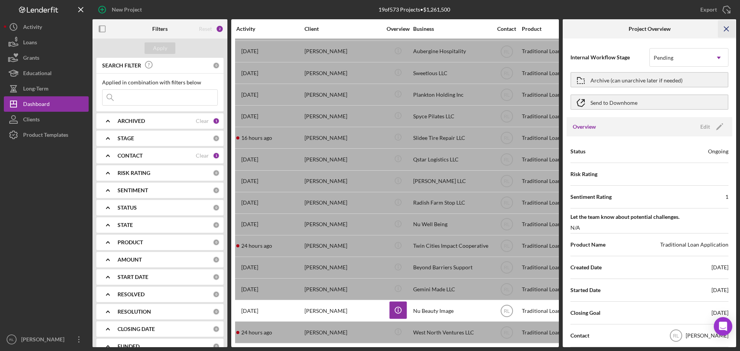
click at [724, 29] on icon "Icon/Menu Close" at bounding box center [726, 28] width 17 height 17
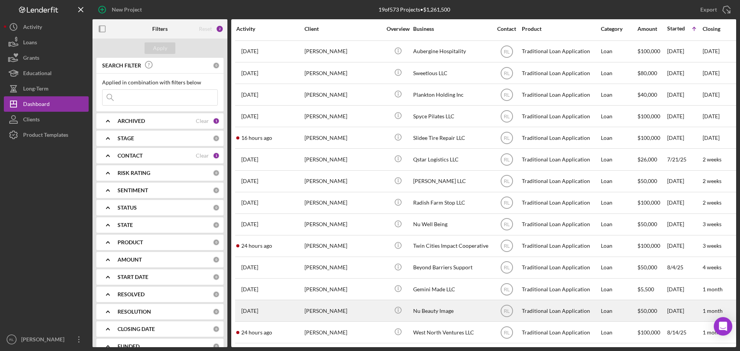
click at [432, 301] on div "Nu Beauty Image" at bounding box center [451, 311] width 77 height 20
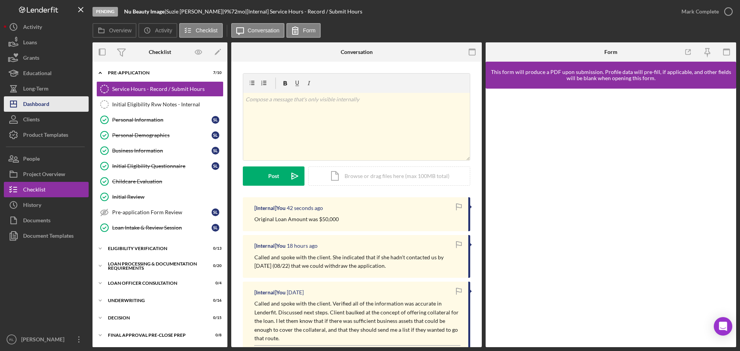
click at [52, 101] on button "Icon/Dashboard Dashboard" at bounding box center [46, 103] width 85 height 15
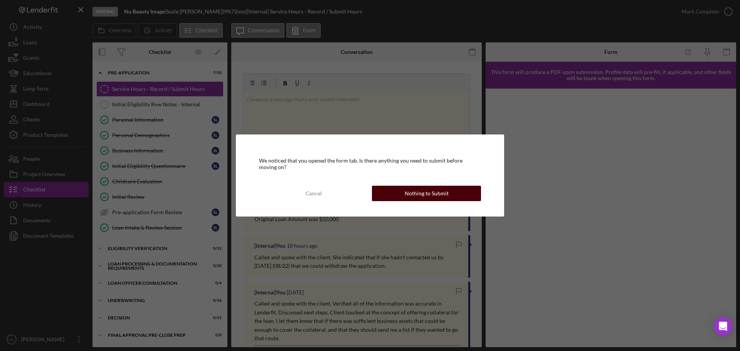
click at [435, 195] on div "Nothing to Submit" at bounding box center [427, 193] width 44 height 15
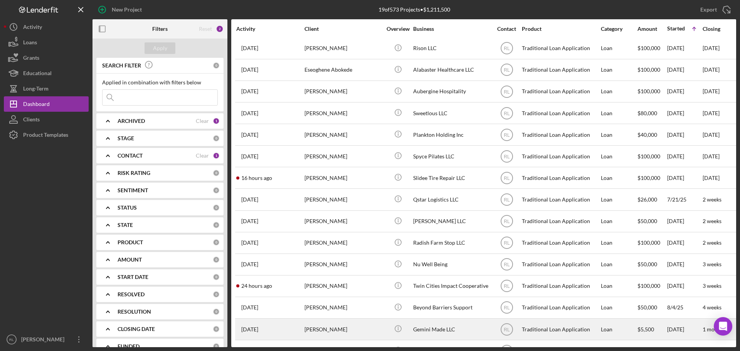
scroll to position [112, 0]
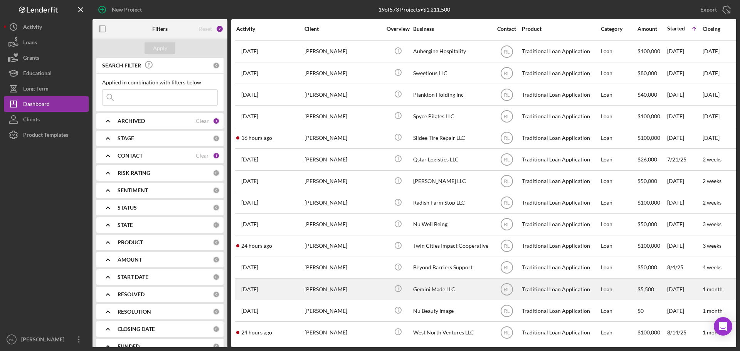
click at [446, 285] on div "Gemini Made LLC" at bounding box center [451, 289] width 77 height 20
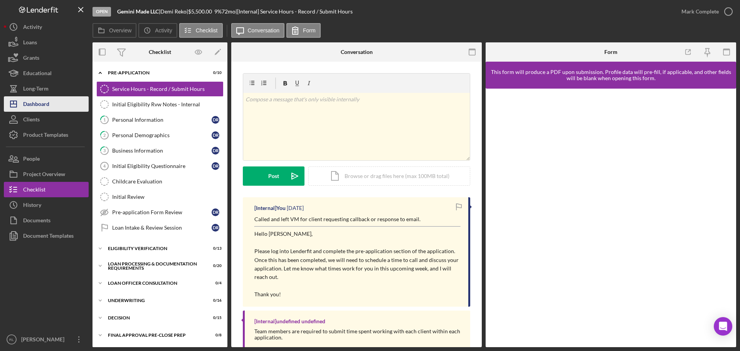
click at [47, 96] on div "Dashboard" at bounding box center [36, 104] width 26 height 17
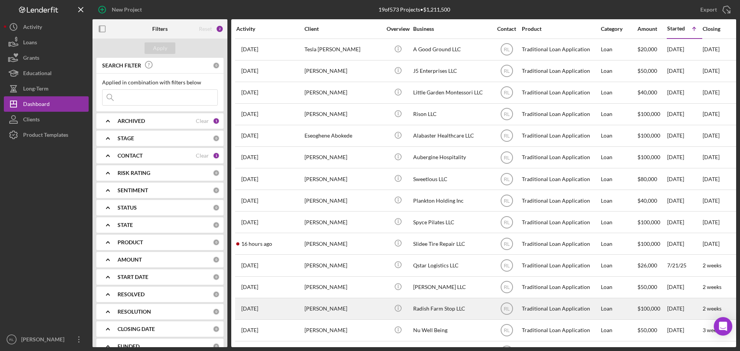
scroll to position [112, 0]
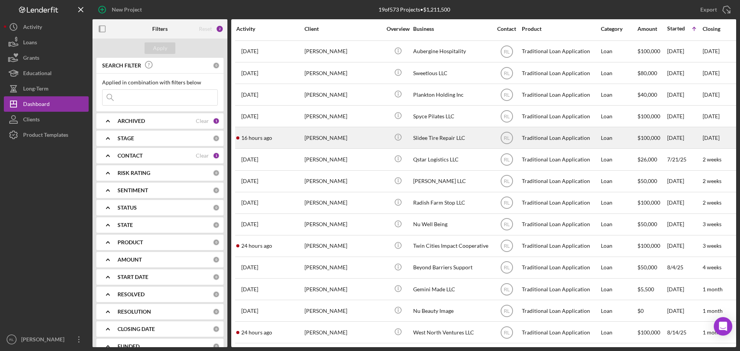
click at [357, 135] on div "[PERSON_NAME]" at bounding box center [342, 138] width 77 height 20
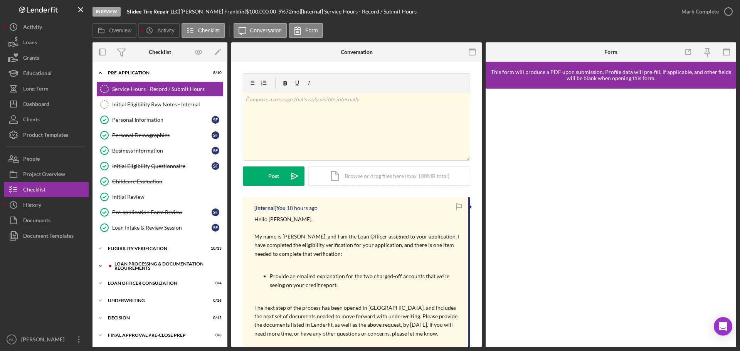
click at [133, 263] on div "Loan Processing & Documentation Requirements" at bounding box center [165, 266] width 103 height 9
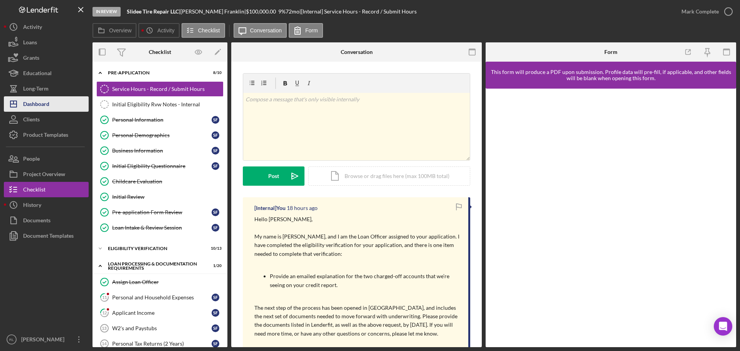
click at [36, 106] on div "Dashboard" at bounding box center [36, 104] width 26 height 17
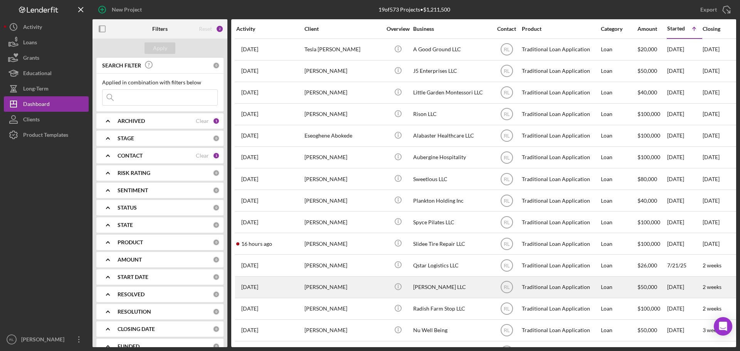
click at [361, 286] on div "[PERSON_NAME]" at bounding box center [342, 287] width 77 height 20
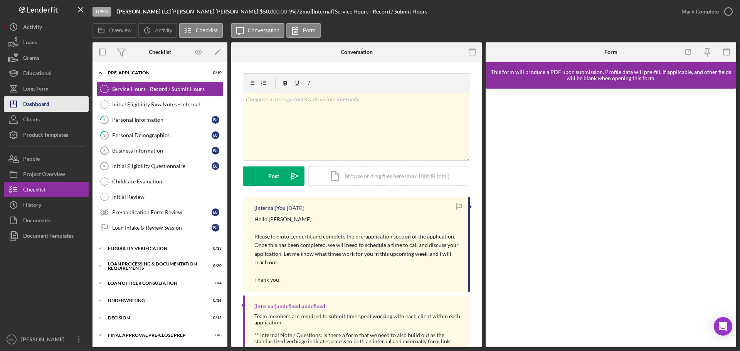
click at [49, 106] on div "Dashboard" at bounding box center [36, 104] width 26 height 17
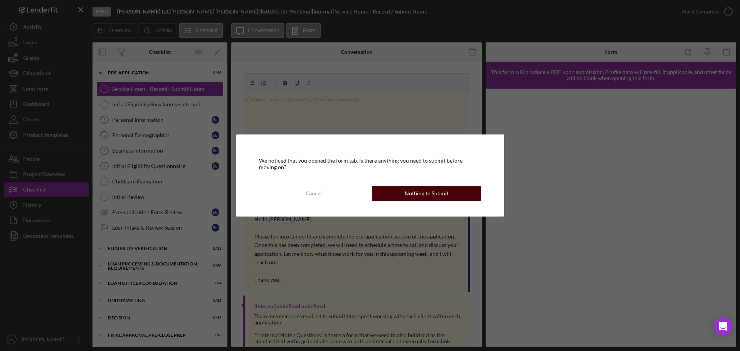
click at [429, 192] on div "Nothing to Submit" at bounding box center [427, 193] width 44 height 15
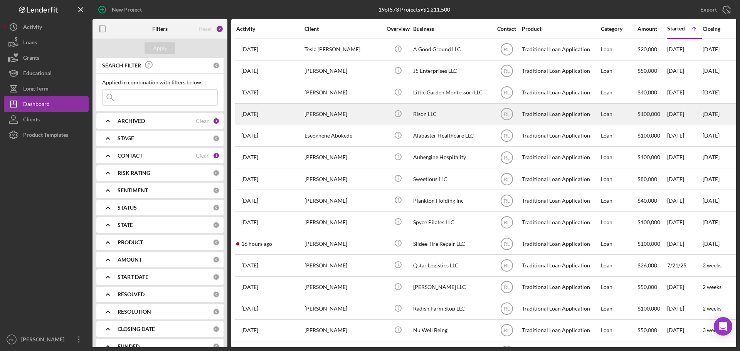
click at [438, 113] on div "Rison LLC" at bounding box center [451, 114] width 77 height 20
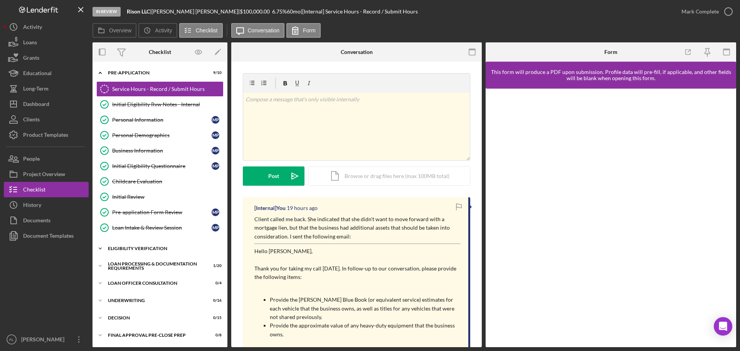
click at [146, 246] on div "Eligibility Verification" at bounding box center [163, 248] width 110 height 5
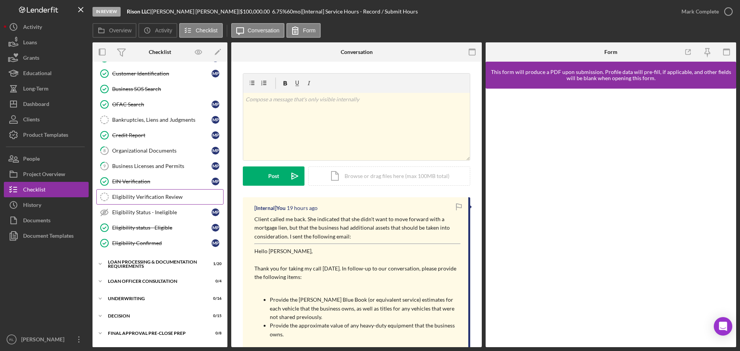
scroll to position [193, 0]
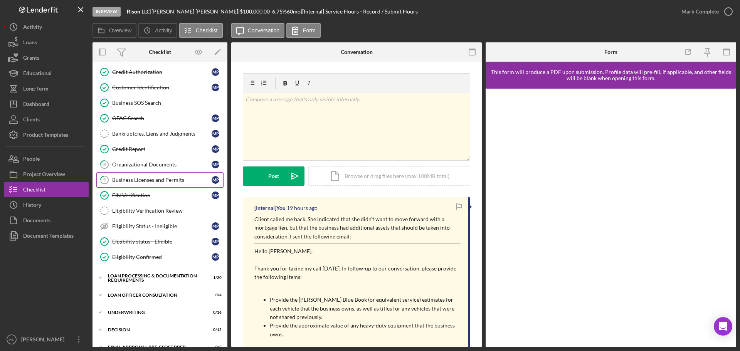
click at [155, 185] on link "9 Business Licenses and Permits M P" at bounding box center [159, 179] width 127 height 15
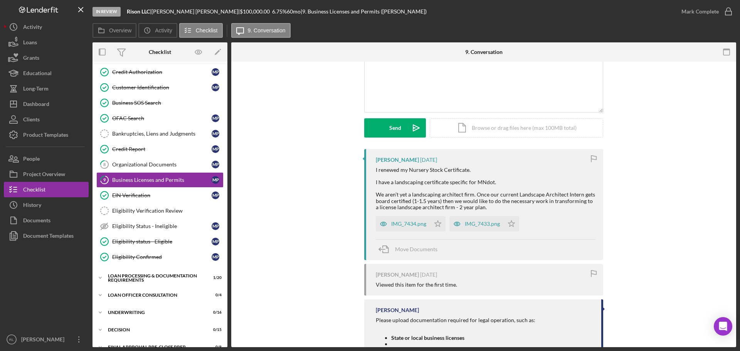
scroll to position [77, 0]
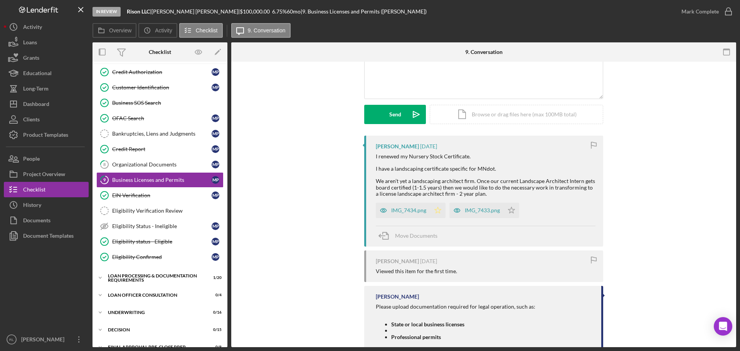
click at [437, 211] on icon "Icon/Star" at bounding box center [437, 210] width 15 height 15
click at [414, 212] on div "IMG_7434.png" at bounding box center [408, 210] width 35 height 6
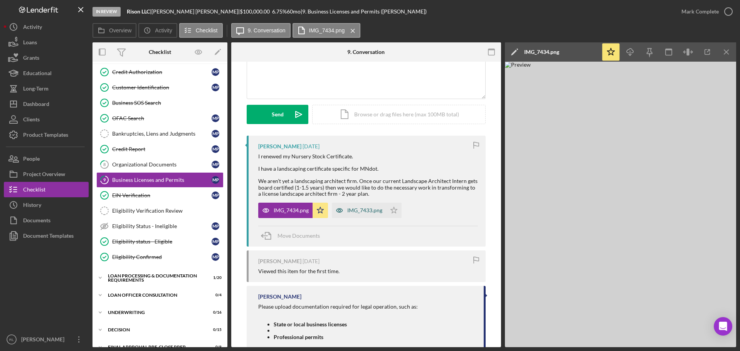
click at [364, 209] on div "IMG_7433.png" at bounding box center [364, 210] width 35 height 6
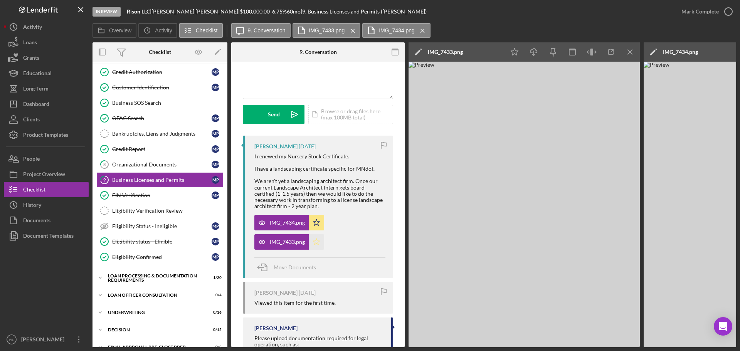
click at [318, 243] on polygon "button" at bounding box center [316, 242] width 7 height 6
click at [317, 224] on icon "Icon/Star" at bounding box center [316, 222] width 15 height 15
click at [317, 245] on icon "Icon/Star" at bounding box center [316, 241] width 15 height 15
click at [360, 199] on div "I renewed my Nursery Stock Certificate. I have a landscaping certificate specif…" at bounding box center [319, 181] width 131 height 56
click at [144, 164] on div "Organizational Documents" at bounding box center [161, 164] width 99 height 6
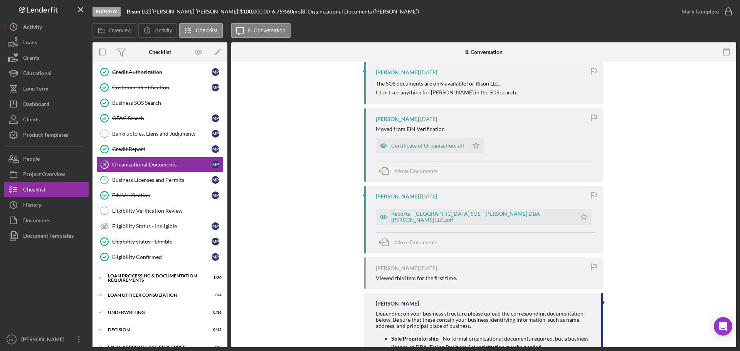
scroll to position [231, 0]
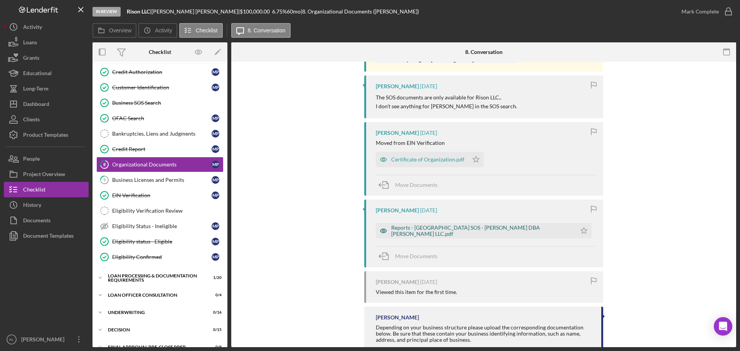
click at [465, 234] on div "Reports - [GEOGRAPHIC_DATA] SOS - [PERSON_NAME] DBA [PERSON_NAME] LLC.pdf" at bounding box center [481, 231] width 181 height 12
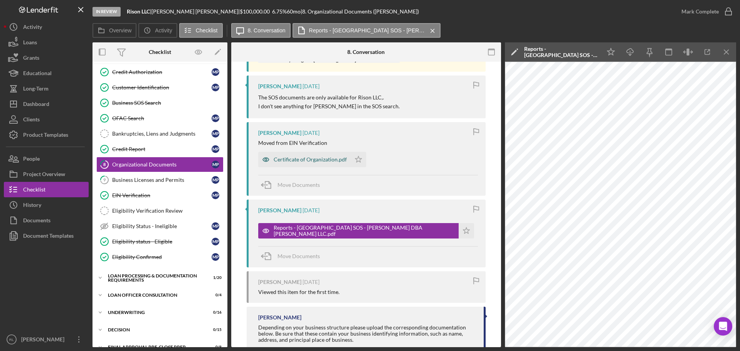
click at [323, 162] on div "Certificate of Organization.pdf" at bounding box center [310, 159] width 73 height 6
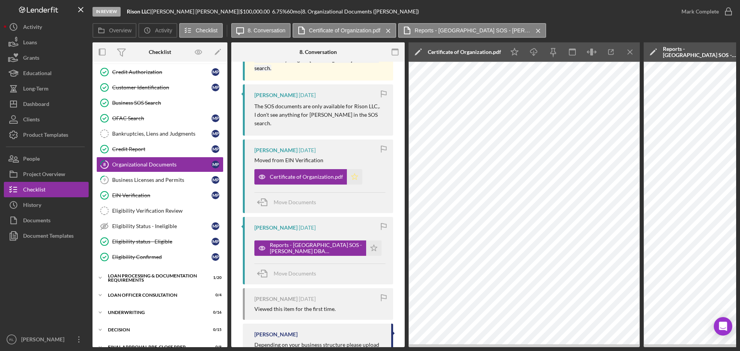
click at [354, 176] on icon "Icon/Star" at bounding box center [354, 176] width 15 height 15
click at [369, 249] on icon "Icon/Star" at bounding box center [373, 247] width 15 height 15
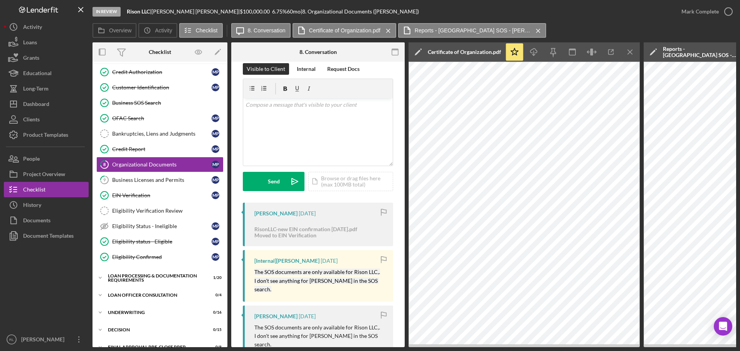
scroll to position [0, 0]
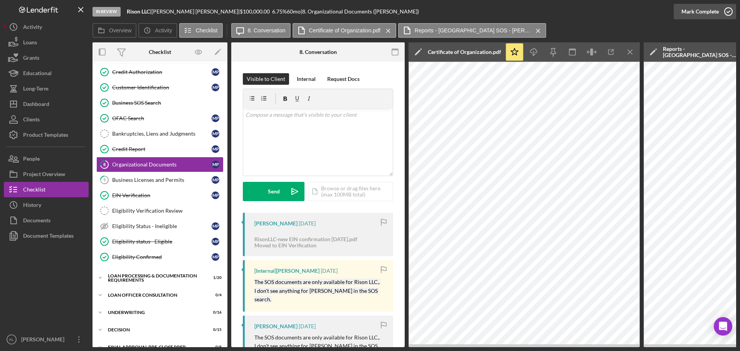
click at [701, 13] on div "Mark Complete" at bounding box center [699, 11] width 37 height 15
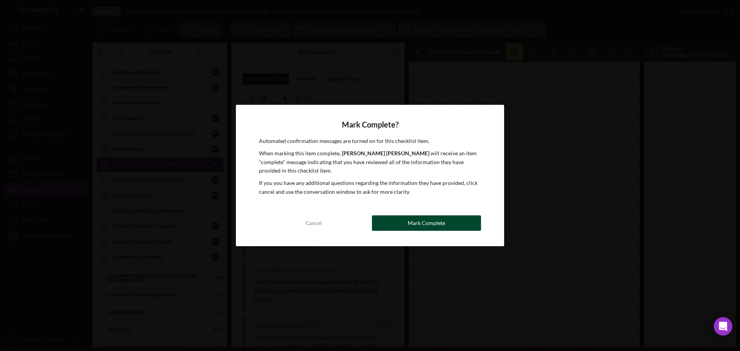
click at [419, 222] on div "Mark Complete" at bounding box center [426, 222] width 37 height 15
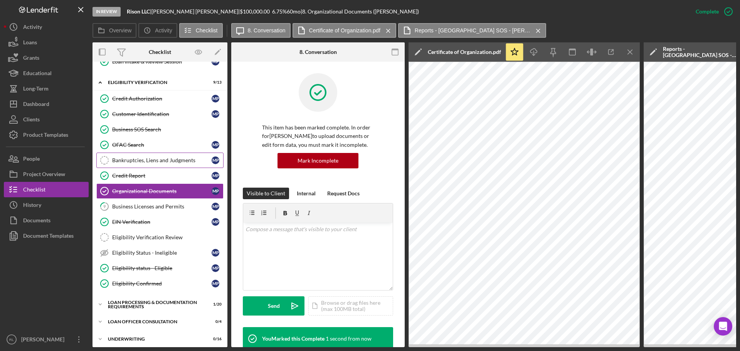
scroll to position [154, 0]
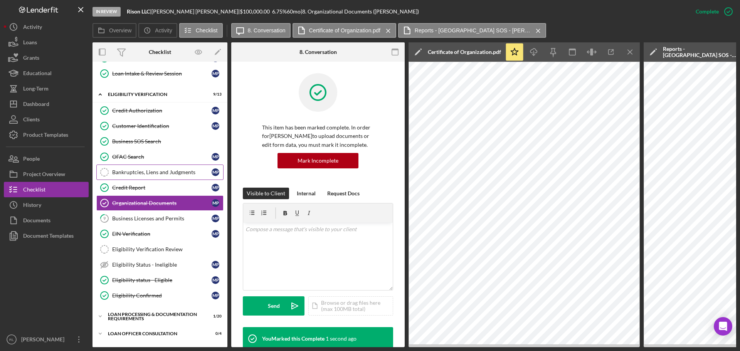
click at [160, 175] on div "Bankruptcies, Liens and Judgments" at bounding box center [161, 172] width 99 height 6
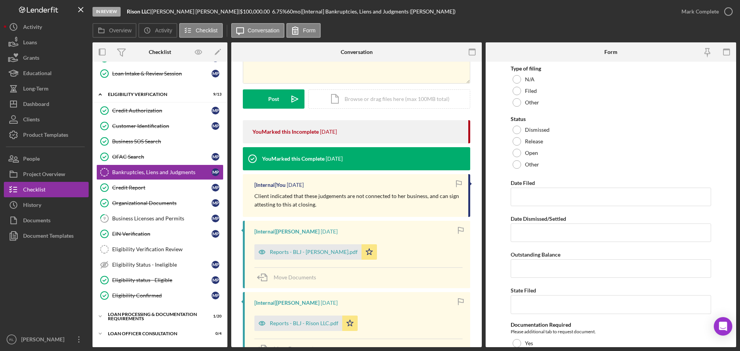
scroll to position [116, 0]
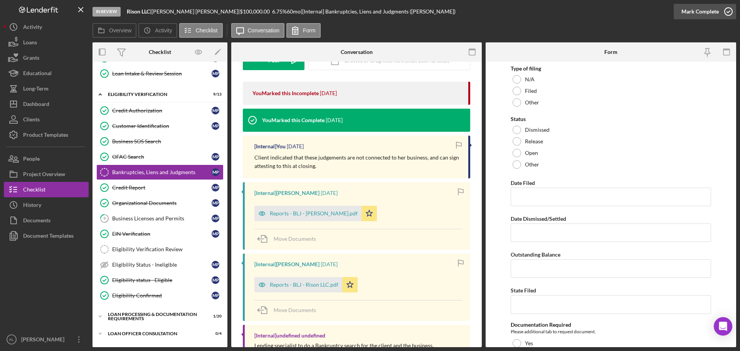
click at [698, 10] on div "Mark Complete" at bounding box center [699, 11] width 37 height 15
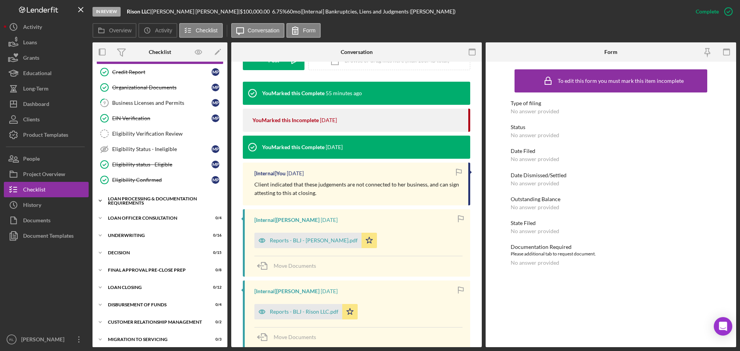
click at [143, 201] on div "Loan Processing & Documentation Requirements" at bounding box center [163, 201] width 110 height 9
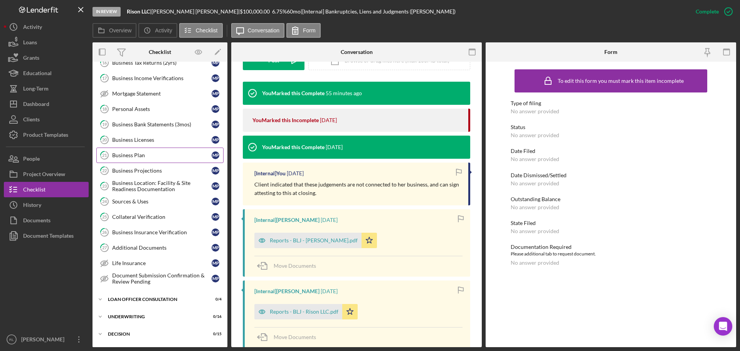
scroll to position [540, 0]
